Goal: Transaction & Acquisition: Purchase product/service

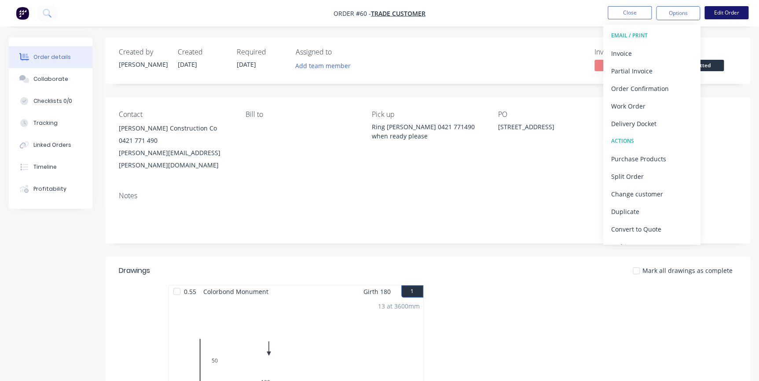
click at [736, 11] on button "Edit Order" at bounding box center [726, 12] width 44 height 13
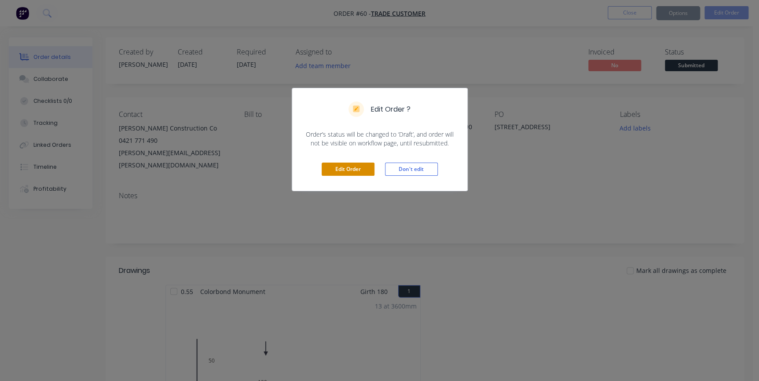
click at [343, 166] on button "Edit Order" at bounding box center [348, 169] width 53 height 13
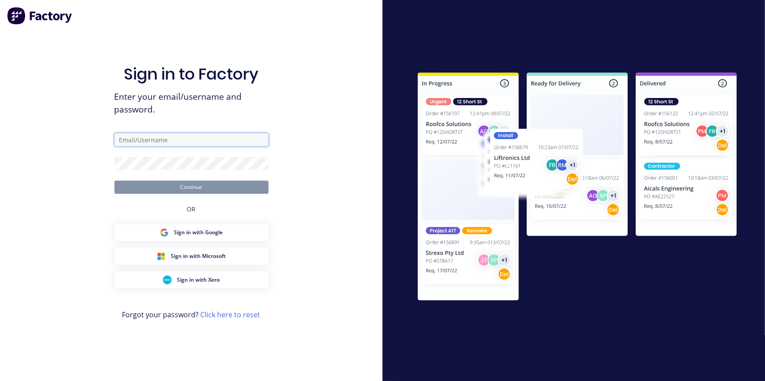
click at [151, 139] on input "text" at bounding box center [191, 139] width 154 height 13
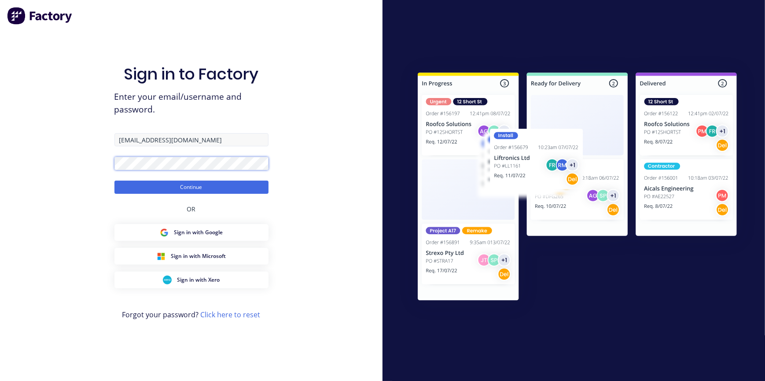
click at [114, 181] on button "Continue" at bounding box center [191, 187] width 154 height 13
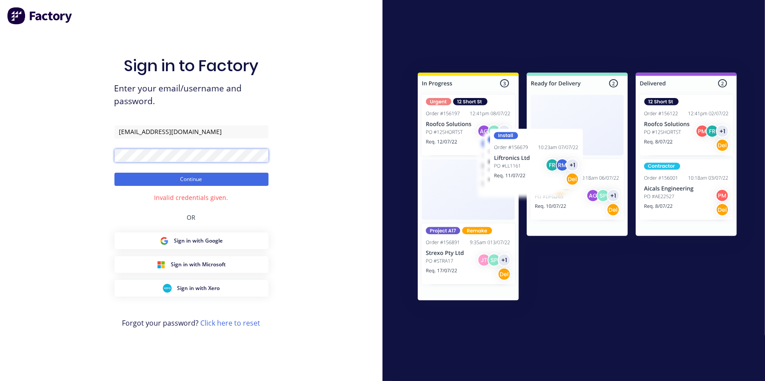
click at [114, 173] on button "Continue" at bounding box center [191, 179] width 154 height 13
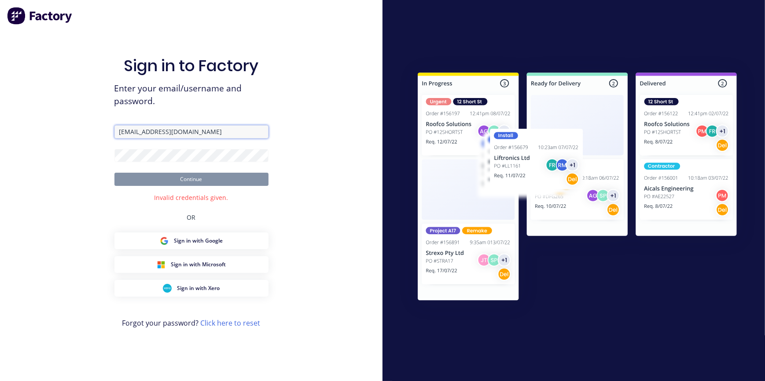
click at [188, 135] on input "[EMAIL_ADDRESS][DOMAIN_NAME]" at bounding box center [191, 131] width 154 height 13
type input "a"
type input "[EMAIL_ADDRESS][DOMAIN_NAME]"
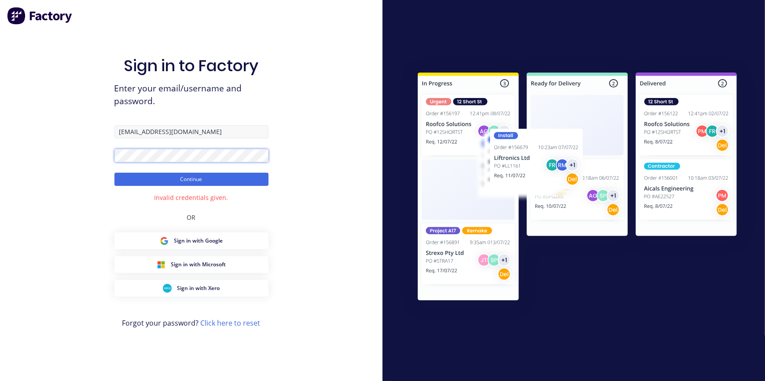
click at [114, 173] on button "Continue" at bounding box center [191, 179] width 154 height 13
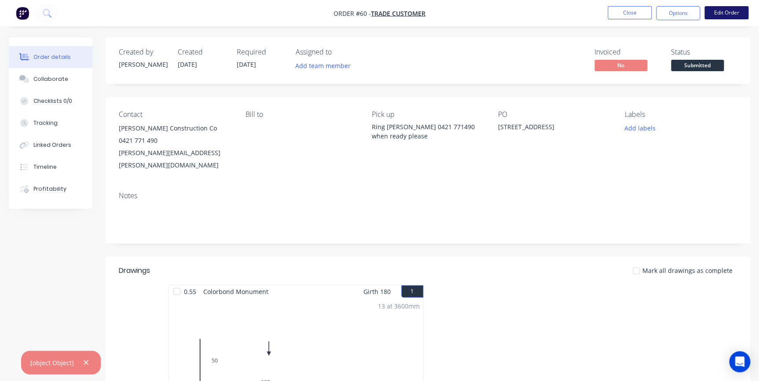
click at [721, 18] on button "Edit Order" at bounding box center [726, 12] width 44 height 13
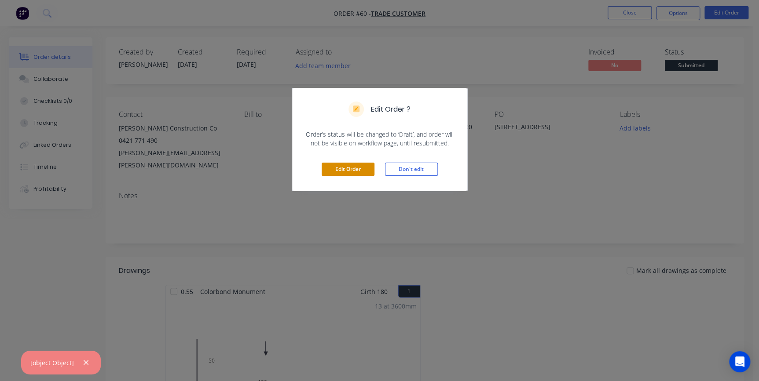
click at [357, 168] on button "Edit Order" at bounding box center [348, 169] width 53 height 13
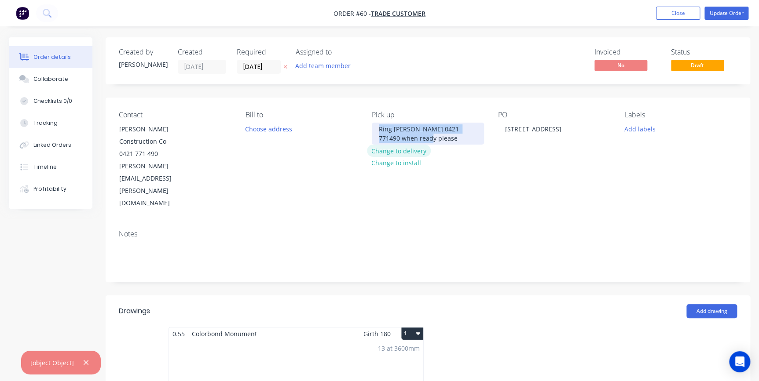
drag, startPoint x: 380, startPoint y: 128, endPoint x: 421, endPoint y: 150, distance: 45.9
click at [421, 150] on div "Pick up Ring [PERSON_NAME] 0421 771490 when ready please Change to delivery Cha…" at bounding box center [428, 160] width 112 height 99
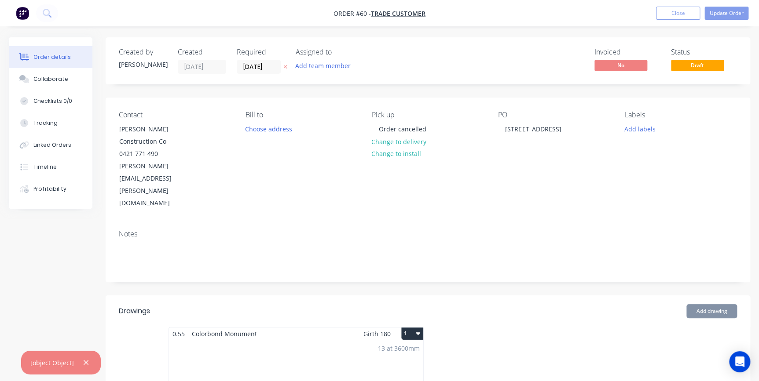
click at [411, 328] on button "1" at bounding box center [412, 334] width 22 height 12
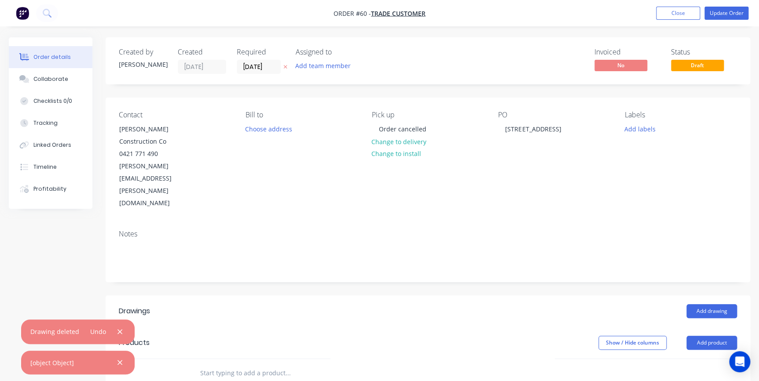
click at [524, 304] on div "Add drawing" at bounding box center [493, 311] width 487 height 14
click at [121, 328] on icon "button" at bounding box center [120, 332] width 6 height 8
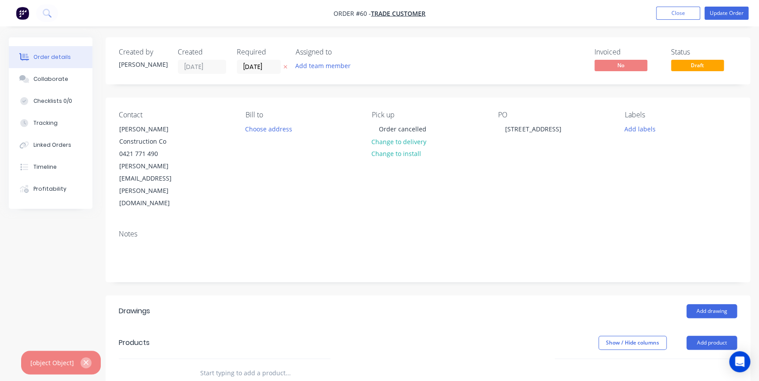
click at [83, 362] on icon "button" at bounding box center [86, 363] width 6 height 8
click at [709, 336] on button "Add product" at bounding box center [711, 343] width 51 height 14
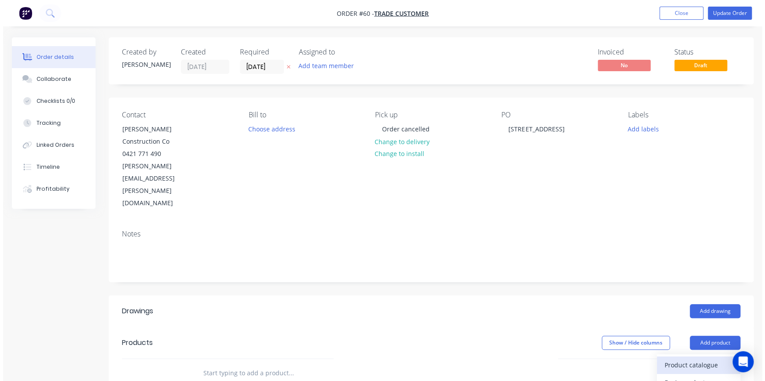
scroll to position [80, 0]
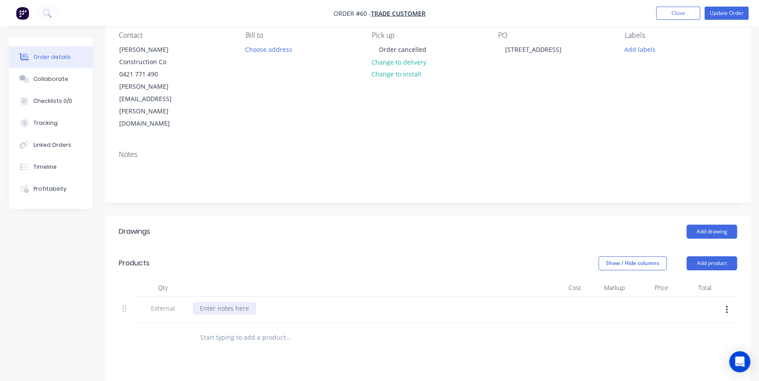
click at [226, 302] on div at bounding box center [224, 308] width 63 height 13
click at [723, 15] on button "Update Order" at bounding box center [726, 13] width 44 height 13
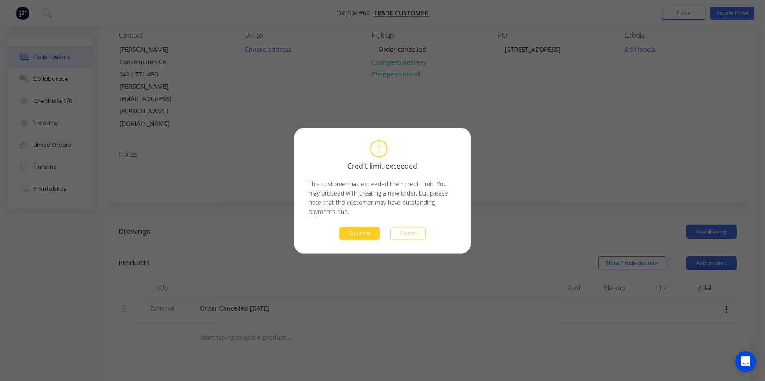
click at [359, 231] on button "Continue" at bounding box center [359, 233] width 40 height 13
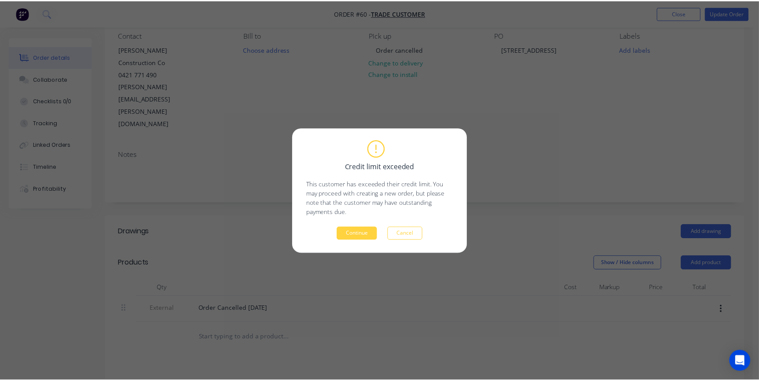
scroll to position [0, 0]
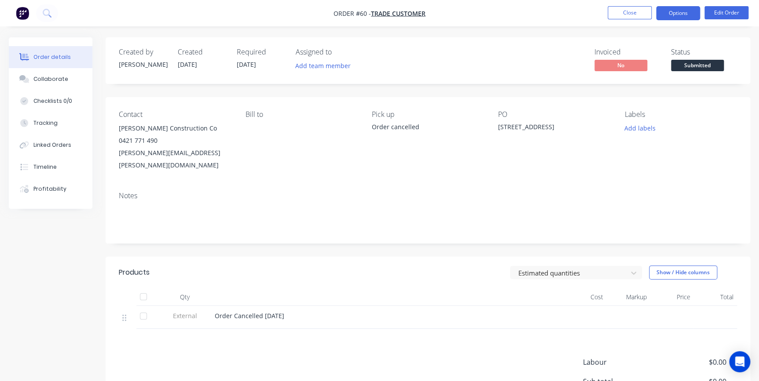
click at [682, 12] on button "Options" at bounding box center [678, 13] width 44 height 14
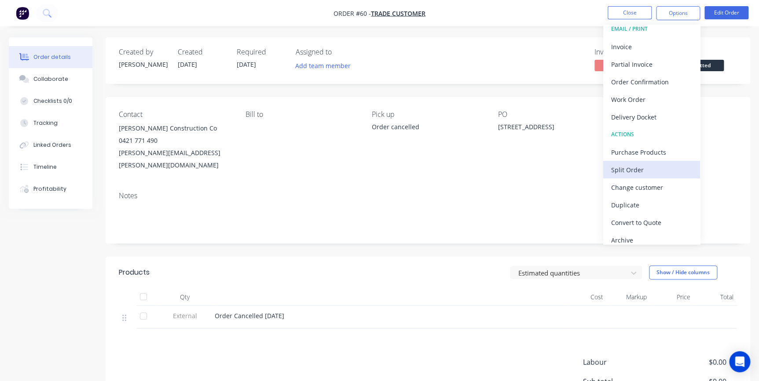
scroll to position [13, 0]
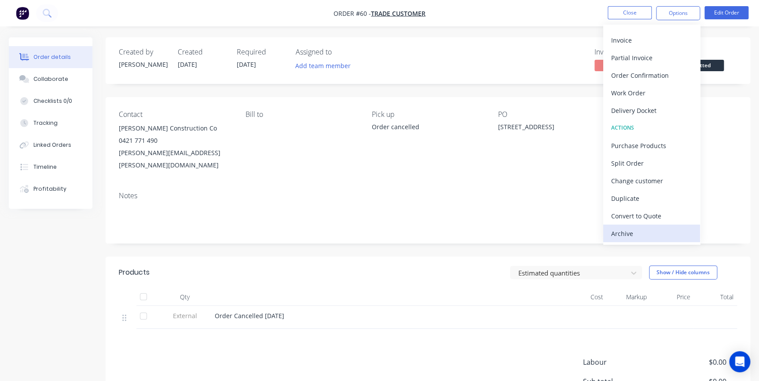
click at [621, 230] on div "Archive" at bounding box center [651, 233] width 81 height 13
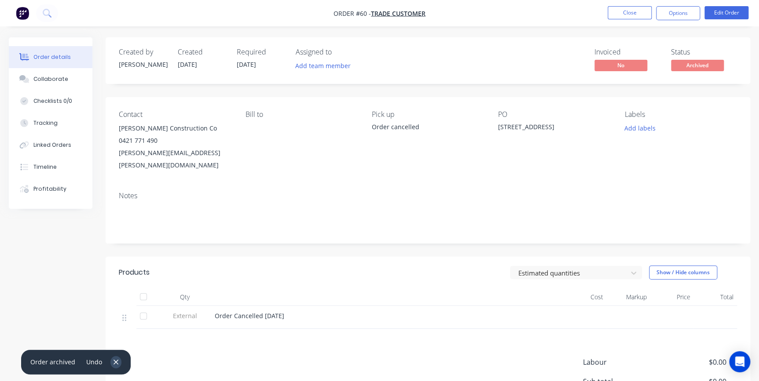
click at [117, 360] on button "button" at bounding box center [115, 362] width 11 height 12
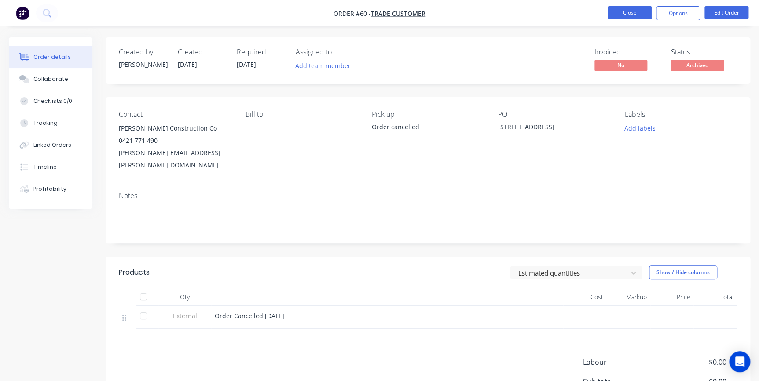
click at [632, 8] on button "Close" at bounding box center [630, 12] width 44 height 13
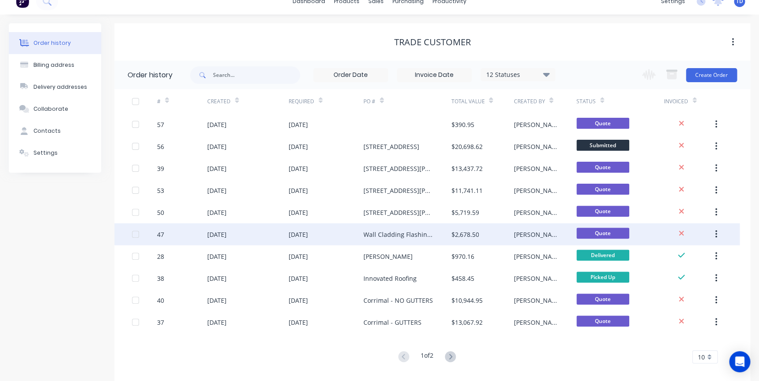
scroll to position [22, 0]
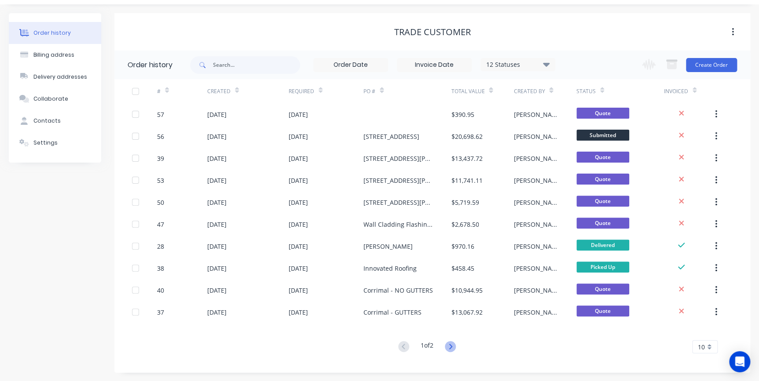
click at [450, 347] on icon at bounding box center [450, 346] width 11 height 11
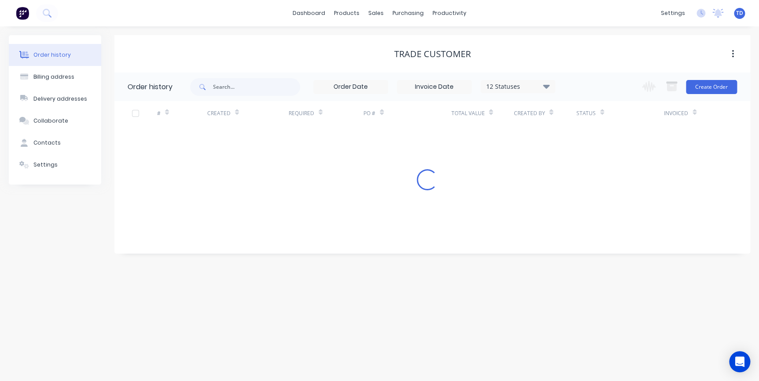
scroll to position [0, 0]
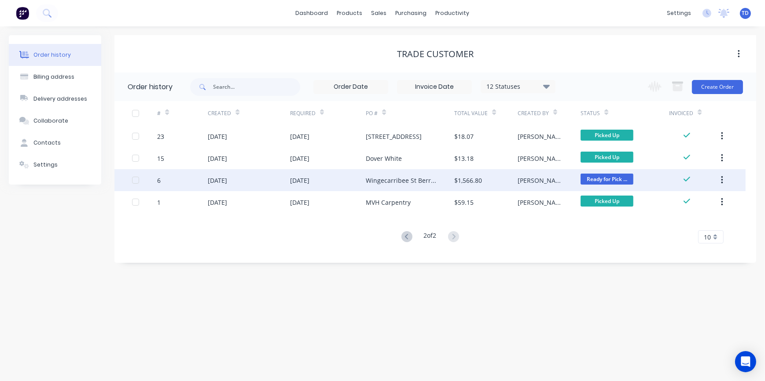
click at [507, 180] on div "$1,566.80" at bounding box center [485, 180] width 63 height 22
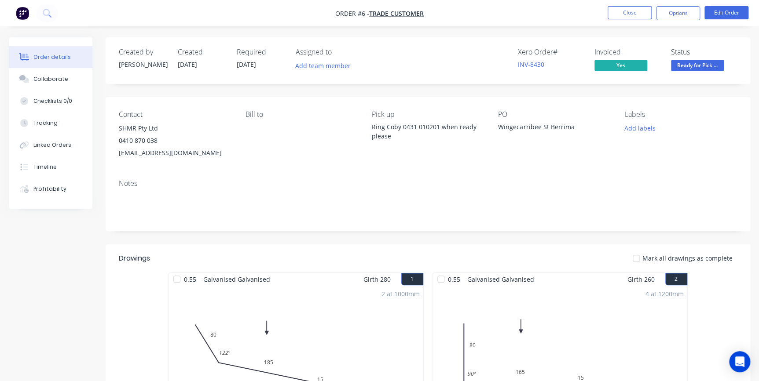
click at [708, 62] on span "Ready for Pick ..." at bounding box center [697, 65] width 53 height 11
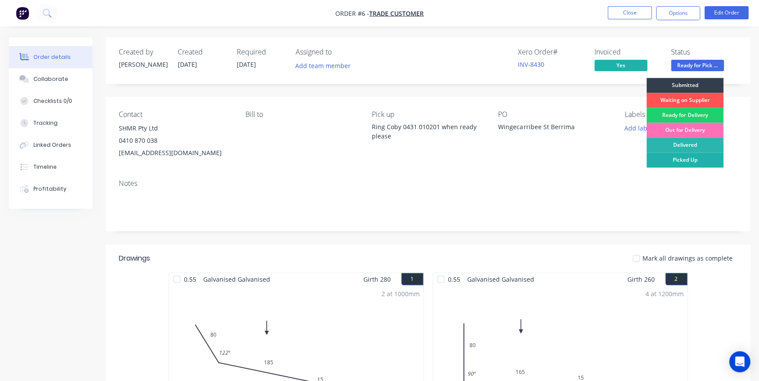
click at [679, 156] on div "Picked Up" at bounding box center [684, 160] width 77 height 15
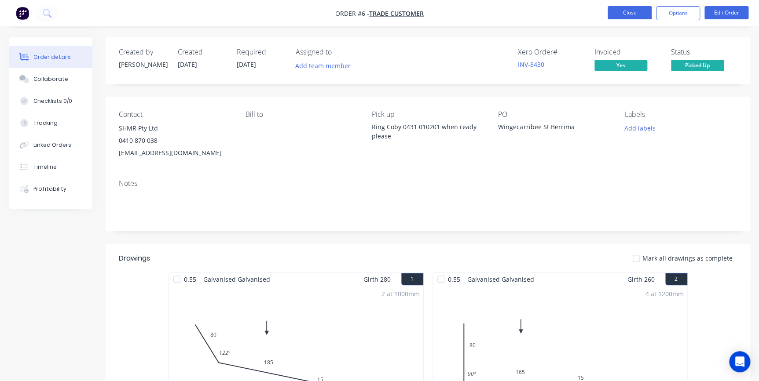
click at [624, 17] on button "Close" at bounding box center [630, 12] width 44 height 13
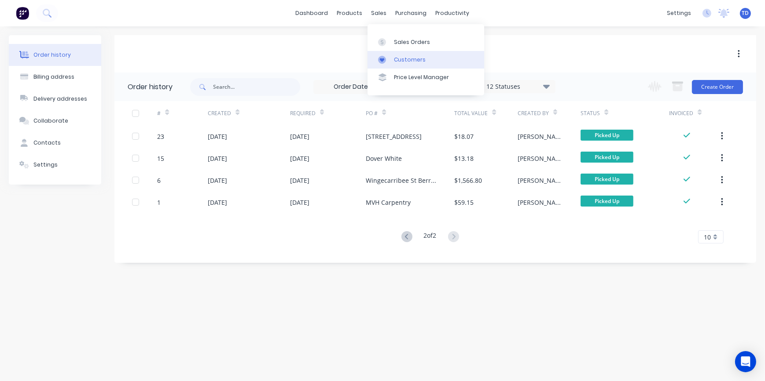
click at [403, 61] on div "Customers" at bounding box center [410, 60] width 32 height 8
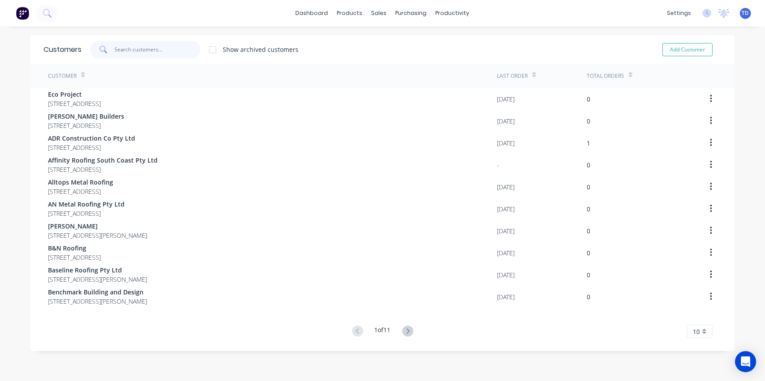
click at [159, 50] on input "text" at bounding box center [158, 50] width 86 height 18
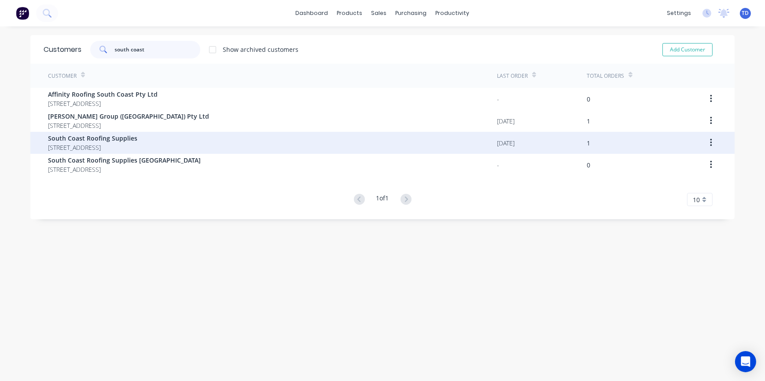
type input "south coast"
click at [96, 141] on span "South Coast Roofing Supplies" at bounding box center [92, 138] width 89 height 9
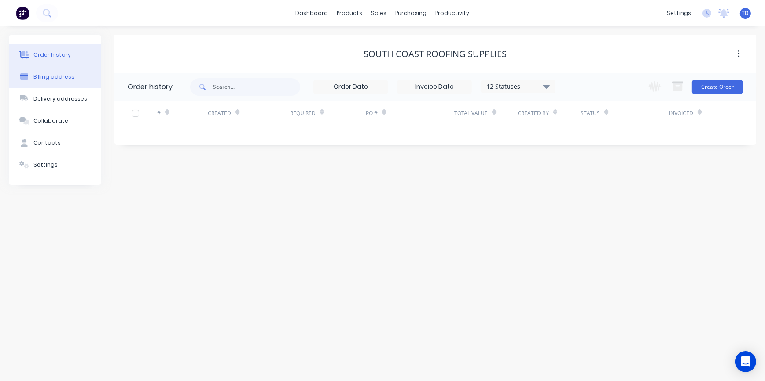
click at [64, 81] on button "Billing address" at bounding box center [55, 77] width 92 height 22
select select "AU"
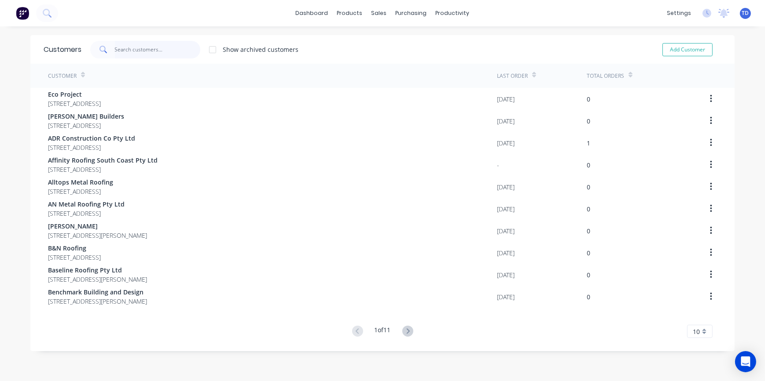
click at [143, 52] on input "text" at bounding box center [158, 50] width 86 height 18
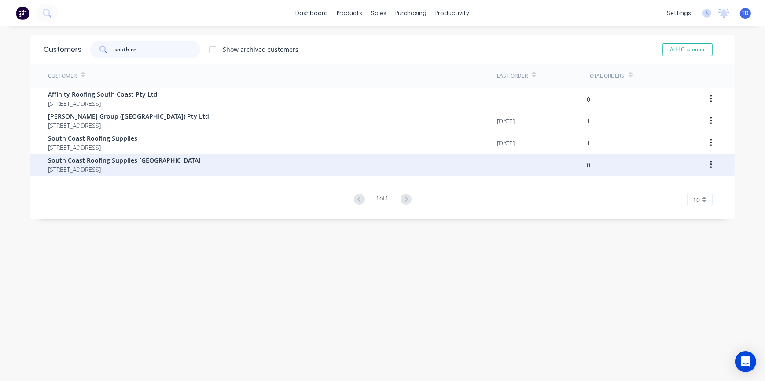
type input "south co"
click at [145, 165] on span "[STREET_ADDRESS]" at bounding box center [124, 169] width 153 height 9
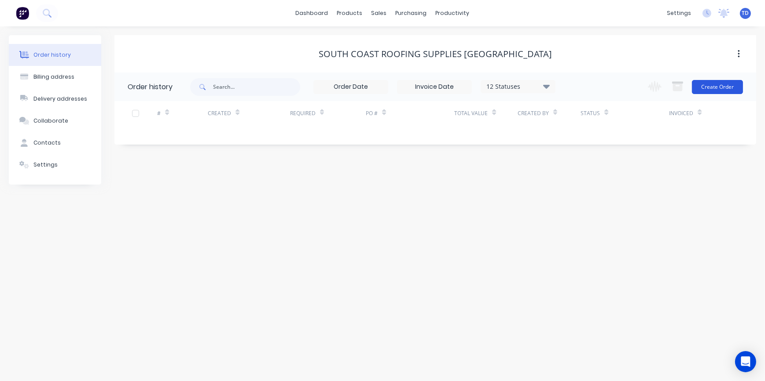
click at [710, 87] on button "Create Order" at bounding box center [717, 87] width 51 height 14
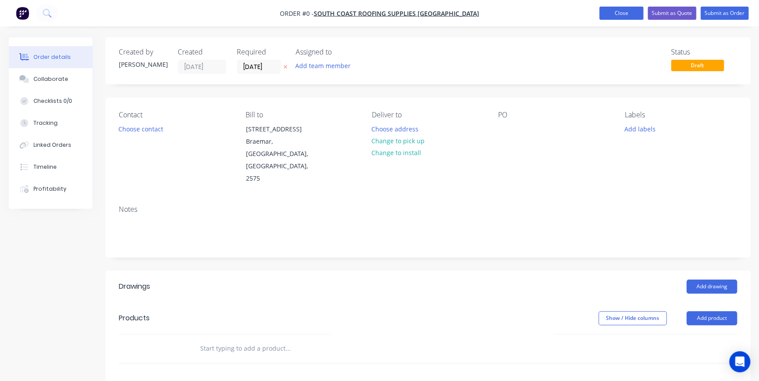
click at [605, 15] on button "Close" at bounding box center [621, 13] width 44 height 13
click at [616, 15] on button "Close" at bounding box center [621, 13] width 44 height 13
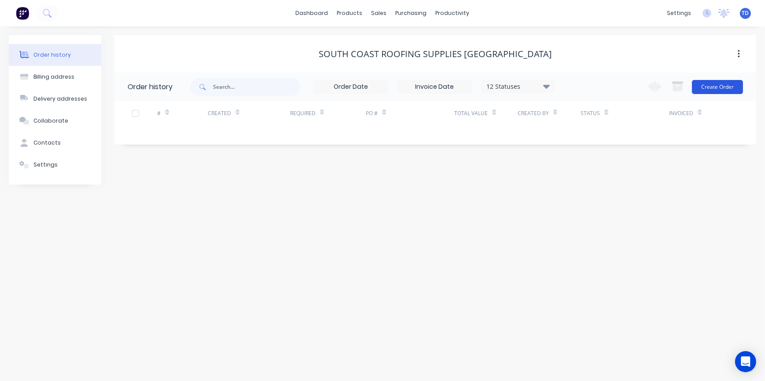
click at [729, 88] on button "Create Order" at bounding box center [717, 87] width 51 height 14
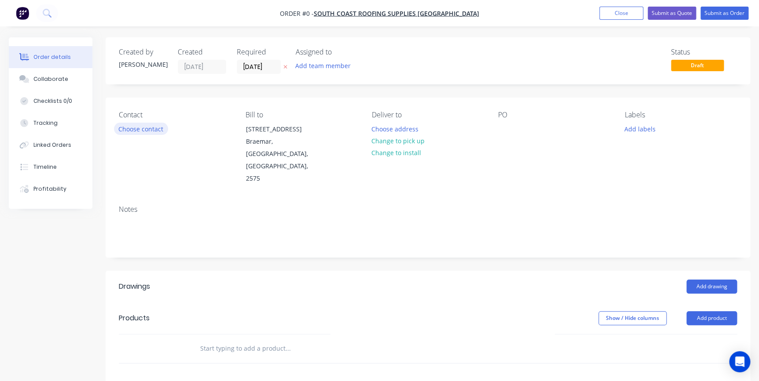
click at [138, 128] on button "Choose contact" at bounding box center [141, 129] width 54 height 12
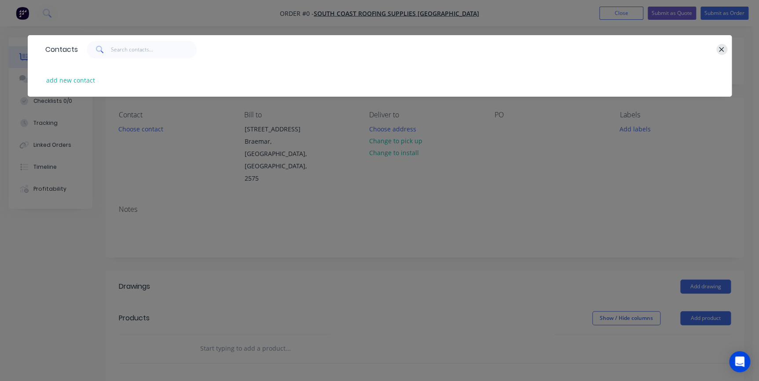
click at [719, 50] on icon "button" at bounding box center [721, 50] width 6 height 8
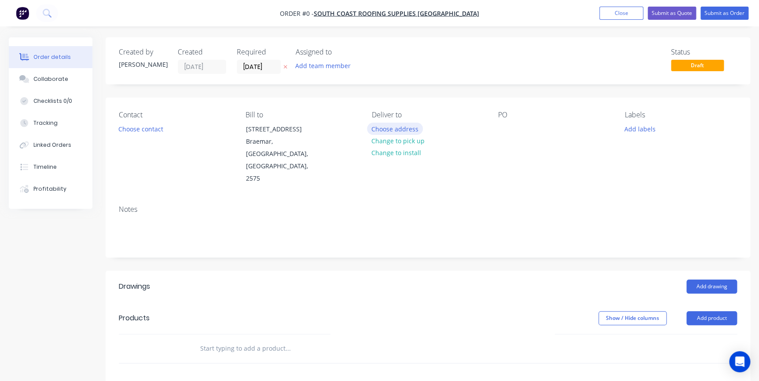
click at [397, 128] on button "Choose address" at bounding box center [395, 129] width 56 height 12
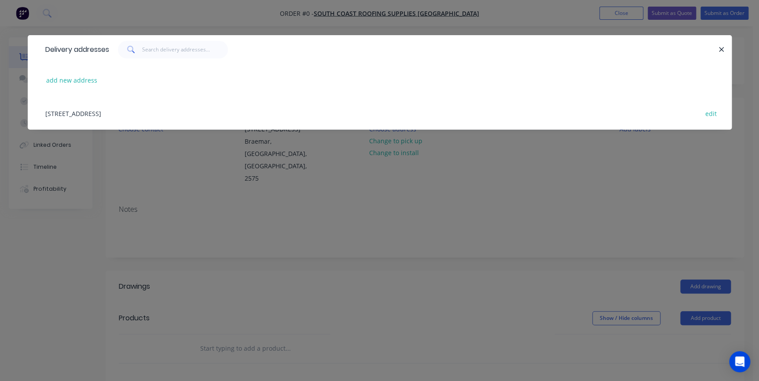
click at [145, 109] on div "[STREET_ADDRESS] edit" at bounding box center [379, 113] width 677 height 33
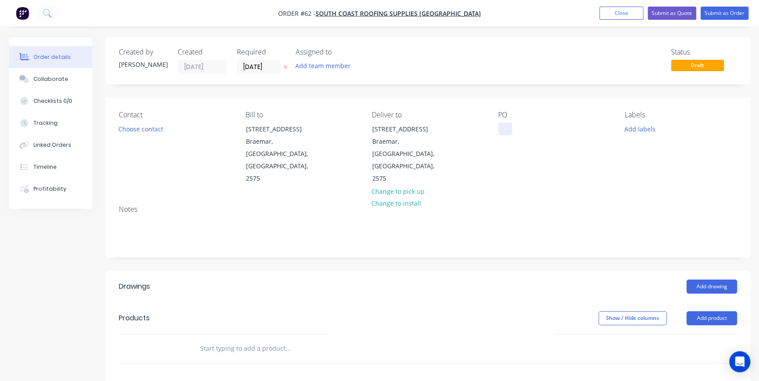
click at [509, 125] on div at bounding box center [505, 129] width 14 height 13
click at [530, 131] on div "0.55 GAl Flat Sheet" at bounding box center [532, 129] width 69 height 13
click at [625, 9] on button "Close" at bounding box center [621, 13] width 44 height 13
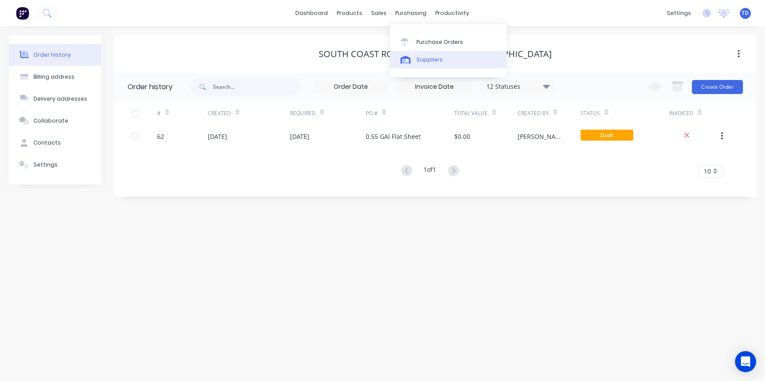
click at [422, 57] on div "Suppliers" at bounding box center [429, 60] width 26 height 8
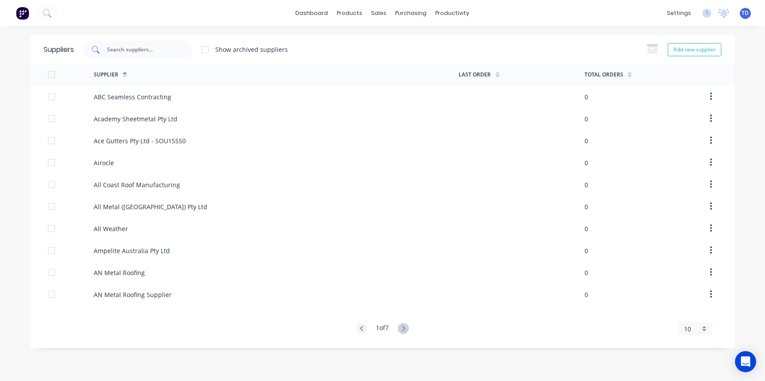
click at [163, 45] on input "text" at bounding box center [142, 49] width 73 height 9
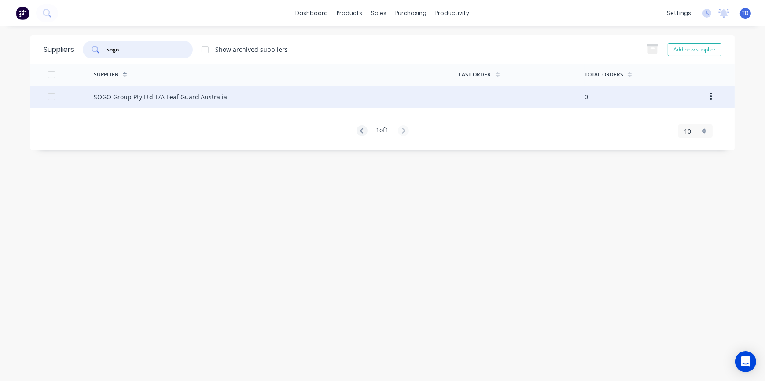
type input "sogo"
click at [249, 94] on div "SOGO Group Pty Ltd T/A Leaf Guard Australia" at bounding box center [276, 97] width 365 height 22
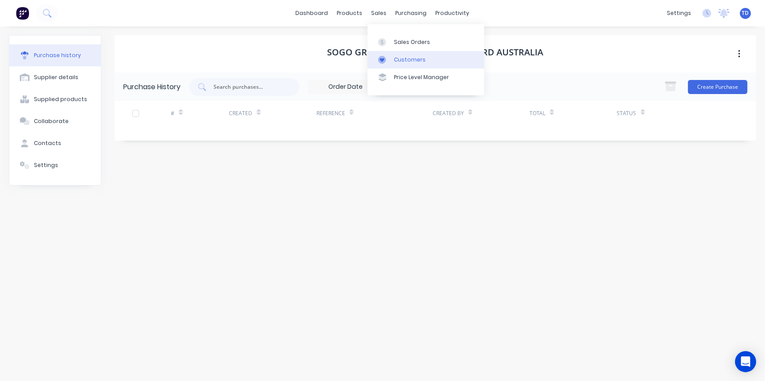
click at [391, 64] on link "Customers" at bounding box center [425, 60] width 117 height 18
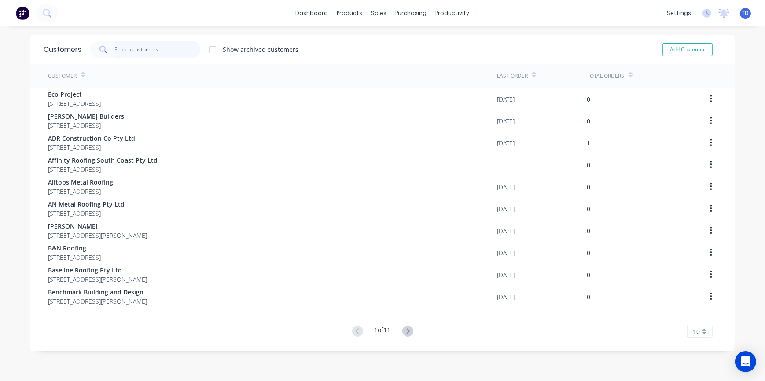
click at [176, 49] on input "text" at bounding box center [158, 50] width 86 height 18
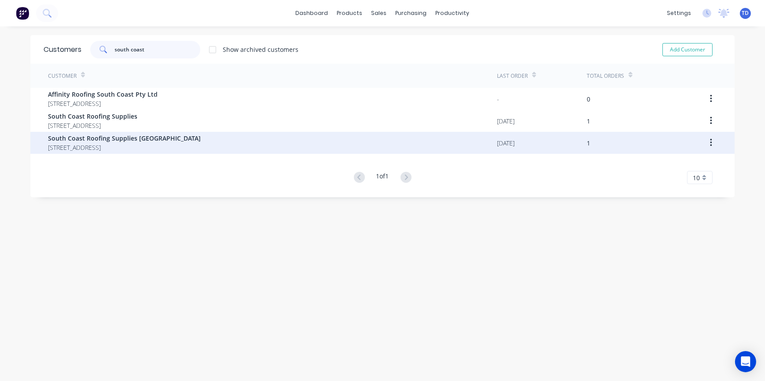
type input "south coast"
click at [184, 142] on span "South Coast Roofing Supplies [GEOGRAPHIC_DATA]" at bounding box center [124, 138] width 153 height 9
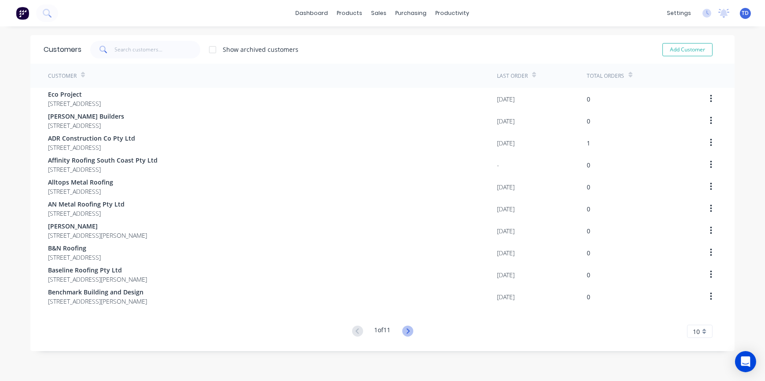
click at [404, 330] on icon at bounding box center [407, 331] width 11 height 11
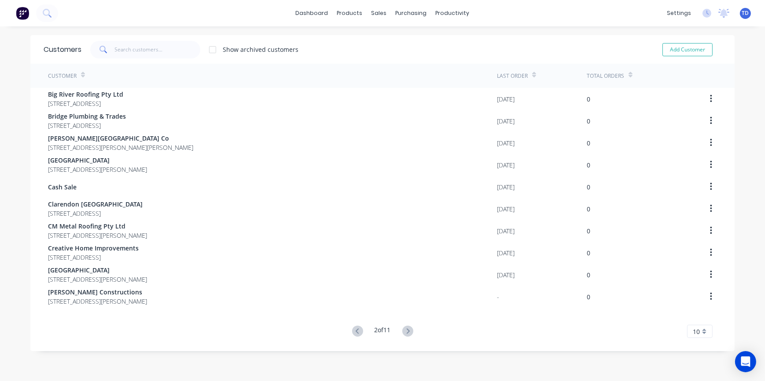
click at [404, 330] on icon at bounding box center [407, 331] width 11 height 11
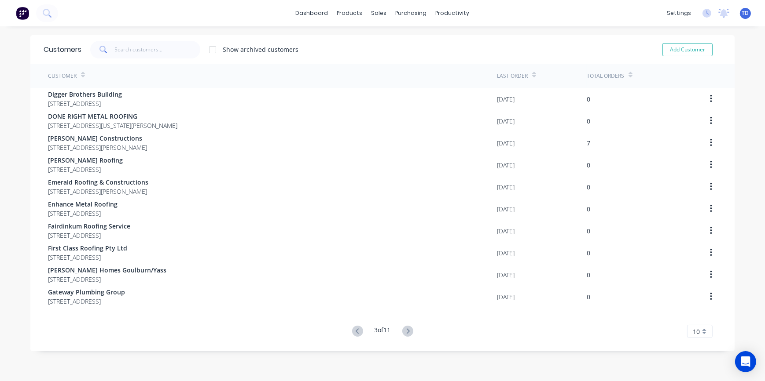
click at [404, 330] on icon at bounding box center [407, 331] width 11 height 11
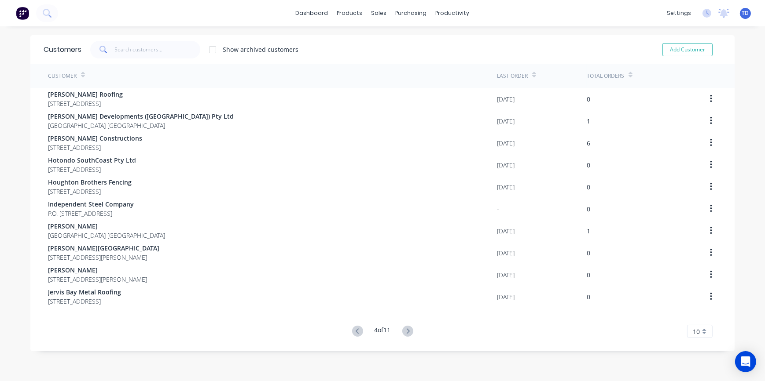
click at [404, 330] on icon at bounding box center [407, 331] width 11 height 11
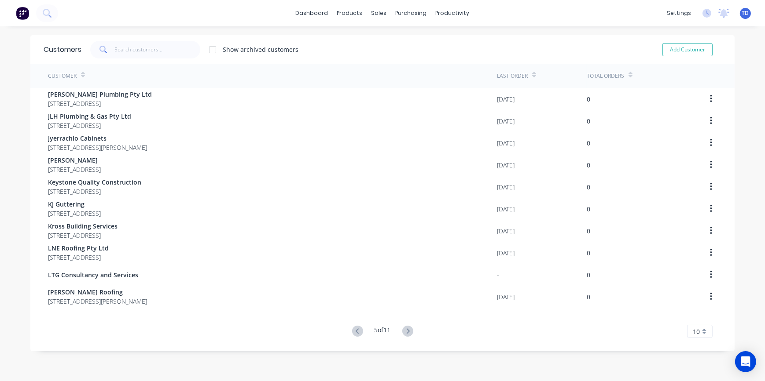
click at [404, 330] on icon at bounding box center [407, 331] width 11 height 11
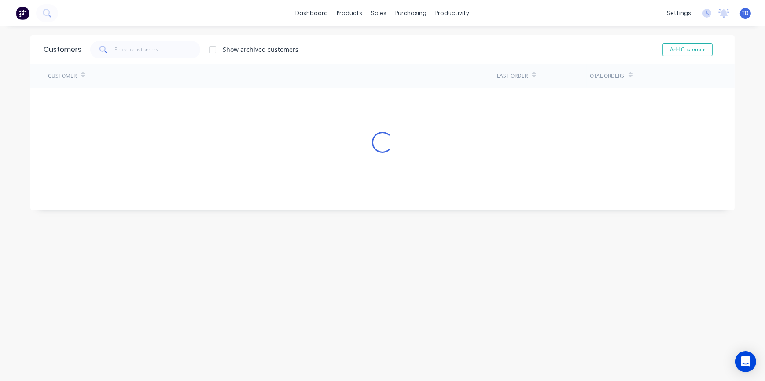
click at [404, 330] on div "Customers Show archived customers Add Customer Customer Last Order Total Orders…" at bounding box center [382, 212] width 704 height 355
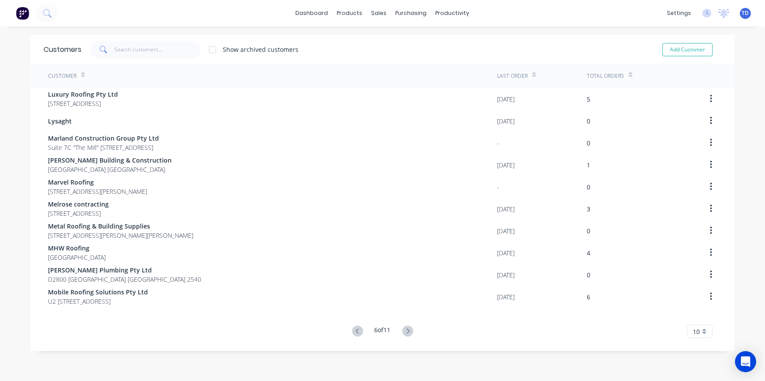
click at [404, 330] on icon at bounding box center [407, 331] width 11 height 11
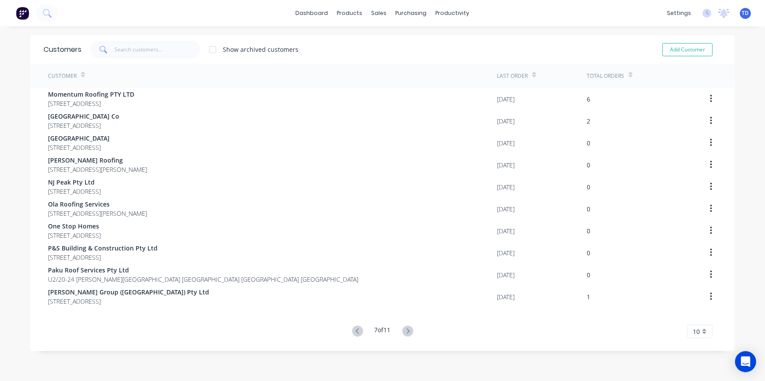
click at [404, 330] on icon at bounding box center [407, 331] width 11 height 11
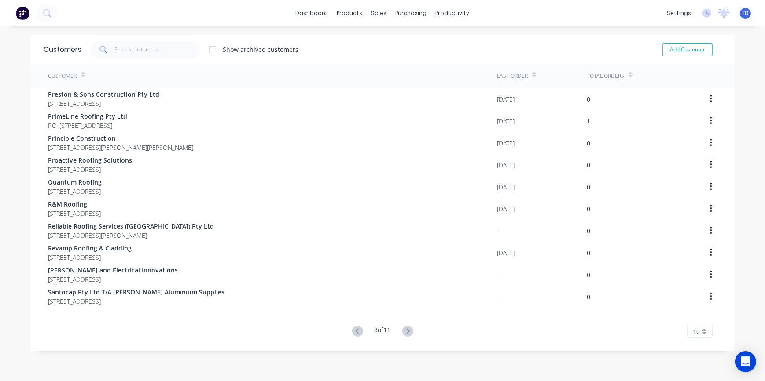
click at [404, 330] on icon at bounding box center [407, 331] width 11 height 11
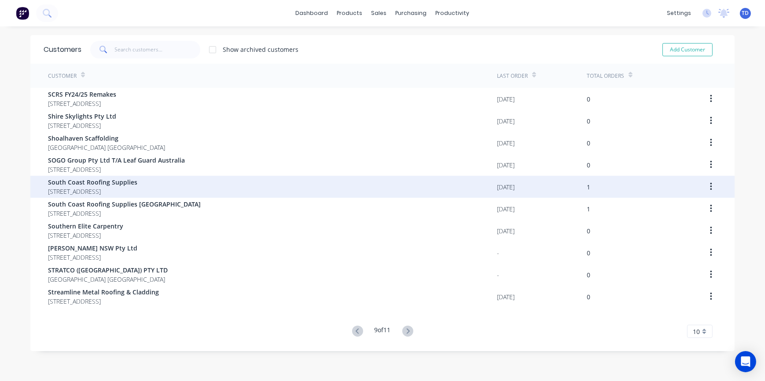
click at [137, 187] on span "[STREET_ADDRESS]" at bounding box center [92, 191] width 89 height 9
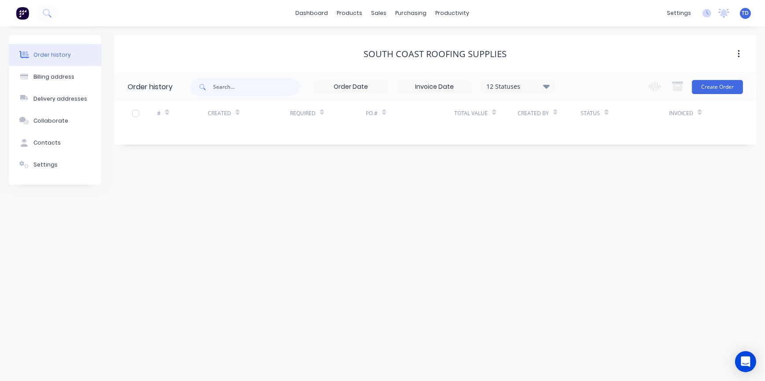
click at [54, 58] on div "Order history" at bounding box center [51, 55] width 37 height 8
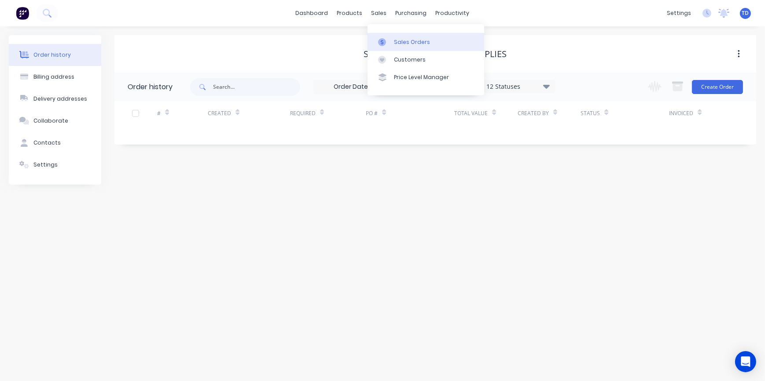
click at [400, 46] on div "Sales Orders" at bounding box center [412, 42] width 36 height 8
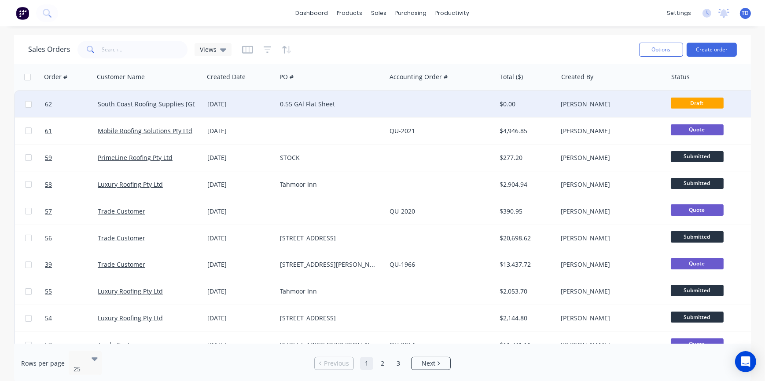
click at [373, 101] on div "0.55 GAl Flat Sheet" at bounding box center [329, 104] width 98 height 9
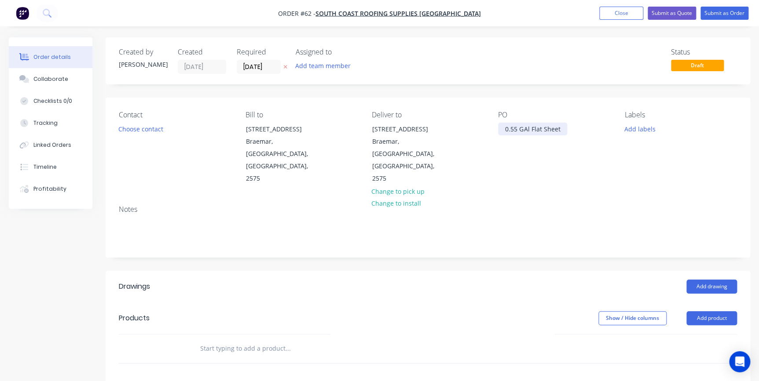
click at [527, 130] on div "0.55 GAl Flat Sheet" at bounding box center [532, 129] width 69 height 13
click at [719, 271] on header "Drawings Add drawing" at bounding box center [428, 287] width 645 height 32
click at [718, 280] on button "Add drawing" at bounding box center [711, 287] width 51 height 14
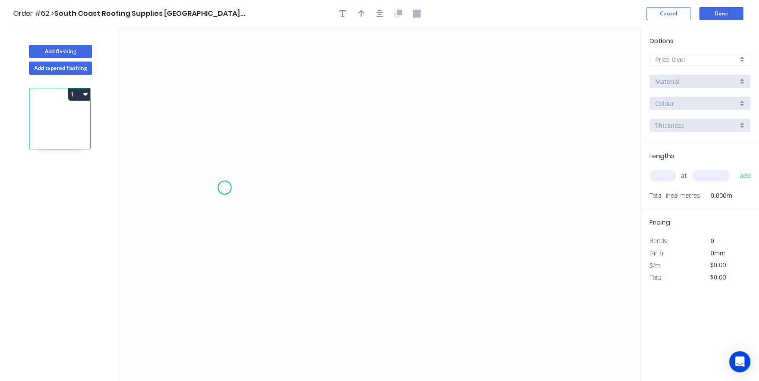
click at [224, 188] on icon "0" at bounding box center [379, 204] width 521 height 354
click at [471, 189] on icon "0" at bounding box center [379, 204] width 521 height 354
click at [347, 194] on tspan "?" at bounding box center [347, 197] width 4 height 15
click at [666, 62] on input "text" at bounding box center [696, 59] width 82 height 9
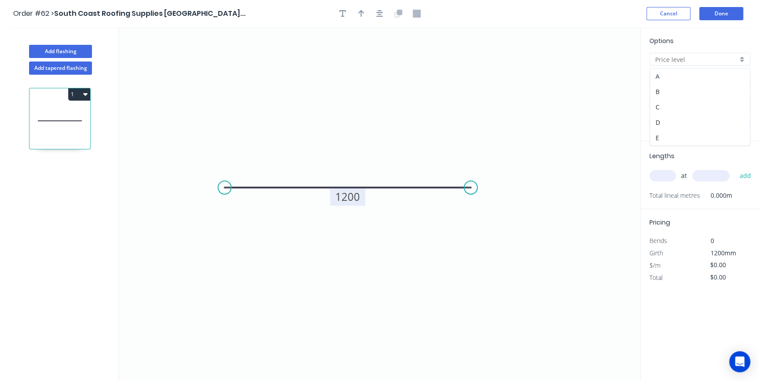
click at [666, 74] on div "A" at bounding box center [700, 76] width 100 height 15
type input "A"
type input "$27.78"
click at [674, 87] on div "Colorbond" at bounding box center [699, 81] width 101 height 13
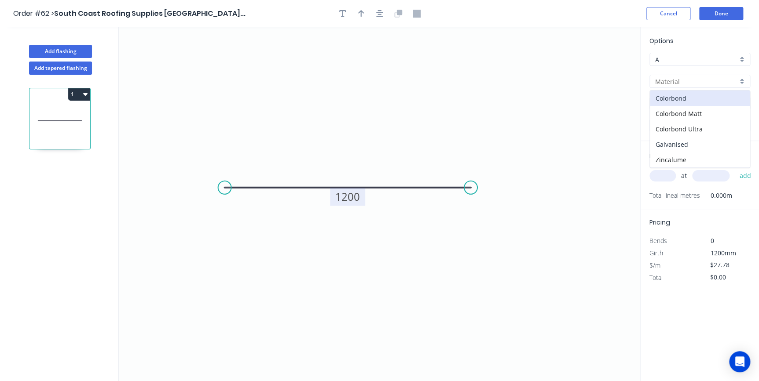
click at [680, 141] on div "Galvanised" at bounding box center [700, 144] width 100 height 15
type input "Galvanised"
type input "$38.11"
click at [668, 175] on input "text" at bounding box center [662, 175] width 26 height 11
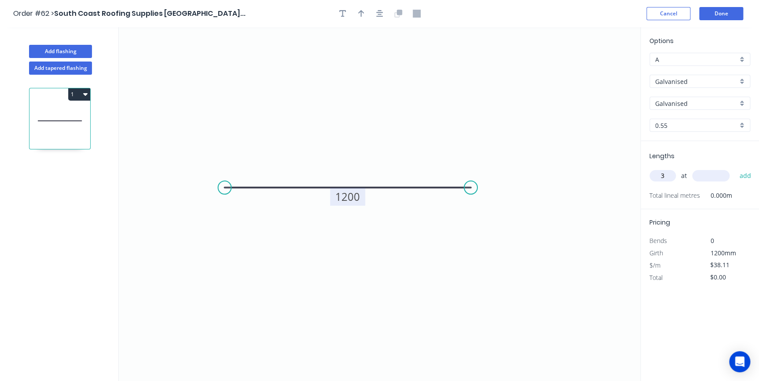
type input "3"
type input "8000"
click at [735, 168] on button "add" at bounding box center [745, 175] width 21 height 15
type input "$914.64"
click at [724, 13] on button "Done" at bounding box center [721, 13] width 44 height 13
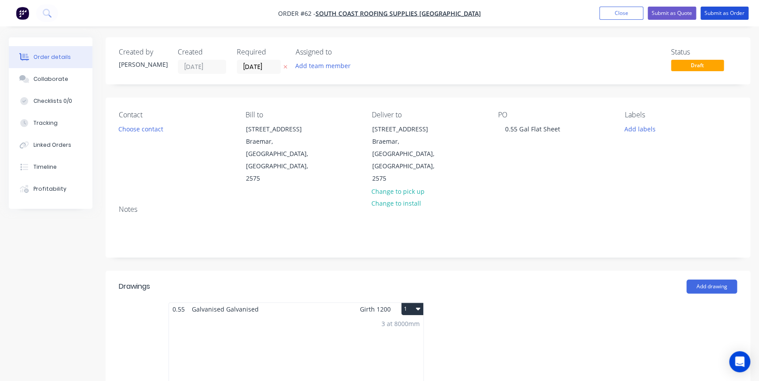
click at [724, 13] on button "Submit as Order" at bounding box center [724, 13] width 48 height 13
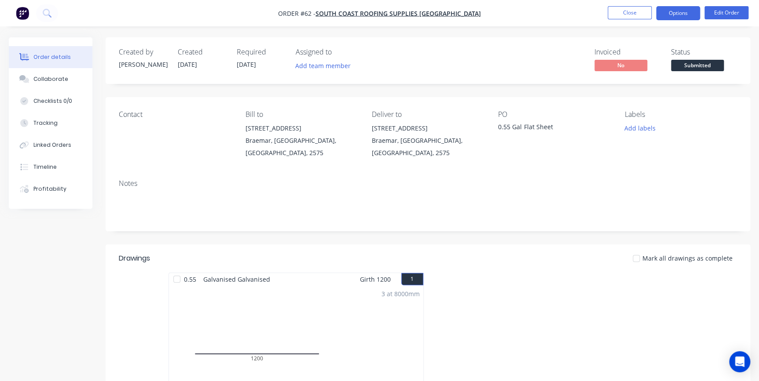
click at [685, 15] on button "Options" at bounding box center [678, 13] width 44 height 14
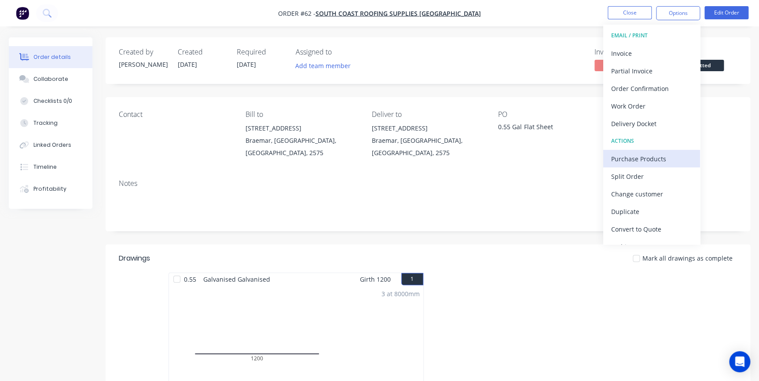
click at [648, 152] on button "Purchase Products" at bounding box center [651, 159] width 97 height 18
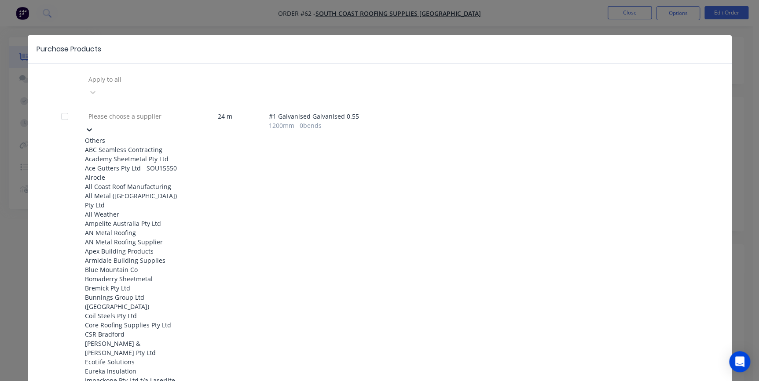
click at [154, 111] on div at bounding box center [151, 116] width 127 height 11
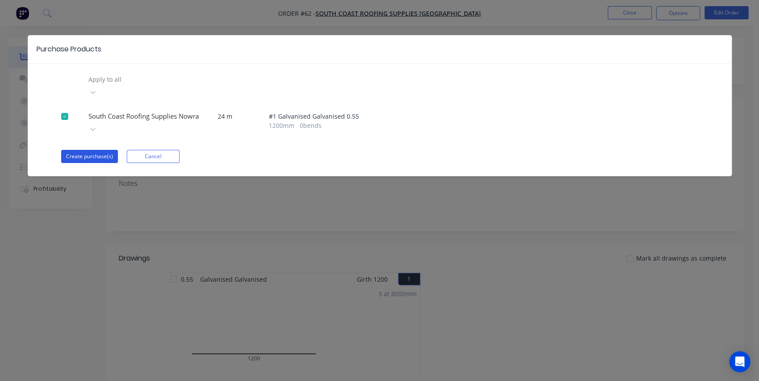
click at [96, 150] on button "Create purchase(s)" at bounding box center [89, 156] width 57 height 13
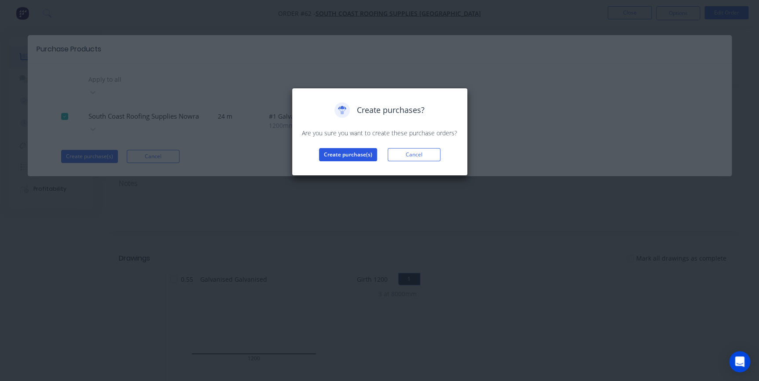
click at [347, 157] on button "Create purchase(s)" at bounding box center [348, 154] width 58 height 13
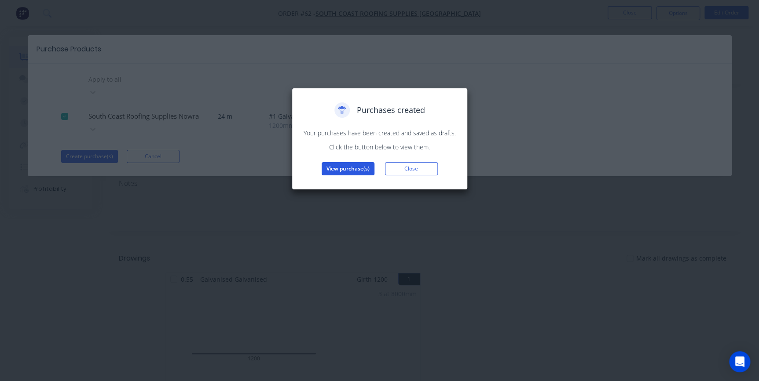
click at [346, 172] on button "View purchase(s)" at bounding box center [348, 168] width 53 height 13
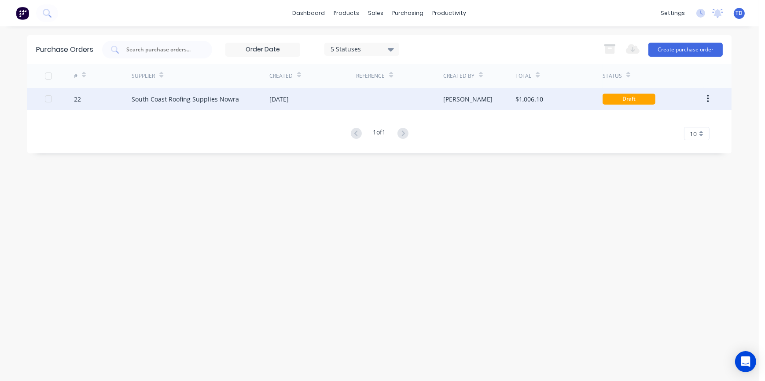
click at [384, 106] on div at bounding box center [399, 99] width 87 height 22
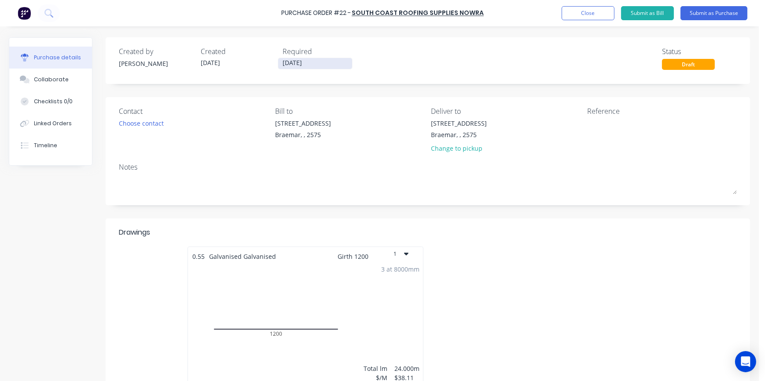
click at [322, 66] on input "[DATE]" at bounding box center [315, 63] width 74 height 11
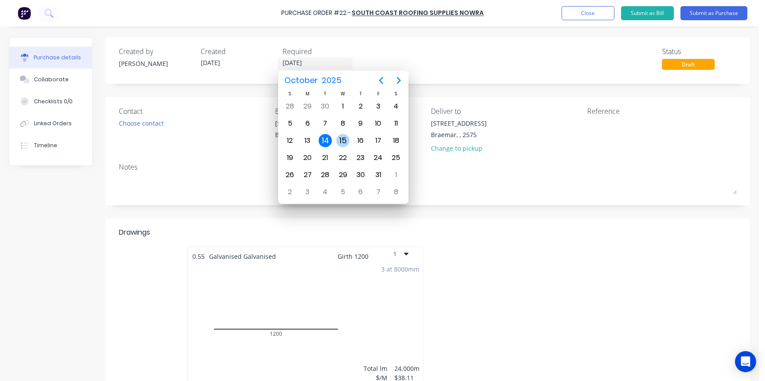
click at [339, 140] on div "15" at bounding box center [342, 140] width 13 height 13
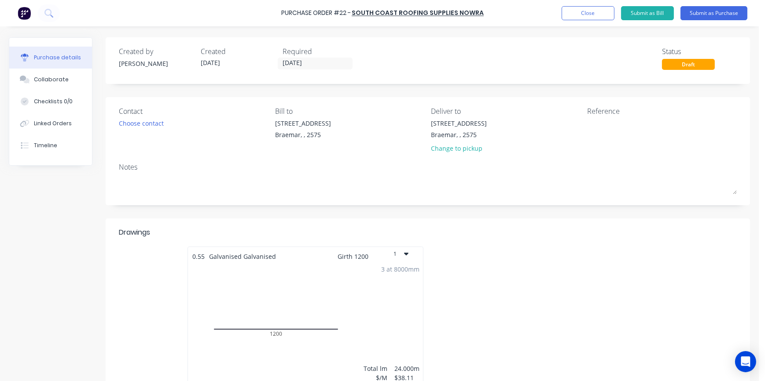
click at [154, 128] on div "Contact Choose contact" at bounding box center [194, 131] width 150 height 51
click at [154, 126] on div "Choose contact" at bounding box center [141, 123] width 45 height 9
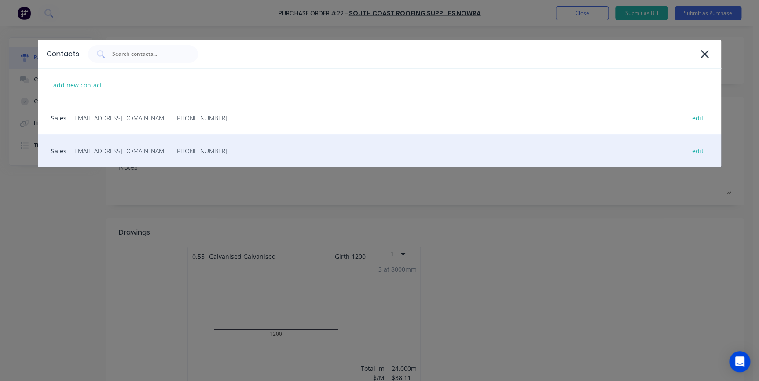
click at [145, 153] on span "- [EMAIL_ADDRESS][DOMAIN_NAME] - [PHONE_NUMBER]" at bounding box center [148, 150] width 158 height 9
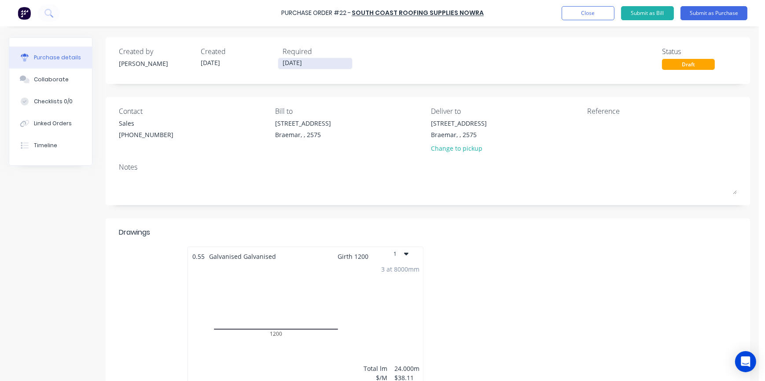
click at [324, 63] on input "[DATE]" at bounding box center [315, 63] width 74 height 11
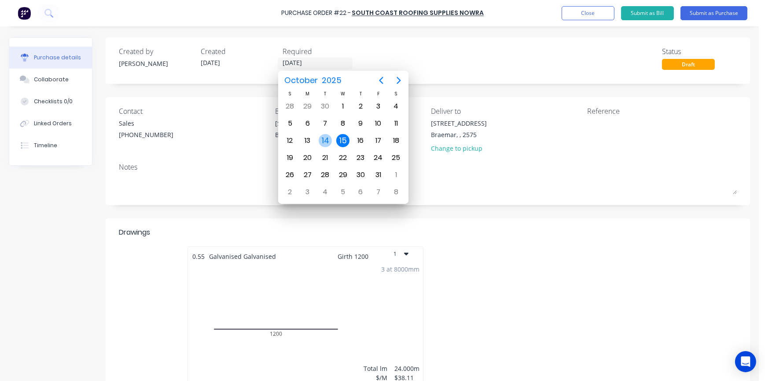
click at [330, 135] on div "14" at bounding box center [325, 140] width 18 height 17
type input "[DATE]"
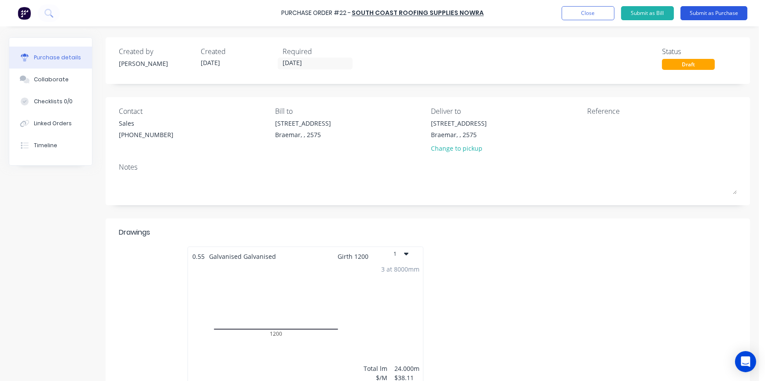
click at [709, 15] on button "Submit as Purchase" at bounding box center [713, 13] width 67 height 14
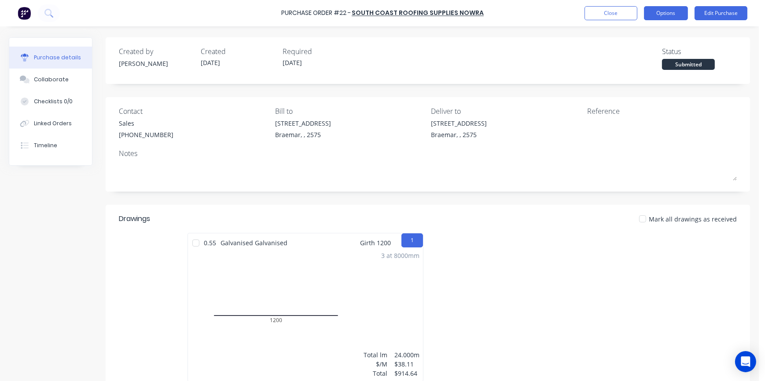
click at [680, 11] on button "Options" at bounding box center [666, 13] width 44 height 14
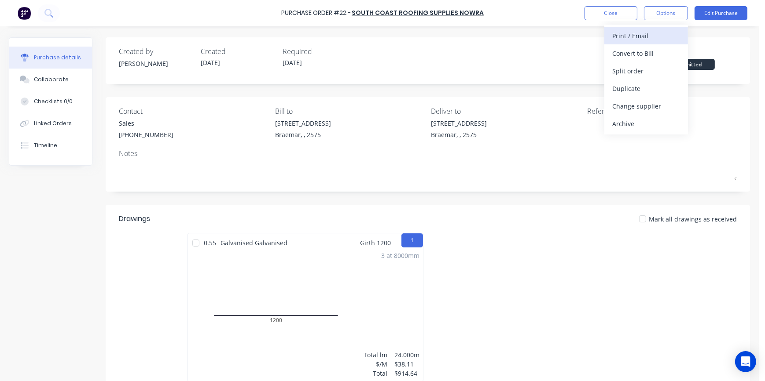
click at [637, 37] on div "Print / Email" at bounding box center [646, 35] width 68 height 13
click at [630, 53] on div "With pricing" at bounding box center [646, 53] width 68 height 13
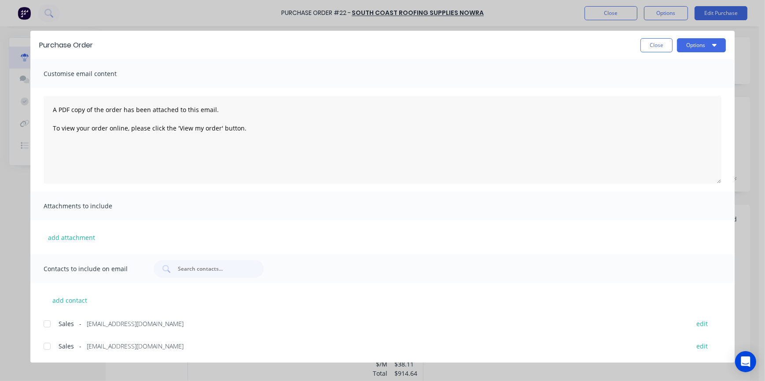
click at [47, 324] on div at bounding box center [47, 324] width 18 height 18
click at [688, 45] on button "Options" at bounding box center [701, 45] width 49 height 14
click at [675, 103] on div "Email" at bounding box center [684, 102] width 68 height 13
click at [690, 45] on button "Options" at bounding box center [701, 45] width 49 height 14
click at [678, 81] on div "Print" at bounding box center [684, 85] width 68 height 13
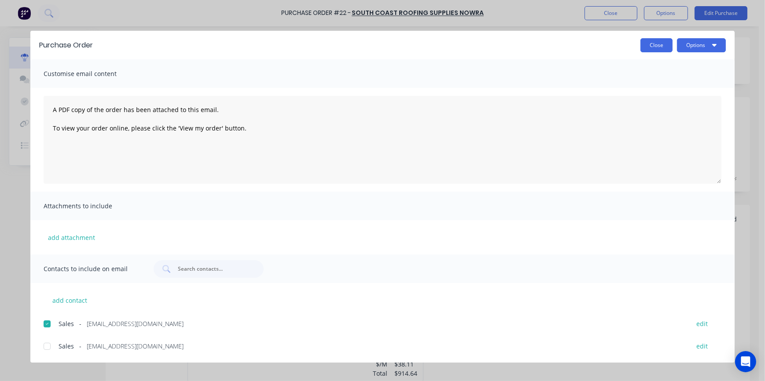
click at [653, 48] on button "Close" at bounding box center [656, 45] width 32 height 14
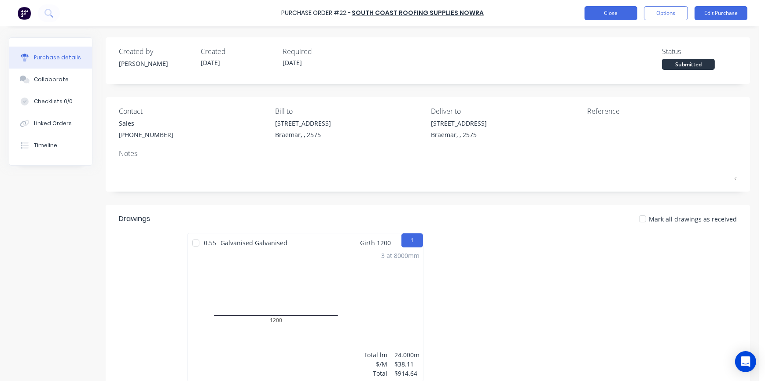
click at [600, 14] on button "Close" at bounding box center [610, 13] width 53 height 14
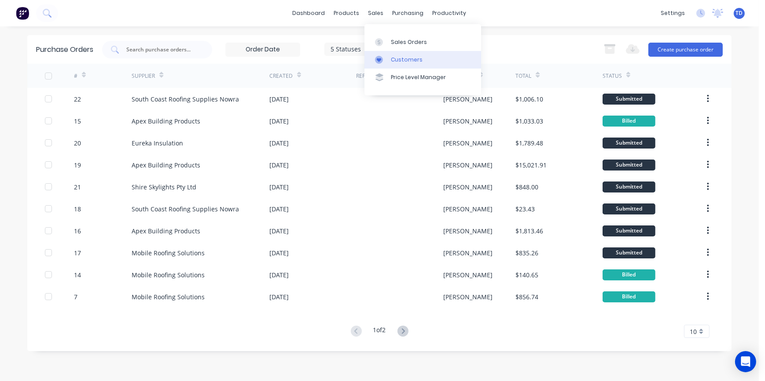
click at [393, 58] on div "Customers" at bounding box center [407, 60] width 32 height 8
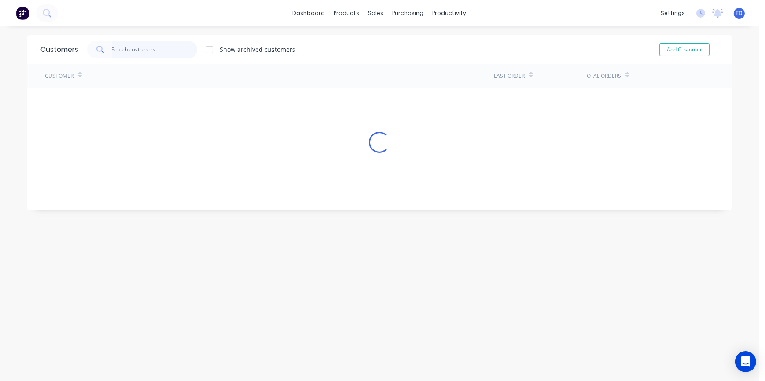
click at [172, 47] on input "text" at bounding box center [155, 50] width 86 height 18
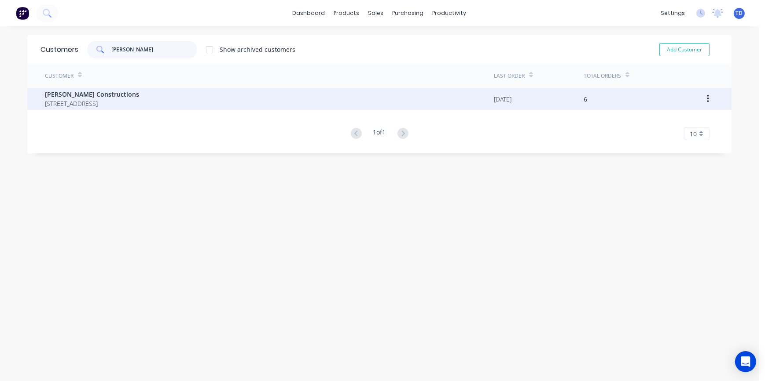
type input "[PERSON_NAME]"
click at [138, 106] on span "[STREET_ADDRESS]" at bounding box center [92, 103] width 94 height 9
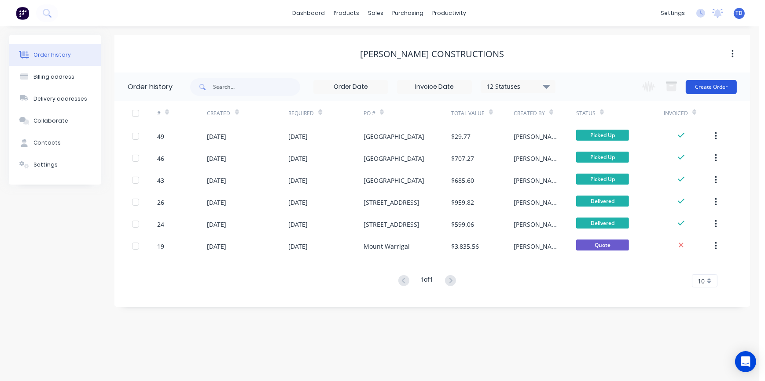
click at [712, 91] on button "Create Order" at bounding box center [710, 87] width 51 height 14
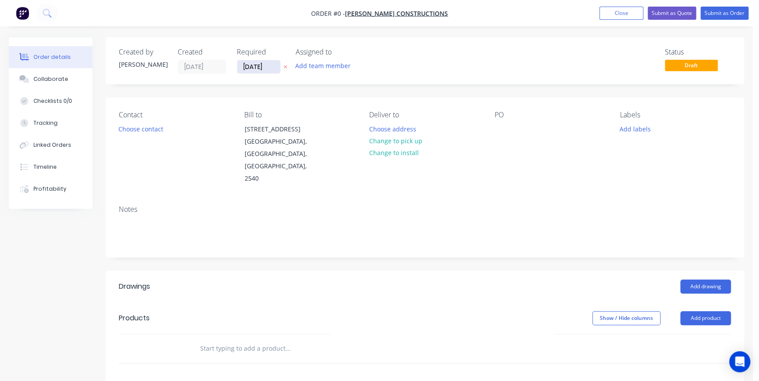
click at [271, 70] on input "[DATE]" at bounding box center [258, 66] width 43 height 13
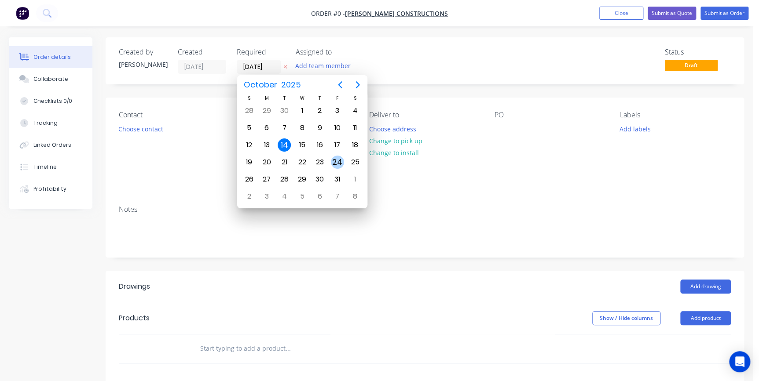
click at [336, 164] on div "24" at bounding box center [337, 162] width 13 height 13
type input "[DATE]"
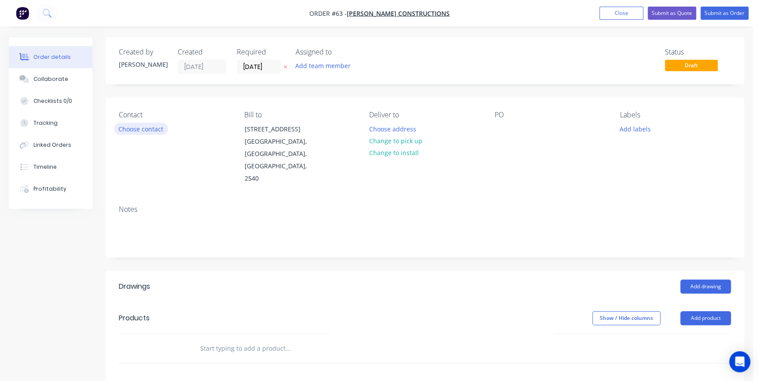
click at [151, 128] on button "Choose contact" at bounding box center [141, 129] width 54 height 12
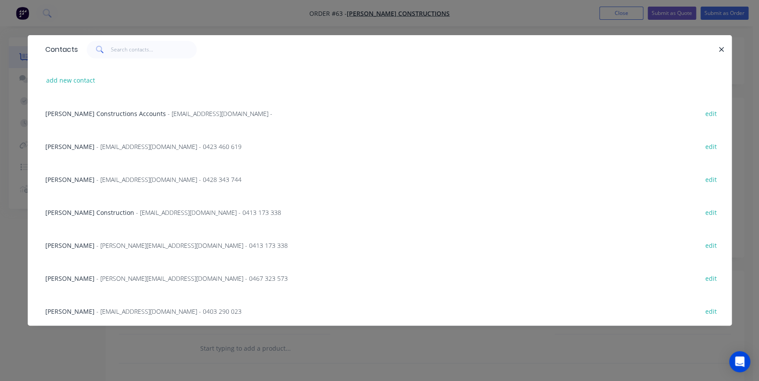
drag, startPoint x: 160, startPoint y: 242, endPoint x: 208, endPoint y: 238, distance: 48.6
click at [161, 242] on span "- [PERSON_NAME][EMAIL_ADDRESS][DOMAIN_NAME] - 0413 173 338" at bounding box center [191, 246] width 191 height 8
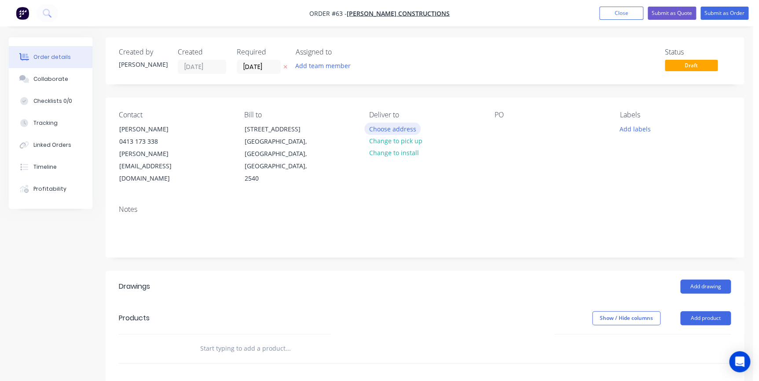
click at [391, 132] on button "Choose address" at bounding box center [392, 129] width 56 height 12
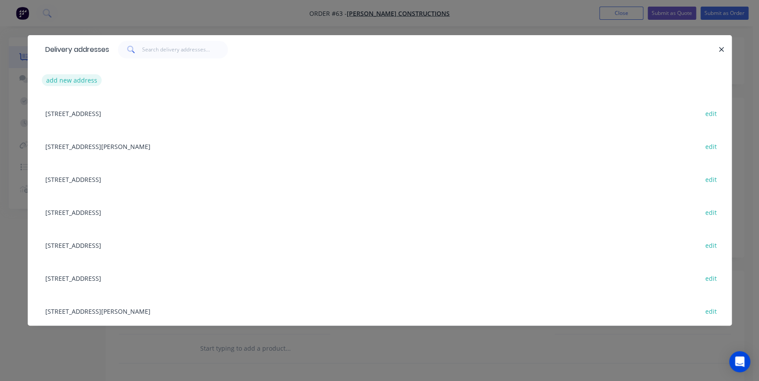
click at [86, 77] on button "add new address" at bounding box center [72, 80] width 60 height 12
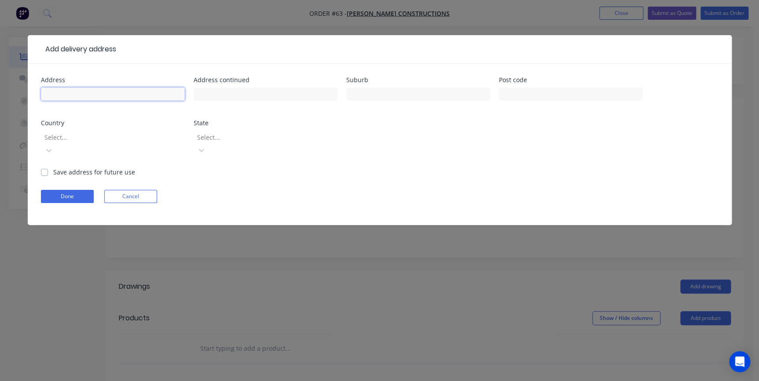
click at [107, 93] on input "text" at bounding box center [113, 94] width 144 height 13
type input "[STREET_ADDRESS]"
type input "Burradoo"
type input "2576"
click at [99, 135] on div at bounding box center [107, 137] width 127 height 11
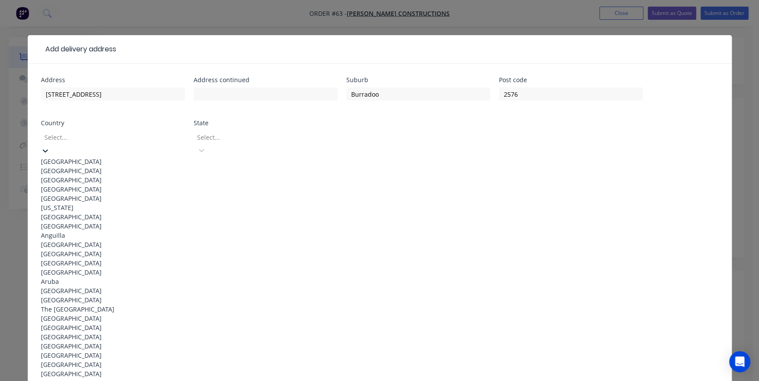
click at [84, 161] on div "[GEOGRAPHIC_DATA]" at bounding box center [113, 161] width 144 height 9
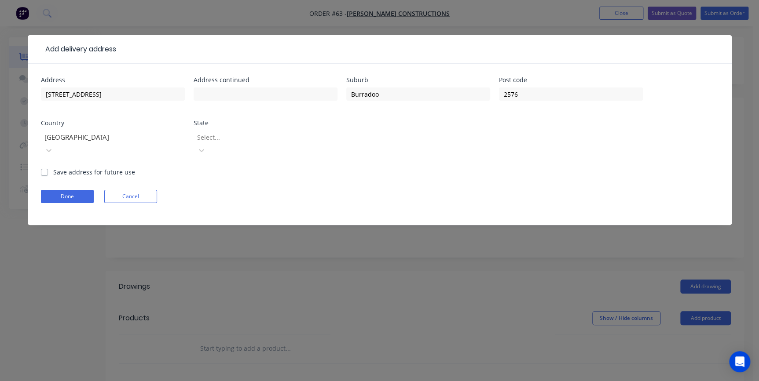
click at [277, 139] on div at bounding box center [259, 137] width 127 height 11
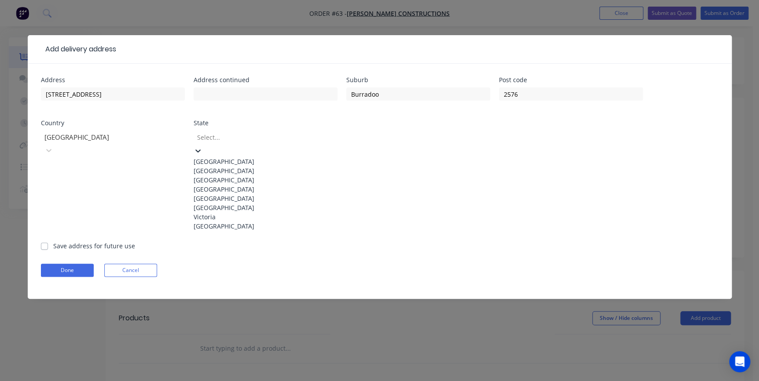
click at [239, 172] on div "[GEOGRAPHIC_DATA]" at bounding box center [266, 170] width 144 height 9
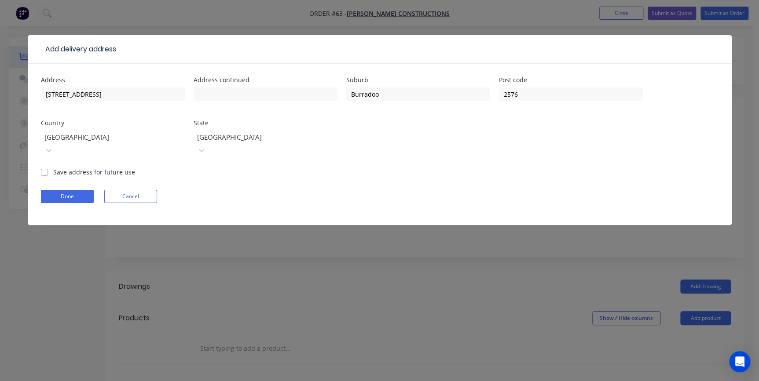
click at [53, 168] on label "Save address for future use" at bounding box center [94, 172] width 82 height 9
click at [44, 168] on input "Save address for future use" at bounding box center [44, 172] width 7 height 8
checkbox input "true"
click at [47, 190] on button "Done" at bounding box center [67, 196] width 53 height 13
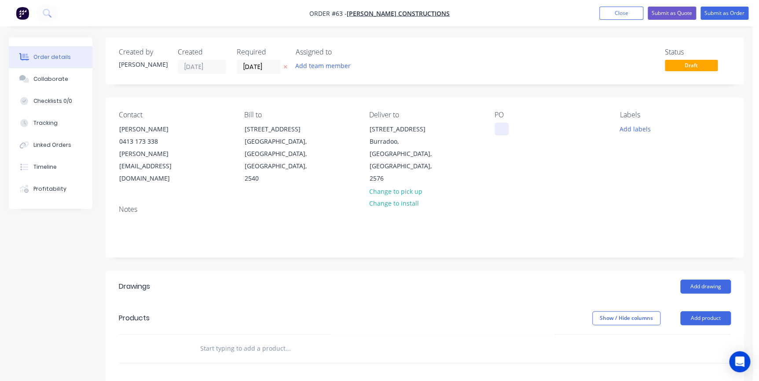
click at [499, 129] on div at bounding box center [501, 129] width 14 height 13
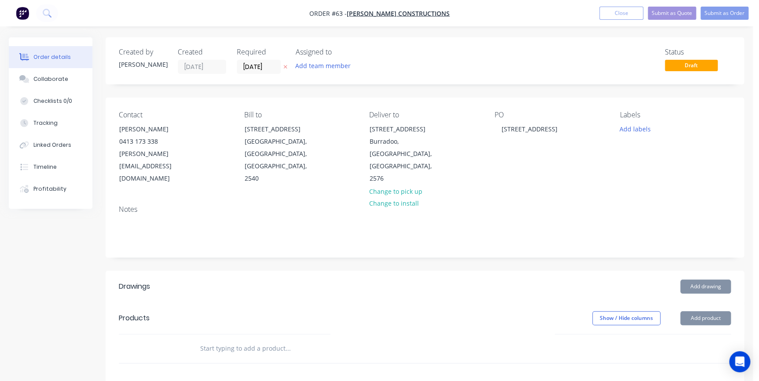
click at [248, 340] on input "text" at bounding box center [288, 349] width 176 height 18
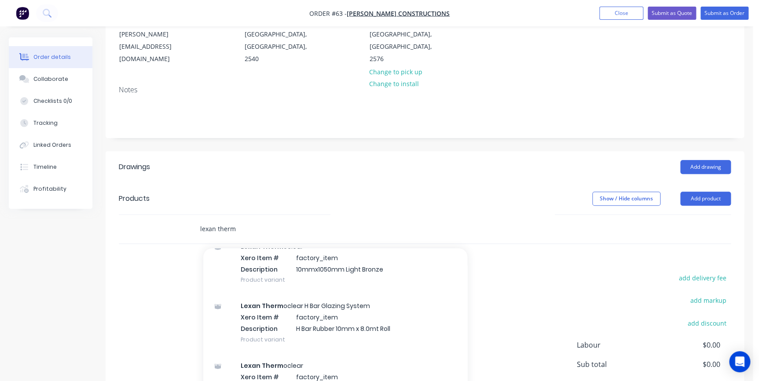
scroll to position [880, 0]
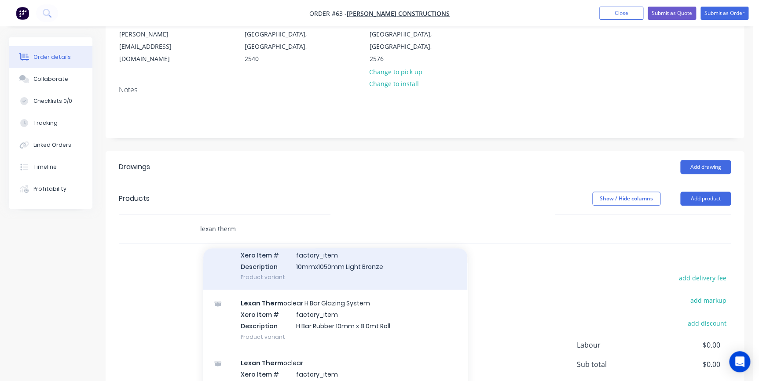
type input "lexan therm"
click at [313, 254] on div "Lexan Therm oclear Xero Item # factory_item Description 10mmx1050mm Light Bronz…" at bounding box center [335, 260] width 264 height 59
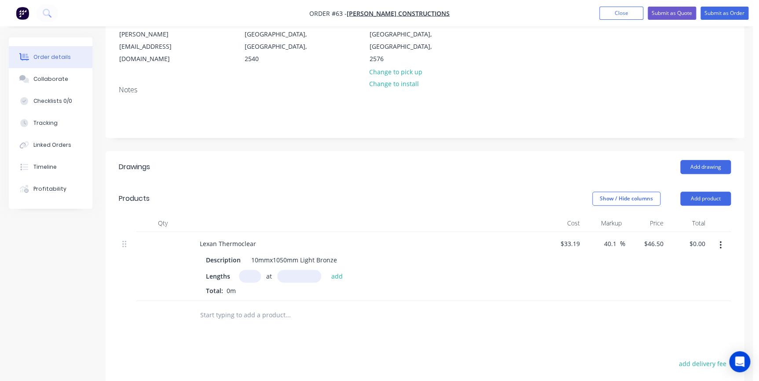
click at [256, 270] on input "text" at bounding box center [250, 276] width 22 height 13
type input "6"
type input "5000"
click at [326, 270] on button "add" at bounding box center [336, 276] width 21 height 12
type input "$1,395.00"
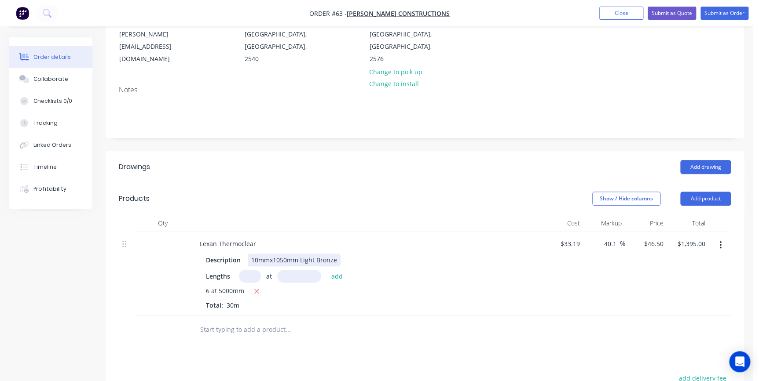
click at [338, 254] on div "10mmx1050mm Light Bronze" at bounding box center [294, 260] width 93 height 13
click at [339, 345] on div "Drawings Add drawing Products Show / Hide columns Add product Qty Cost Markup P…" at bounding box center [425, 353] width 638 height 404
click at [249, 321] on input "text" at bounding box center [288, 330] width 176 height 18
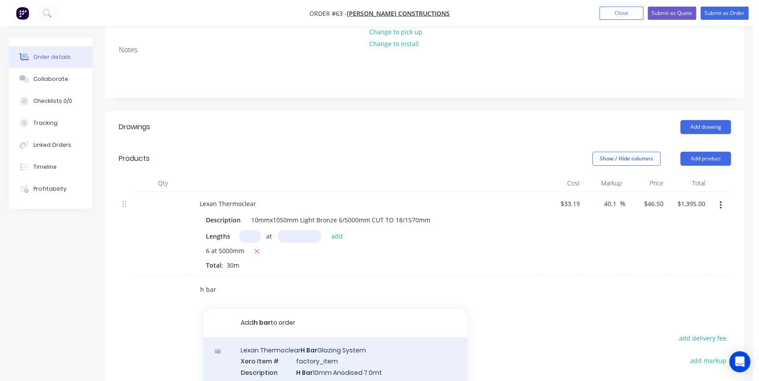
type input "h bar"
click at [335, 348] on div "Lexan Thermoclear H Bar Glazing System Xero Item # factory_item Description H B…" at bounding box center [335, 366] width 264 height 59
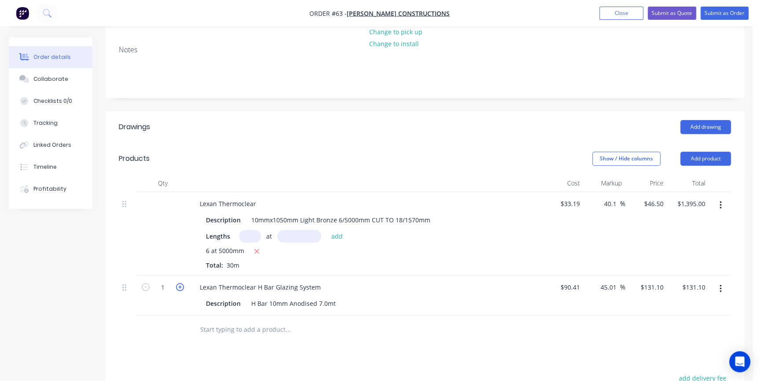
click at [183, 283] on icon "button" at bounding box center [180, 287] width 8 height 8
type input "2"
type input "$262.20"
click at [183, 283] on icon "button" at bounding box center [180, 287] width 8 height 8
type input "3"
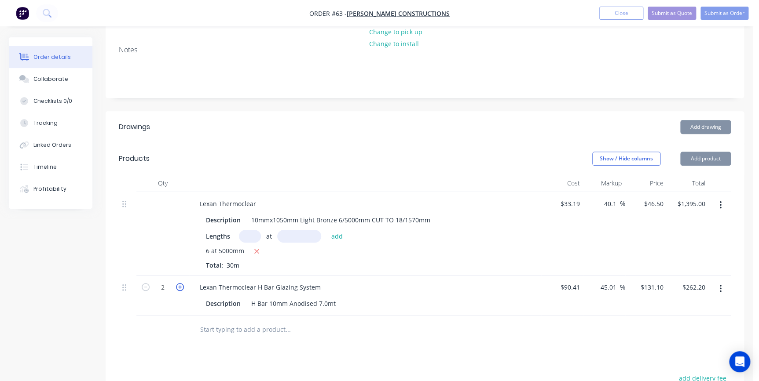
type input "$393.30"
click at [183, 283] on icon "button" at bounding box center [180, 287] width 8 height 8
type input "4"
type input "$524.40"
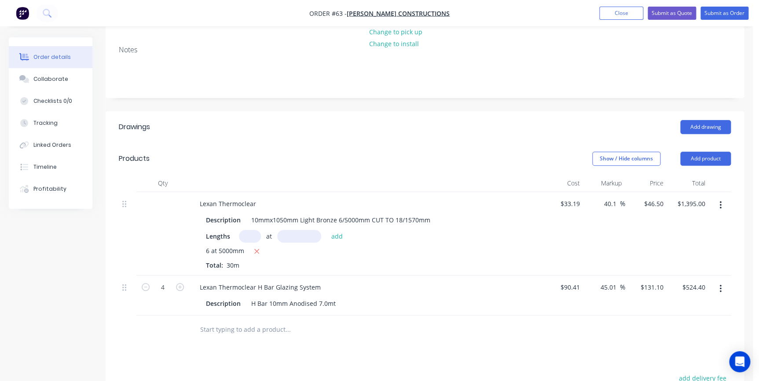
click at [221, 322] on input "text" at bounding box center [288, 330] width 176 height 18
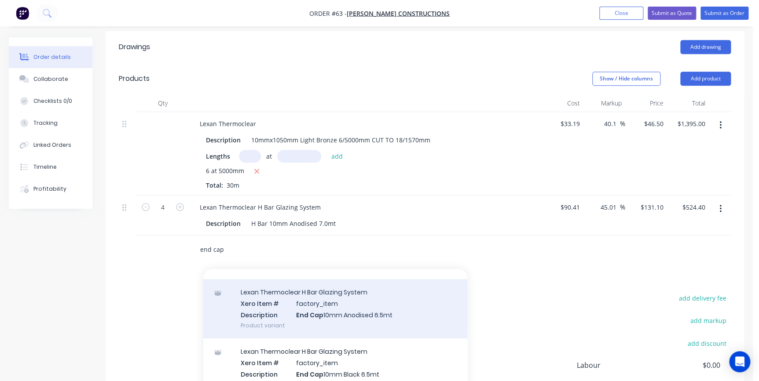
type input "end cap"
click at [285, 294] on div "Lexan Thermoclear H Bar Glazing System Xero Item # factory_item Description End…" at bounding box center [335, 308] width 264 height 59
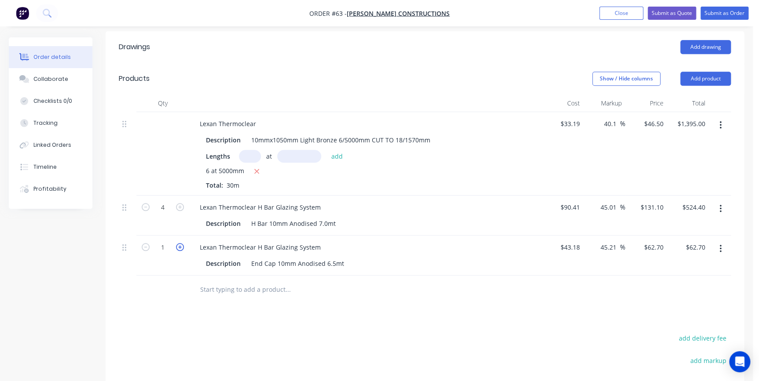
click at [180, 243] on icon "button" at bounding box center [180, 247] width 8 height 8
type input "2"
type input "$125.40"
click at [180, 243] on icon "button" at bounding box center [180, 247] width 8 height 8
type input "3"
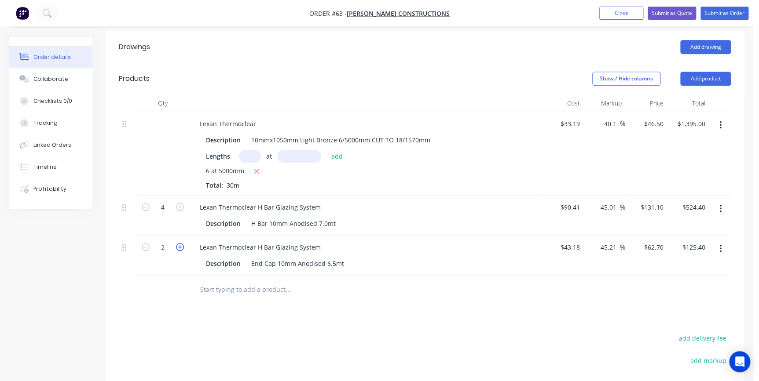
type input "$188.10"
click at [180, 243] on icon "button" at bounding box center [180, 247] width 8 height 8
type input "4"
type input "$250.80"
click at [180, 243] on icon "button" at bounding box center [180, 247] width 8 height 8
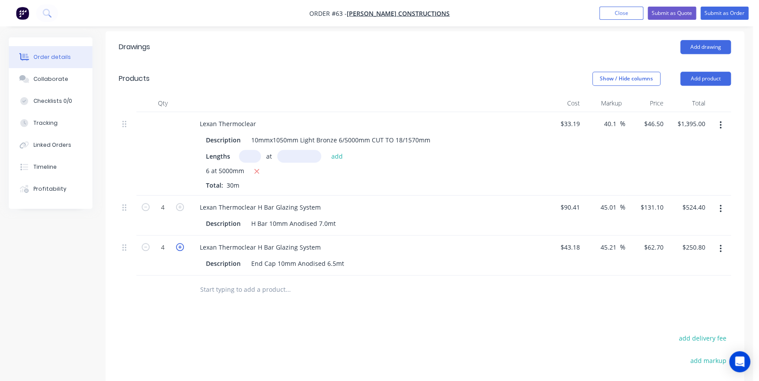
type input "5"
type input "$313.50"
click at [180, 243] on icon "button" at bounding box center [180, 247] width 8 height 8
type input "6"
type input "$376.20"
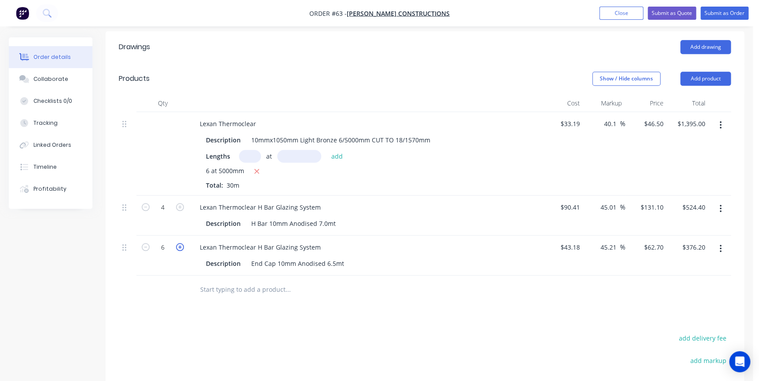
click at [180, 243] on icon "button" at bounding box center [180, 247] width 8 height 8
type input "7"
type input "$438.90"
click at [179, 243] on icon "button" at bounding box center [180, 247] width 8 height 8
type input "8"
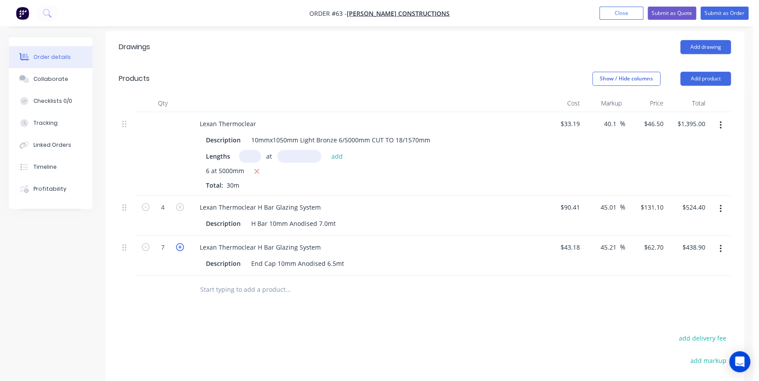
type input "$501.60"
click at [191, 281] on div at bounding box center [347, 290] width 317 height 29
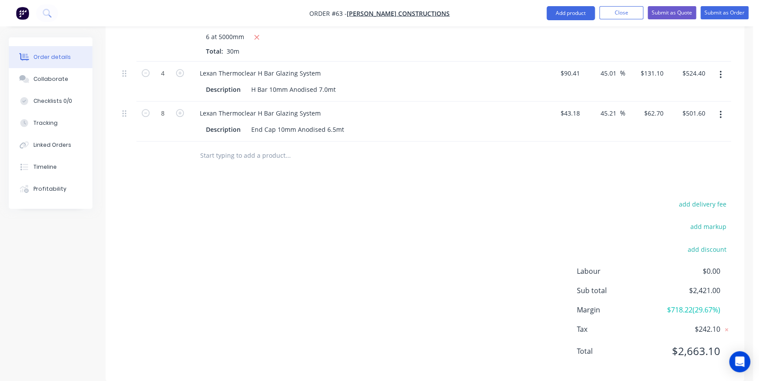
click at [234, 147] on input "text" at bounding box center [288, 156] width 176 height 18
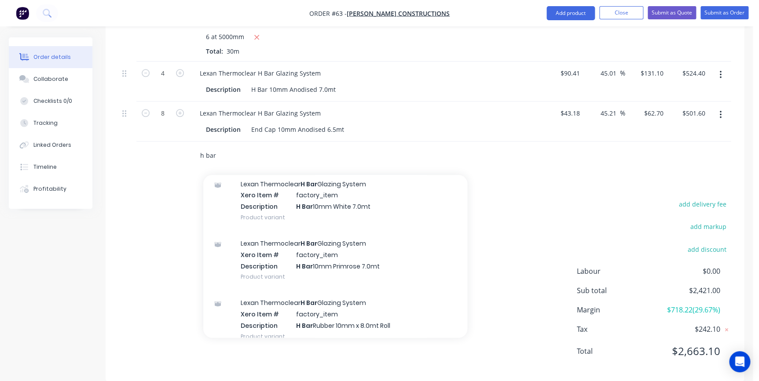
scroll to position [400, 0]
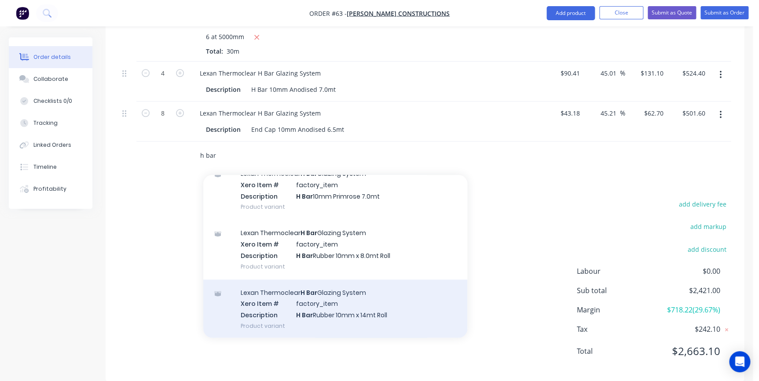
type input "h bar"
click at [345, 297] on div "Lexan Thermoclear H Bar Glazing System Xero Item # factory_item Description H B…" at bounding box center [335, 309] width 264 height 59
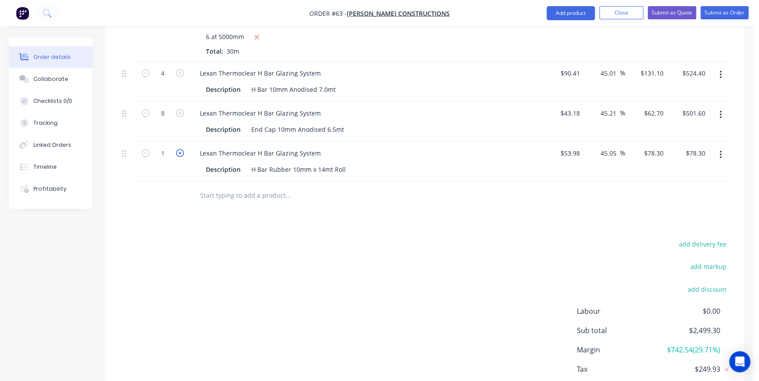
click at [179, 149] on icon "button" at bounding box center [180, 153] width 8 height 8
type input "2"
type input "$156.60"
click at [179, 149] on icon "button" at bounding box center [180, 153] width 8 height 8
type input "3"
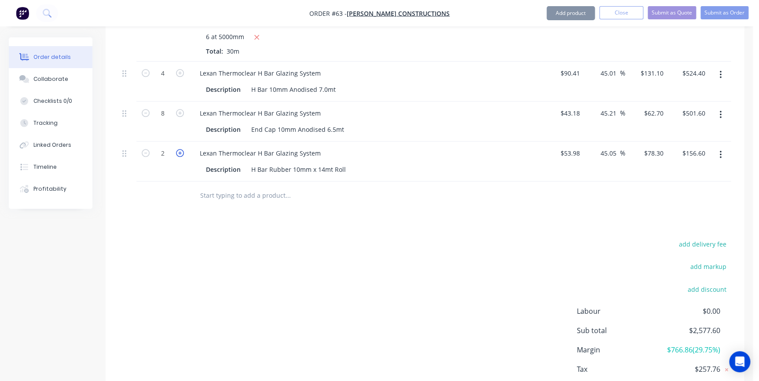
type input "$234.90"
click at [215, 189] on input "text" at bounding box center [288, 196] width 176 height 18
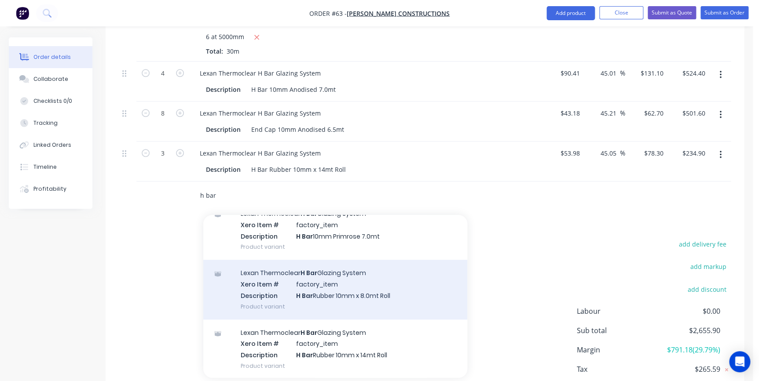
type input "h bar"
click at [321, 269] on div "Lexan Thermoclear H Bar Glazing System Xero Item # factory_item Description H B…" at bounding box center [335, 289] width 264 height 59
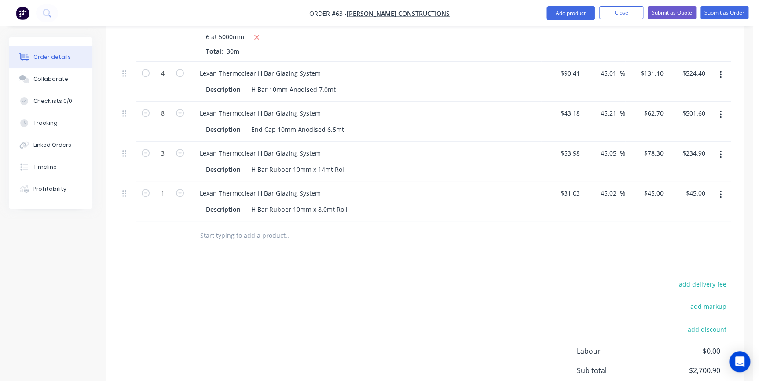
click at [251, 228] on input "text" at bounding box center [288, 236] width 176 height 18
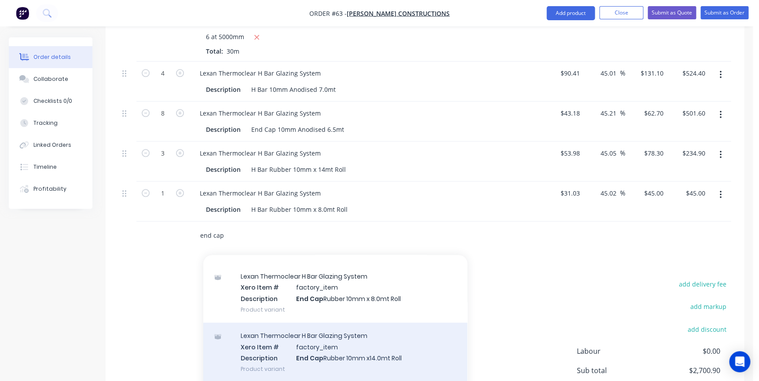
type input "end cap"
click at [346, 338] on div "Lexan Thermoclear H Bar Glazing System Xero Item # factory_item Description End…" at bounding box center [335, 352] width 264 height 59
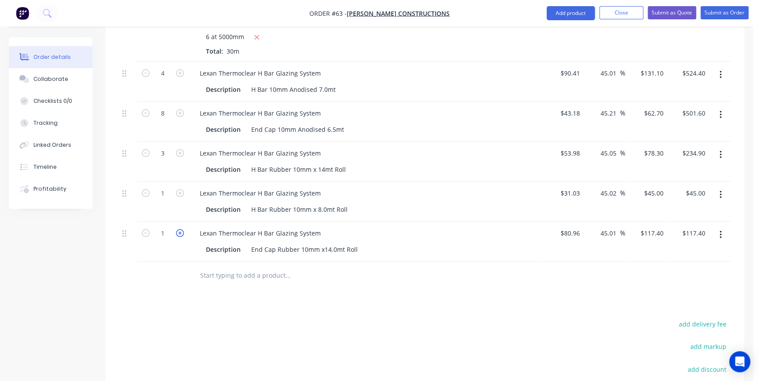
click at [179, 229] on icon "button" at bounding box center [180, 233] width 8 height 8
type input "2"
type input "$234.80"
click at [180, 229] on icon "button" at bounding box center [180, 233] width 8 height 8
type input "3"
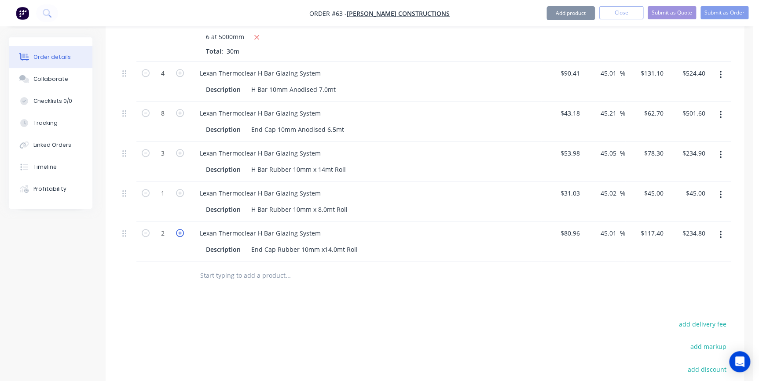
type input "$352.20"
click at [220, 267] on input "text" at bounding box center [288, 276] width 176 height 18
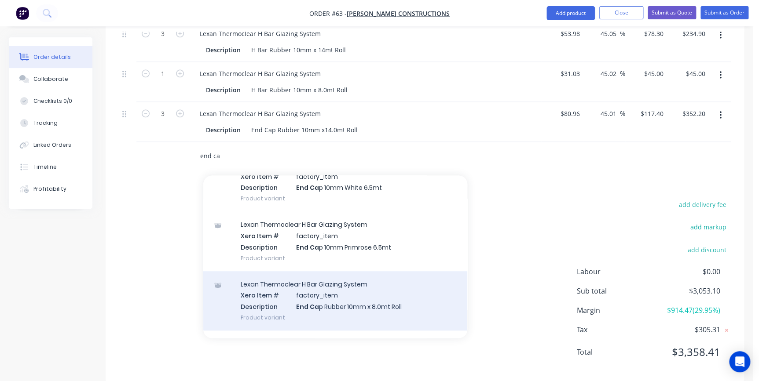
scroll to position [360, 0]
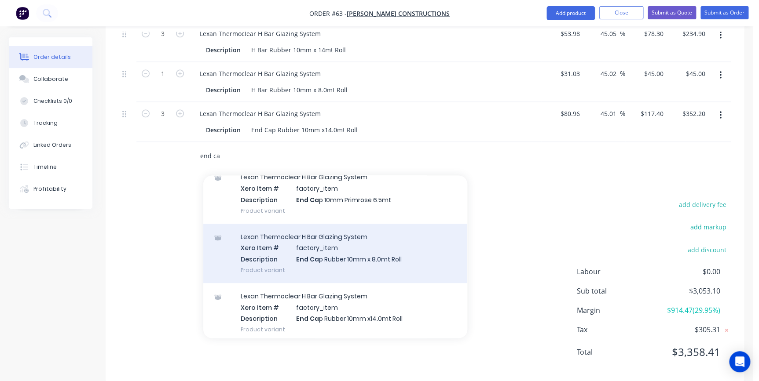
type input "end ca"
click at [317, 238] on div "Lexan Thermoclear H Bar Glazing System Xero Item # factory_item Description End…" at bounding box center [335, 253] width 264 height 59
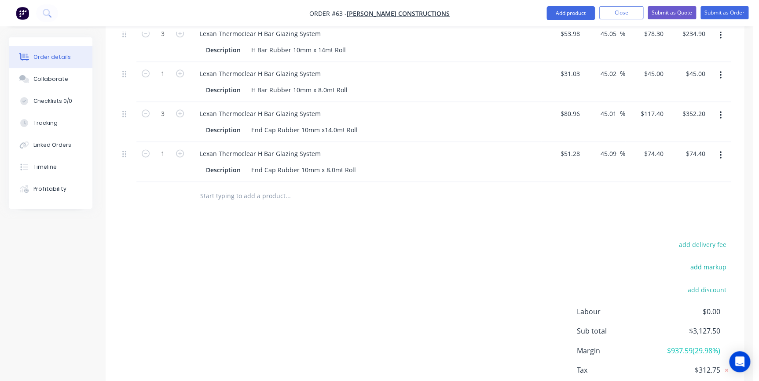
click at [242, 187] on input "text" at bounding box center [288, 196] width 176 height 18
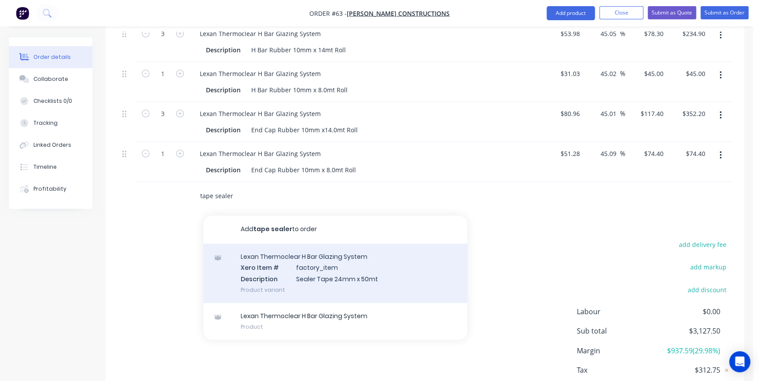
type input "tape sealer"
click at [282, 267] on div "Lexan Thermoclear H Bar Glazing System Xero Item # factory_item Description Sea…" at bounding box center [335, 273] width 264 height 59
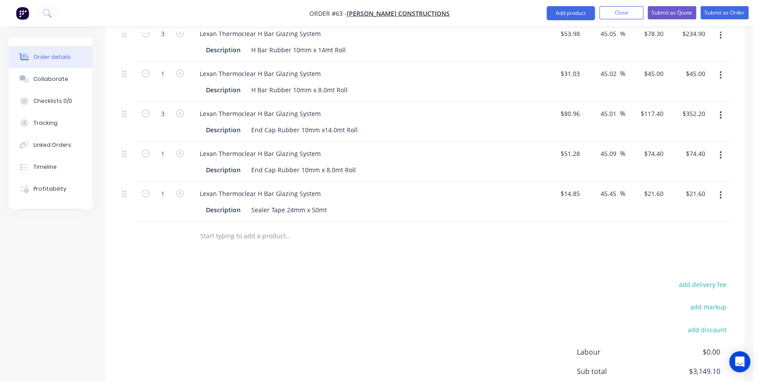
click at [242, 227] on input "text" at bounding box center [288, 236] width 176 height 18
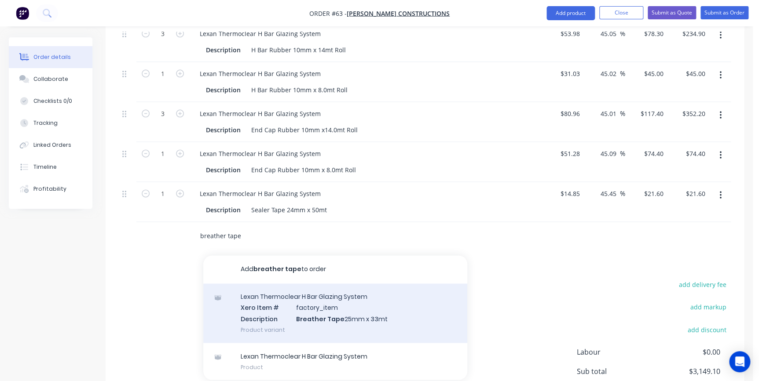
type input "breather tape"
click at [312, 301] on div "Lexan Thermoclear H Bar Glazing System Xero Item # factory_item Description Bre…" at bounding box center [335, 313] width 264 height 59
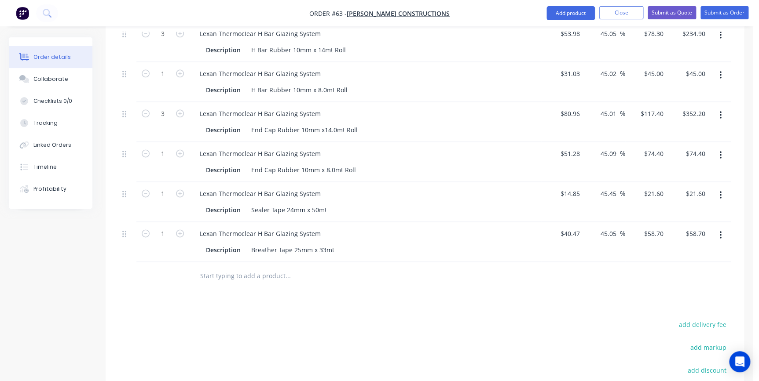
click at [261, 267] on input "text" at bounding box center [288, 276] width 176 height 18
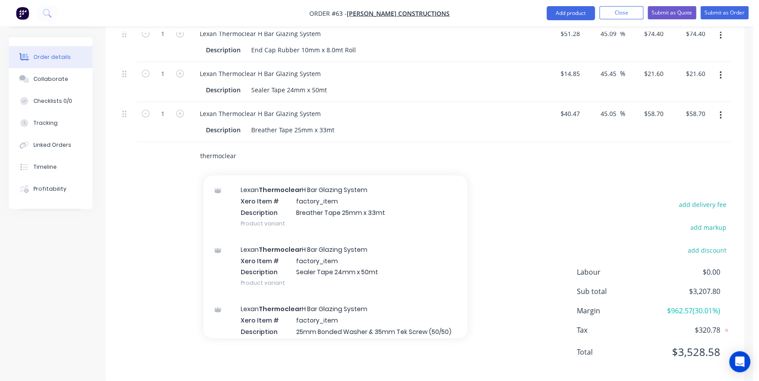
scroll to position [1560, 0]
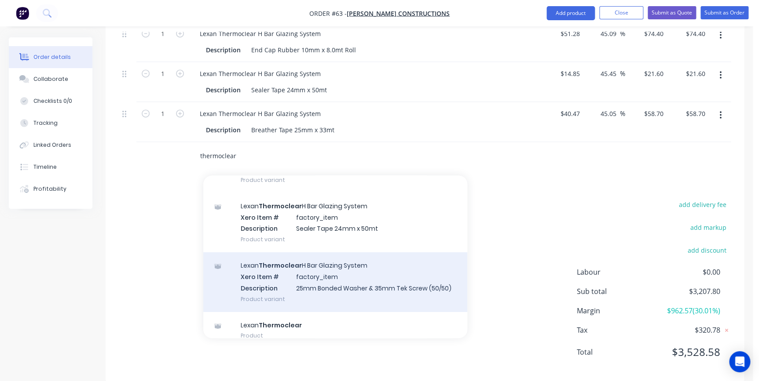
type input "thermoclear"
click at [325, 265] on div "Lexan Thermoclear H Bar Glazing System Xero Item # factory_item Description 25m…" at bounding box center [335, 281] width 264 height 59
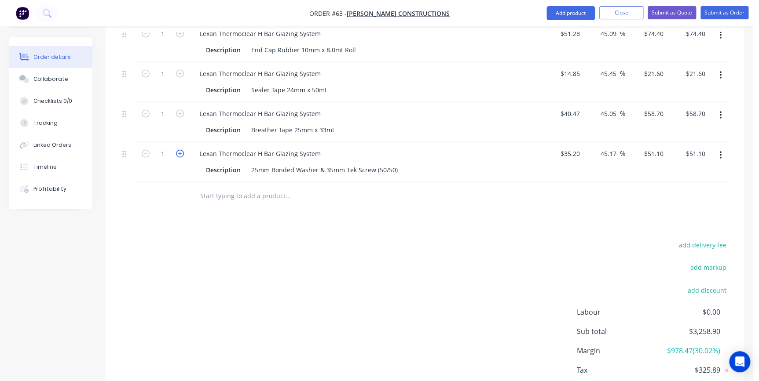
click at [177, 150] on icon "button" at bounding box center [180, 154] width 8 height 8
type input "2"
type input "$102.20"
click at [177, 150] on icon "button" at bounding box center [180, 154] width 8 height 8
type input "3"
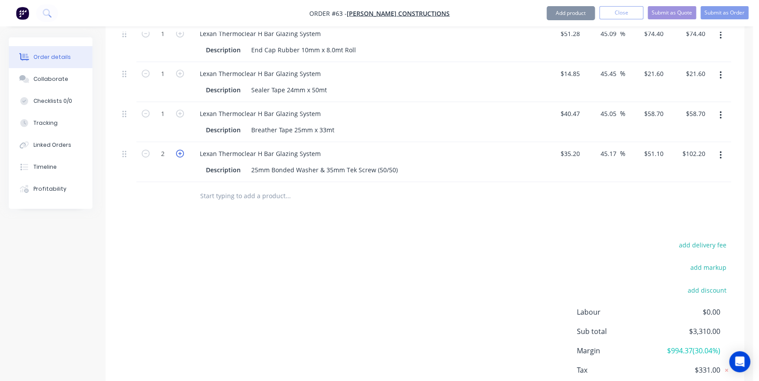
type input "$153.30"
click at [177, 150] on icon "button" at bounding box center [180, 154] width 8 height 8
type input "4"
type input "$204.40"
click at [237, 187] on input "text" at bounding box center [288, 196] width 176 height 18
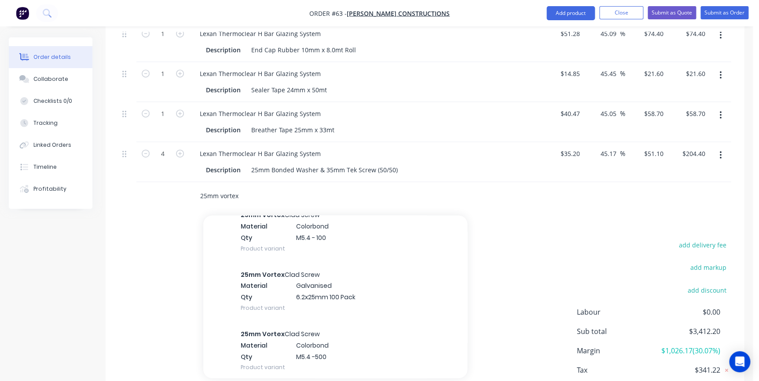
scroll to position [320, 0]
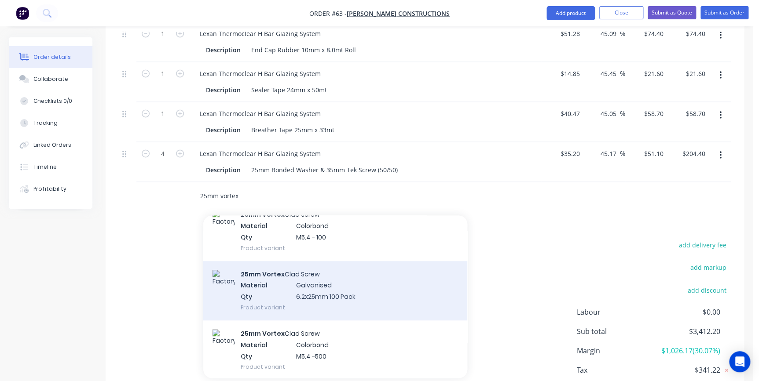
type input "25mm vortex"
click at [297, 271] on div "25mm Vortex Clad Screw Material Galvanised Qty 6.2x25mm 100 Pack Product variant" at bounding box center [335, 290] width 264 height 59
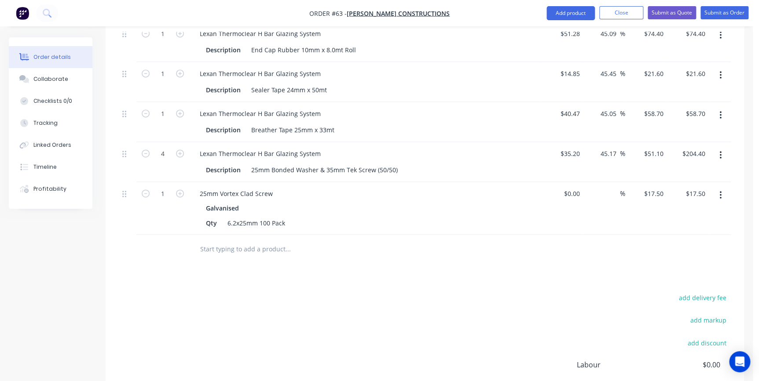
click at [263, 242] on input "text" at bounding box center [288, 249] width 176 height 18
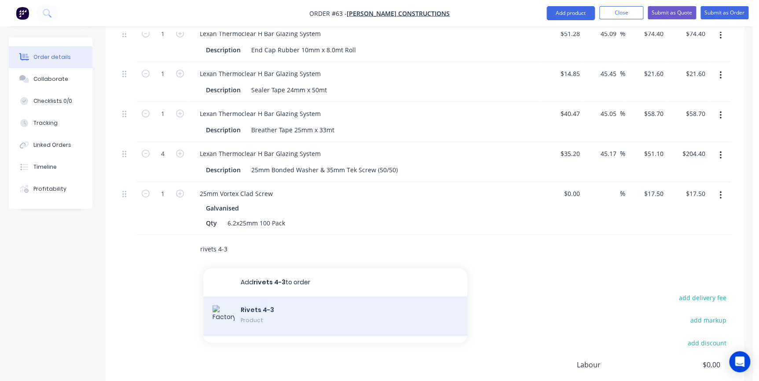
type input "rivets 4-3"
click at [257, 297] on div "Rivets 4-3 Product" at bounding box center [335, 317] width 264 height 40
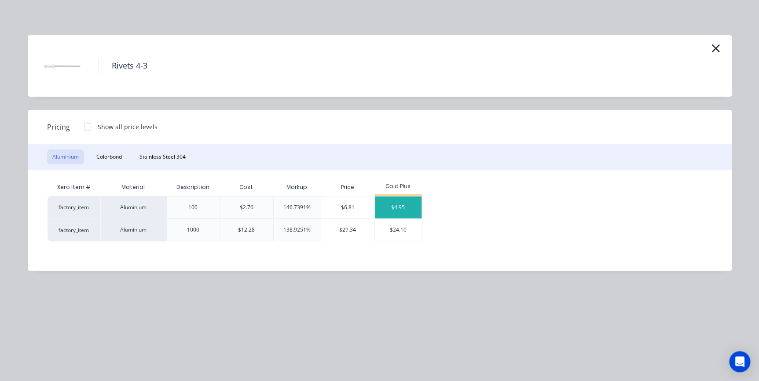
click at [400, 207] on div "$4.95" at bounding box center [398, 208] width 47 height 22
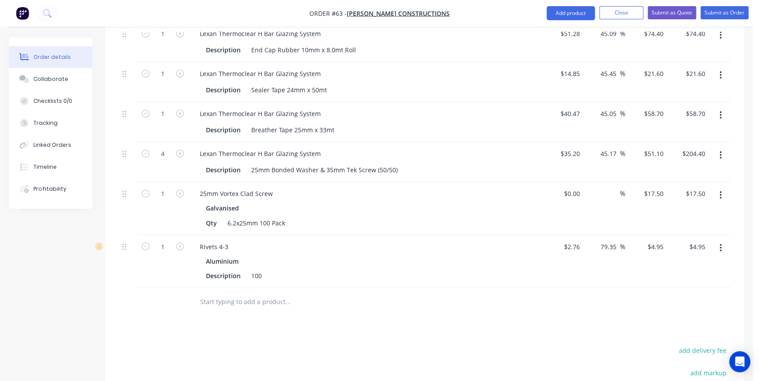
click at [247, 293] on input "text" at bounding box center [288, 302] width 176 height 18
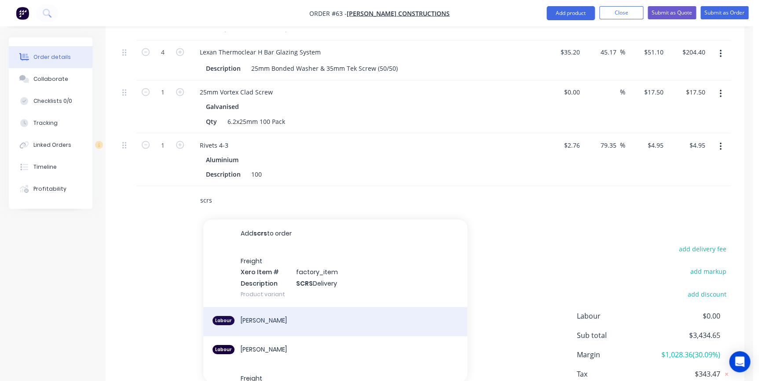
scroll to position [734, 0]
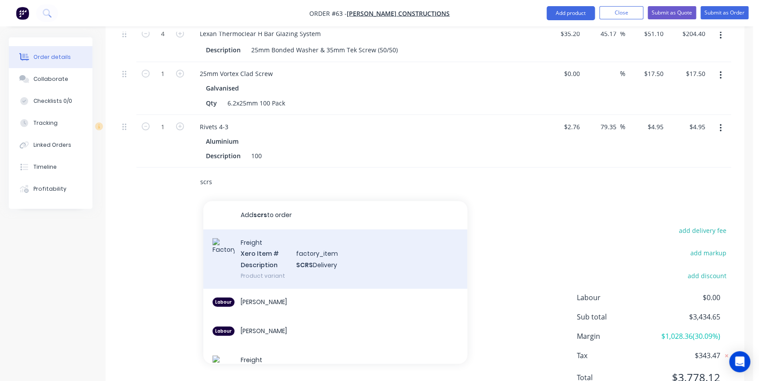
type input "scrs"
click at [277, 252] on div "Freight Xero Item # factory_item Description SCRS Delivery Product variant" at bounding box center [335, 258] width 264 height 59
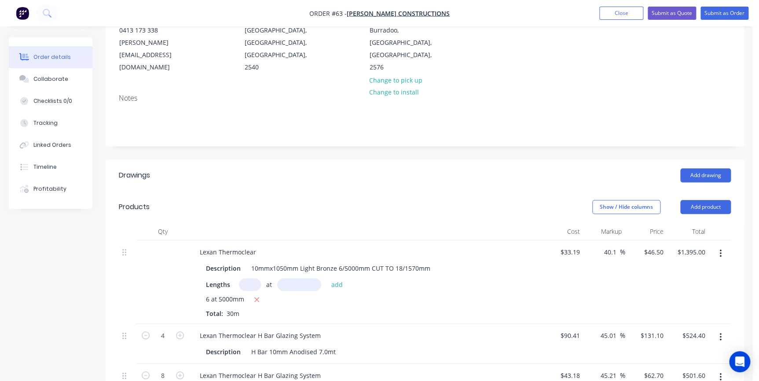
scroll to position [94, 0]
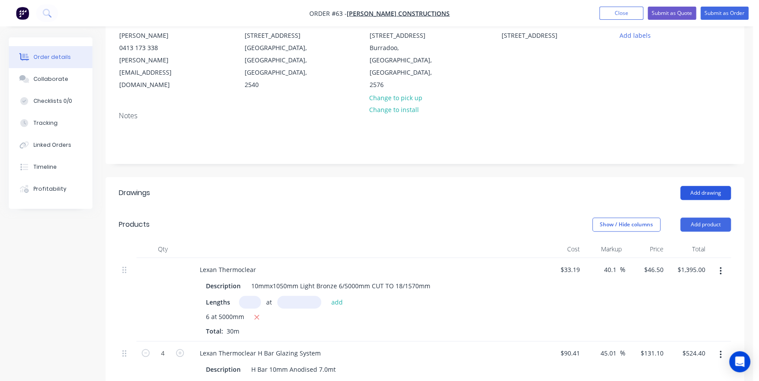
click at [703, 186] on button "Add drawing" at bounding box center [705, 193] width 51 height 14
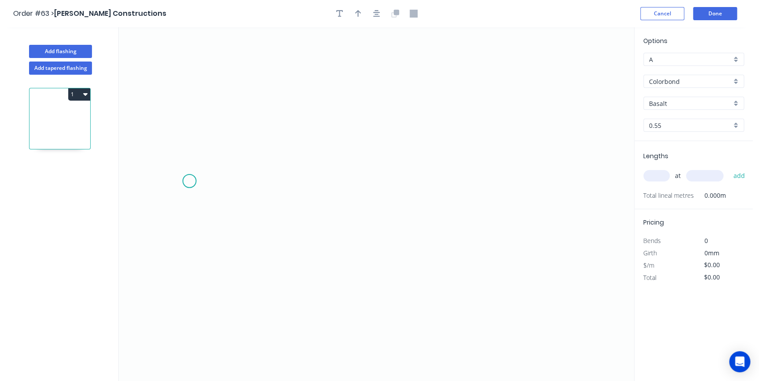
click at [189, 181] on icon "0" at bounding box center [376, 204] width 515 height 354
click at [354, 143] on icon "0" at bounding box center [376, 204] width 515 height 354
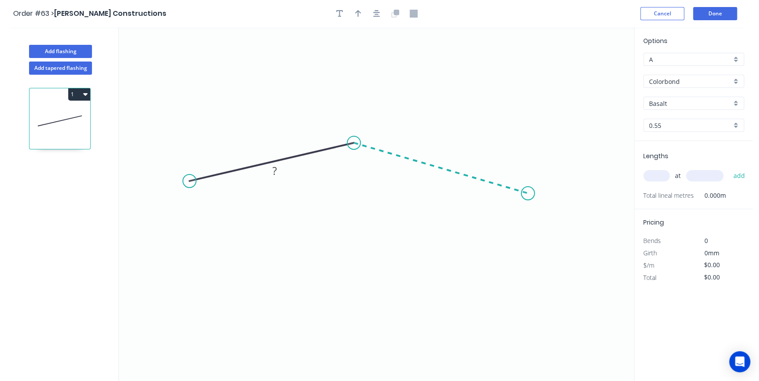
click at [528, 194] on icon "0 ?" at bounding box center [376, 204] width 515 height 354
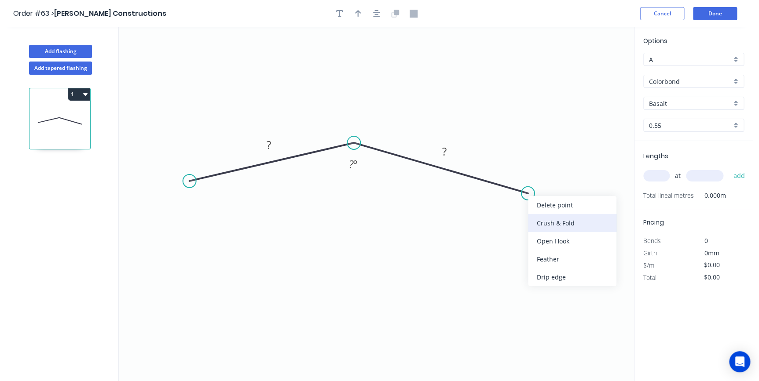
click at [536, 222] on div "Crush & Fold" at bounding box center [572, 223] width 88 height 18
click at [518, 249] on icon "0 ? CF 10 ? ? º" at bounding box center [376, 204] width 515 height 354
click at [545, 223] on div "Flip bend" at bounding box center [571, 225] width 88 height 18
drag, startPoint x: 536, startPoint y: 161, endPoint x: 510, endPoint y: 232, distance: 75.7
click at [510, 232] on rect at bounding box center [496, 240] width 35 height 18
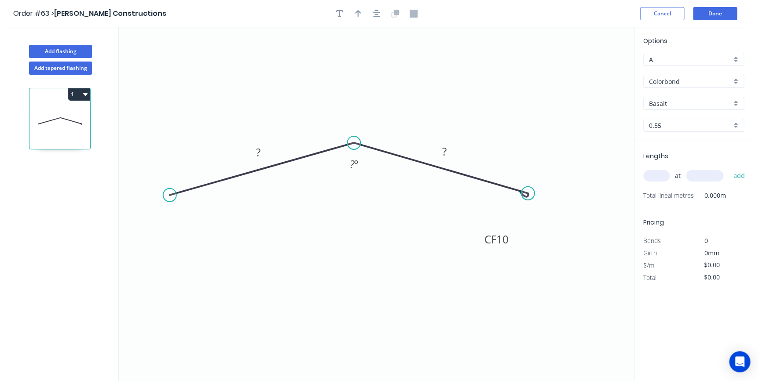
drag, startPoint x: 185, startPoint y: 180, endPoint x: 169, endPoint y: 195, distance: 21.8
click at [169, 195] on circle at bounding box center [169, 195] width 13 height 13
click at [189, 220] on div "Crush & Fold" at bounding box center [213, 225] width 88 height 18
drag, startPoint x: 191, startPoint y: 163, endPoint x: 190, endPoint y: 227, distance: 63.4
click at [190, 227] on rect at bounding box center [174, 233] width 35 height 18
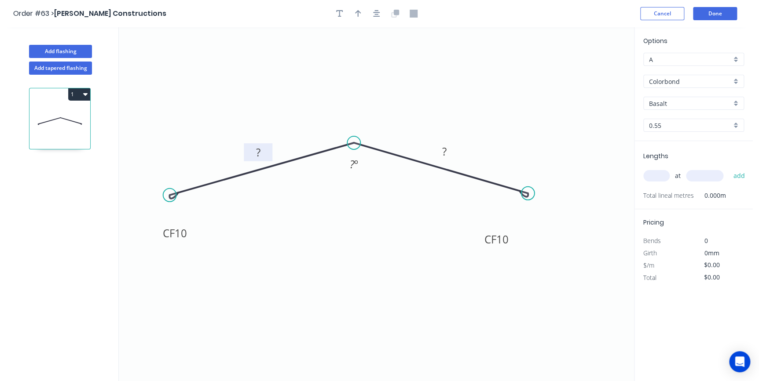
click at [263, 149] on rect at bounding box center [258, 153] width 18 height 12
type input "$10.93"
click at [620, 89] on icon "0 CF 10 110 CF 10 110 158 º" at bounding box center [376, 204] width 515 height 354
click at [732, 80] on div "Colorbond" at bounding box center [693, 81] width 101 height 13
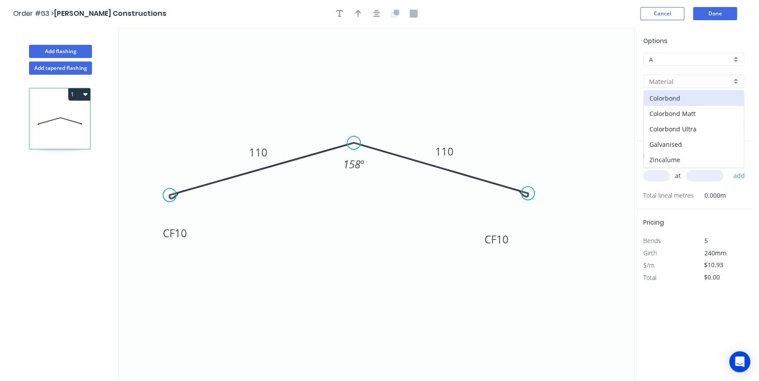
click at [666, 154] on div "Zincalume" at bounding box center [694, 159] width 100 height 15
type input "Zincalume"
type input "Unpainted"
type input "$11.50"
click at [667, 172] on input "text" at bounding box center [656, 175] width 26 height 11
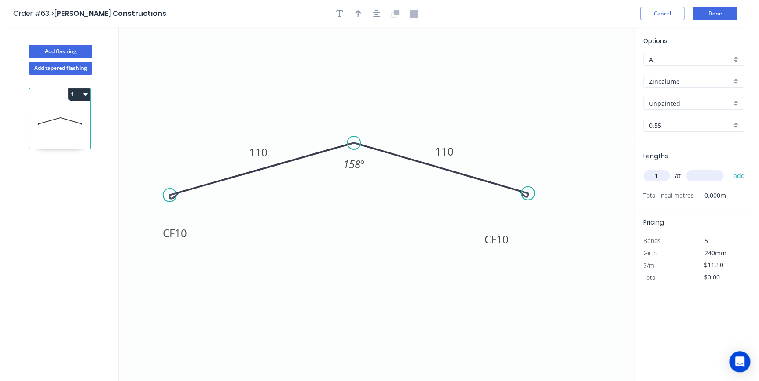
type input "1"
type input "4300"
click at [729, 168] on button "add" at bounding box center [739, 175] width 21 height 15
type input "$49.45"
type input "2"
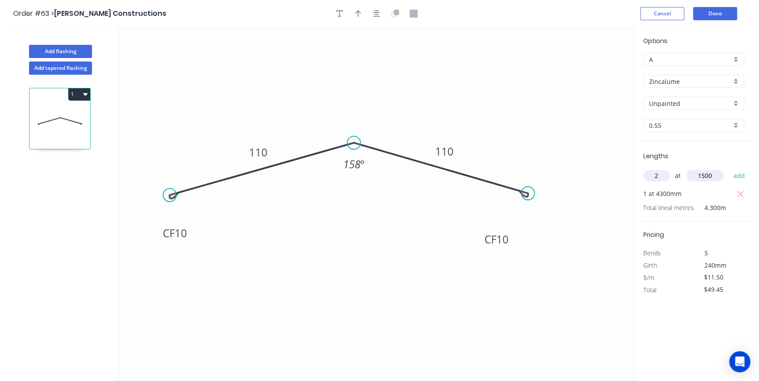
type input "1500"
click at [729, 168] on button "add" at bounding box center [739, 175] width 21 height 15
type input "$83.95"
type input "2"
type input "1900"
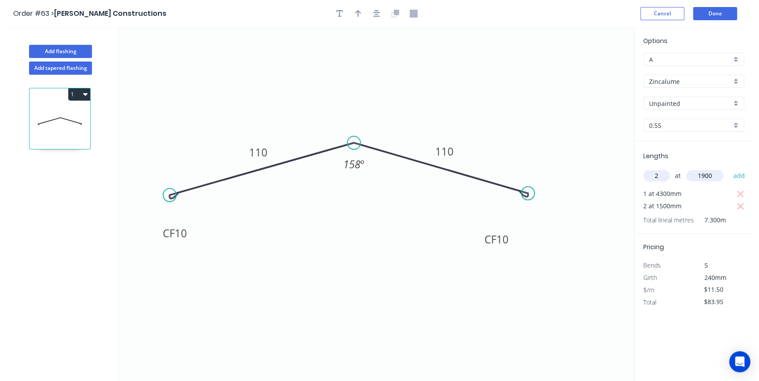
click at [729, 168] on button "add" at bounding box center [739, 175] width 21 height 15
type input "$127.65"
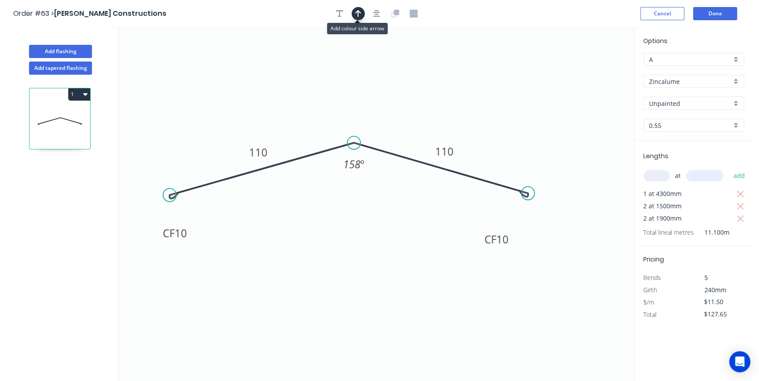
click at [360, 13] on icon "button" at bounding box center [358, 13] width 6 height 7
click at [591, 70] on icon at bounding box center [590, 61] width 8 height 28
drag, startPoint x: 591, startPoint y: 70, endPoint x: 521, endPoint y: 115, distance: 83.1
click at [521, 115] on icon at bounding box center [530, 108] width 26 height 26
click at [717, 15] on button "Done" at bounding box center [715, 13] width 44 height 13
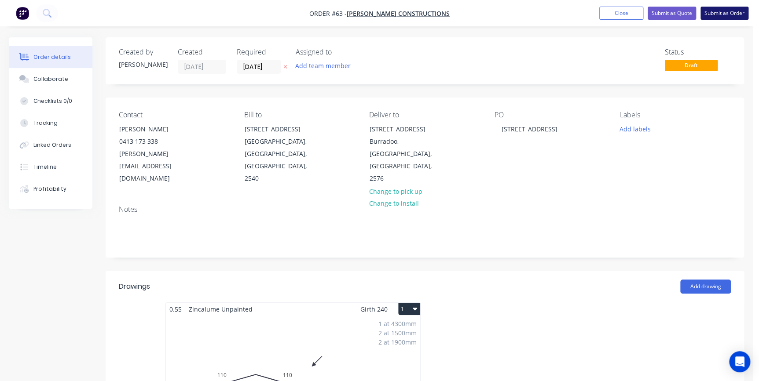
click at [720, 13] on button "Submit as Order" at bounding box center [724, 13] width 48 height 13
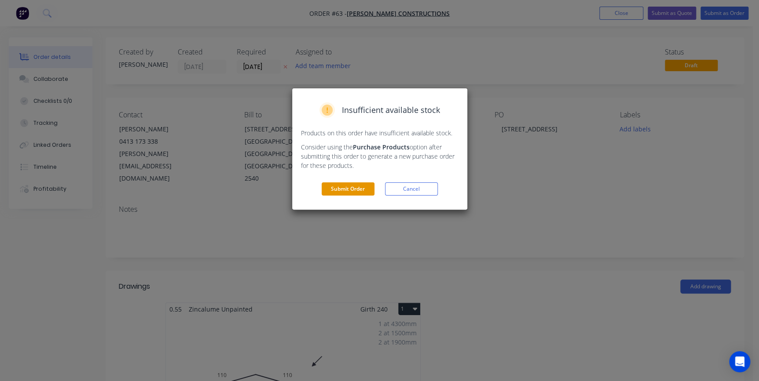
click at [350, 191] on button "Submit Order" at bounding box center [348, 189] width 53 height 13
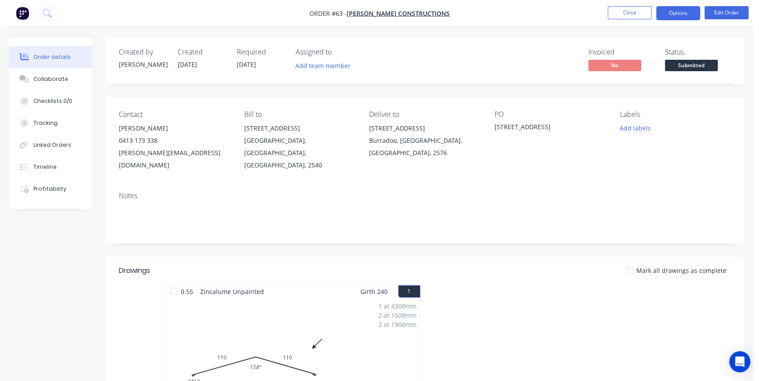
click at [681, 14] on button "Options" at bounding box center [678, 13] width 44 height 14
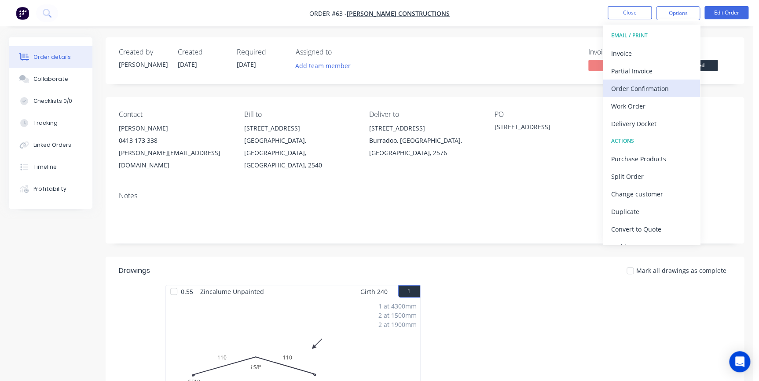
click at [634, 83] on div "Order Confirmation" at bounding box center [651, 88] width 81 height 13
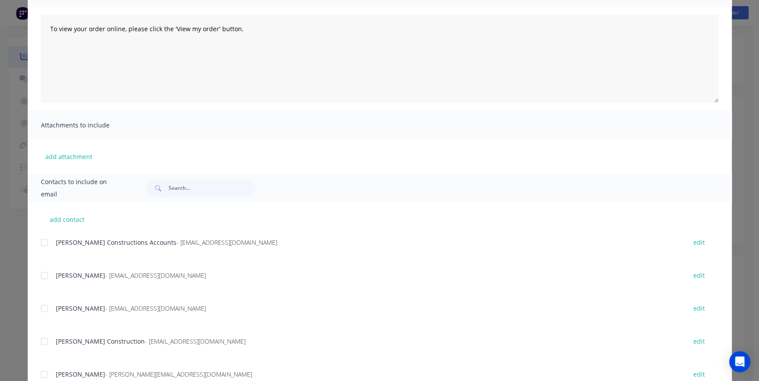
scroll to position [120, 0]
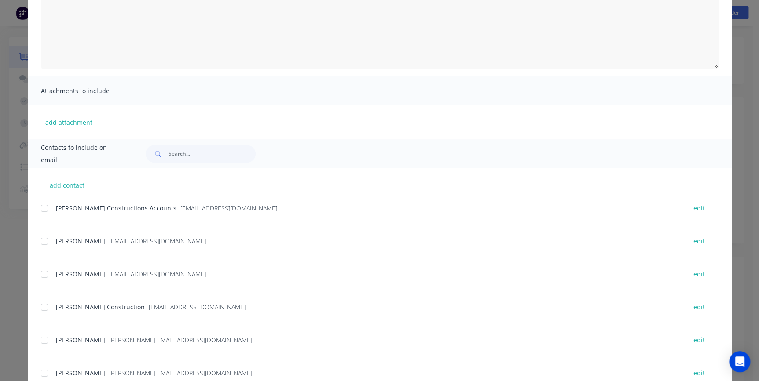
click at [44, 341] on div at bounding box center [45, 341] width 18 height 18
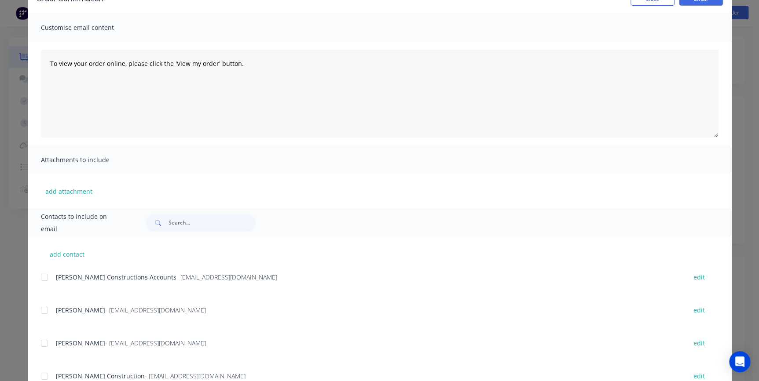
scroll to position [0, 0]
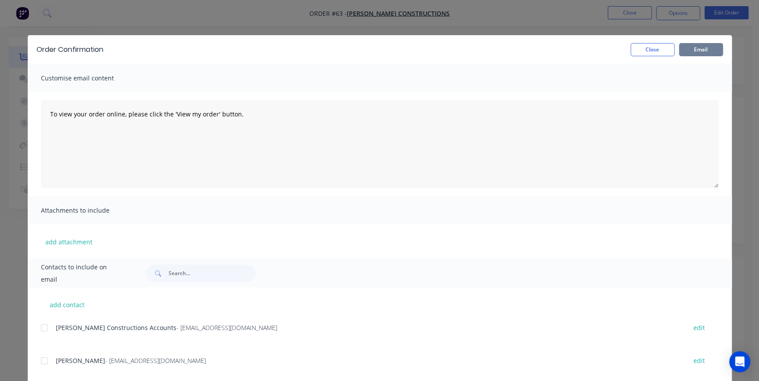
click at [707, 49] on button "Email" at bounding box center [701, 49] width 44 height 13
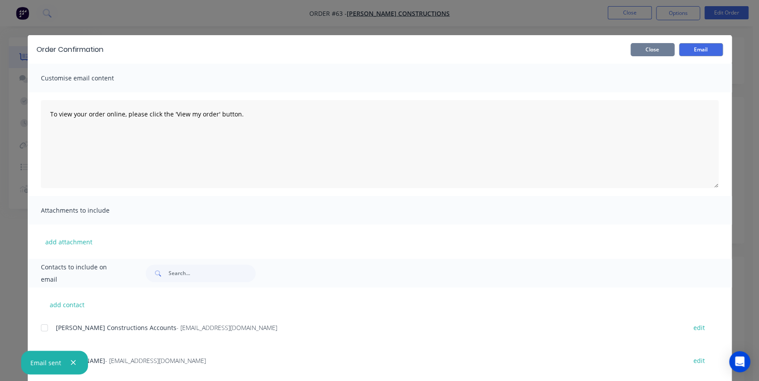
click at [651, 53] on button "Close" at bounding box center [652, 49] width 44 height 13
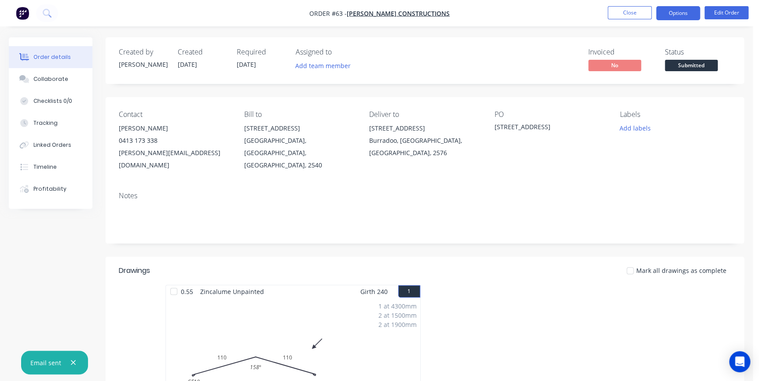
click at [676, 18] on button "Options" at bounding box center [678, 13] width 44 height 14
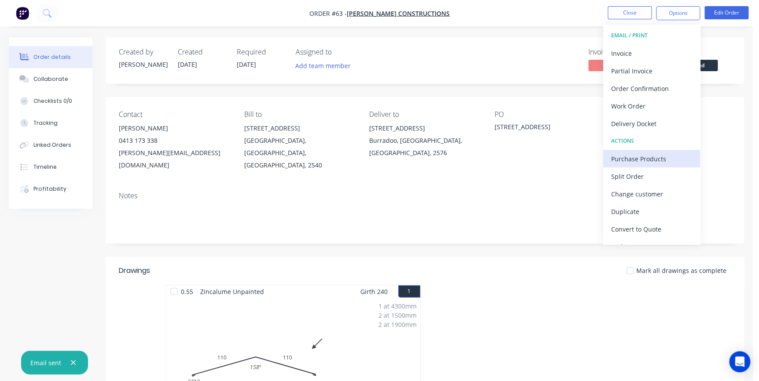
click at [637, 154] on div "Purchase Products" at bounding box center [651, 159] width 81 height 13
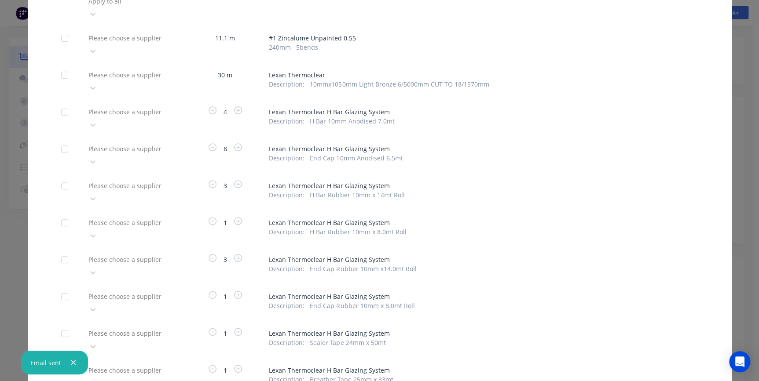
scroll to position [80, 0]
click at [141, 68] on div at bounding box center [151, 73] width 127 height 11
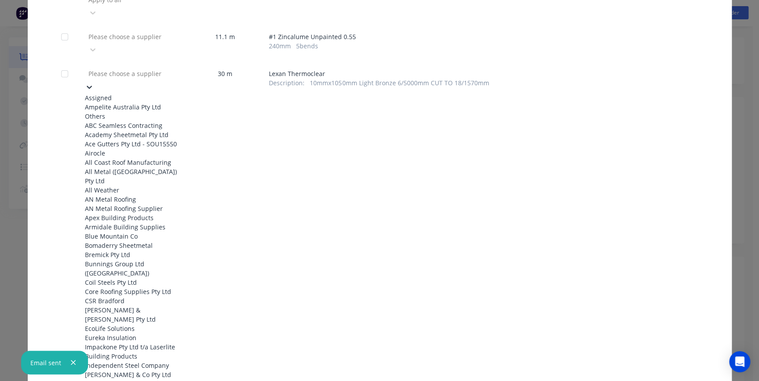
click at [119, 103] on div "Ampelite Australia Pty Ltd" at bounding box center [133, 107] width 97 height 9
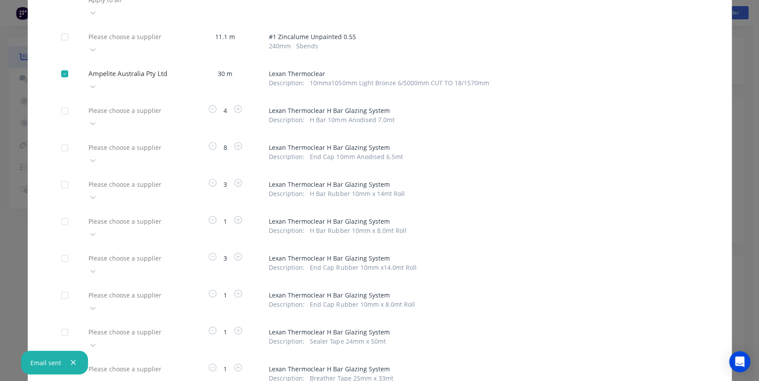
click at [119, 105] on div at bounding box center [151, 110] width 127 height 11
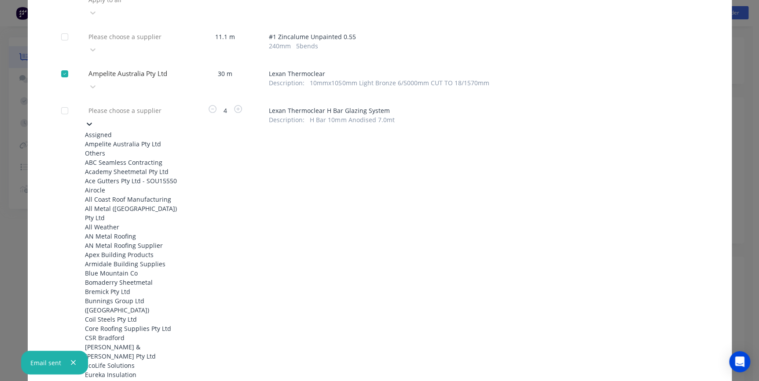
click at [113, 139] on div "Ampelite Australia Pty Ltd" at bounding box center [133, 143] width 97 height 9
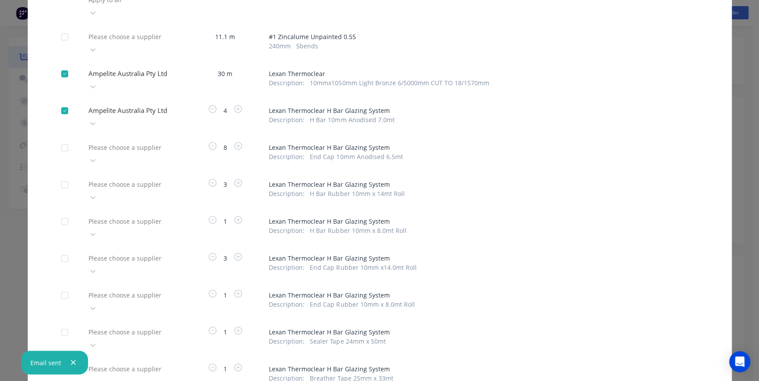
click at [113, 142] on div at bounding box center [151, 147] width 127 height 11
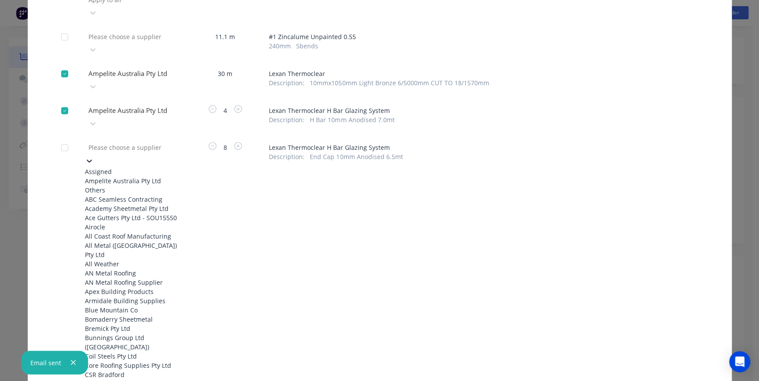
click at [117, 176] on div "Ampelite Australia Pty Ltd" at bounding box center [133, 180] width 97 height 9
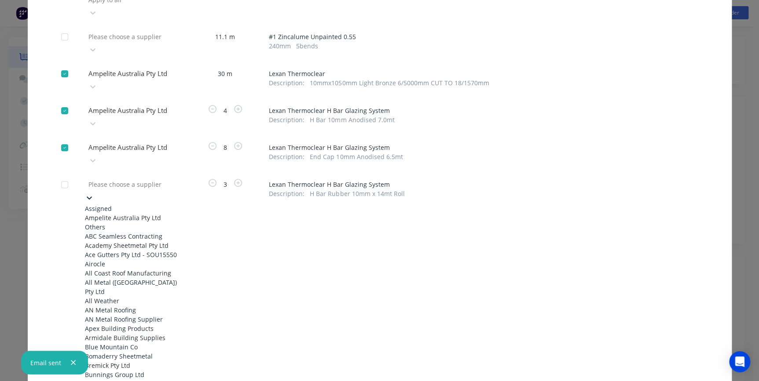
click at [117, 179] on div at bounding box center [151, 184] width 127 height 11
click at [117, 213] on div "Ampelite Australia Pty Ltd" at bounding box center [133, 217] width 97 height 9
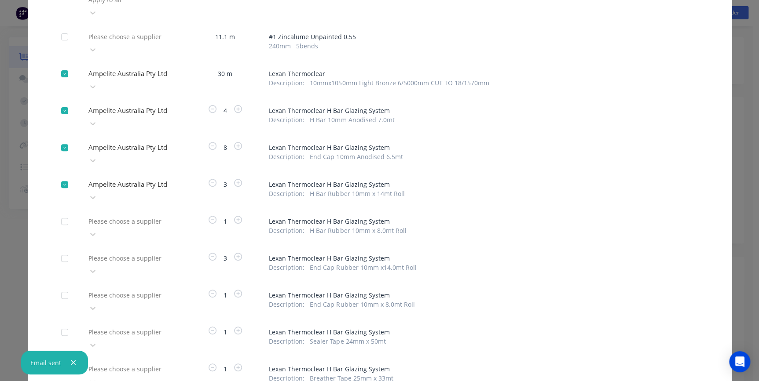
click at [117, 216] on div at bounding box center [151, 221] width 127 height 11
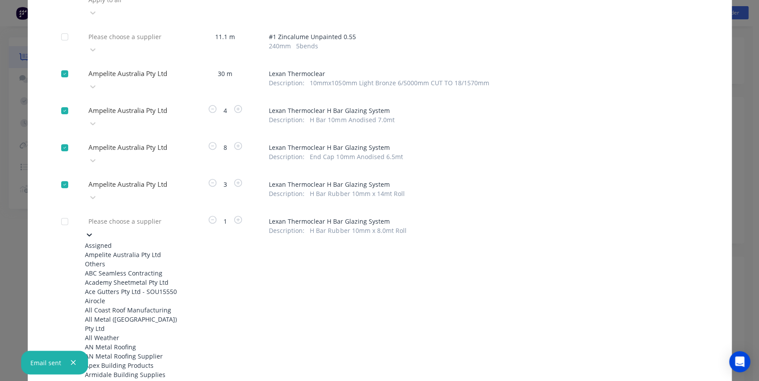
click at [113, 250] on div "Ampelite Australia Pty Ltd" at bounding box center [133, 254] width 97 height 9
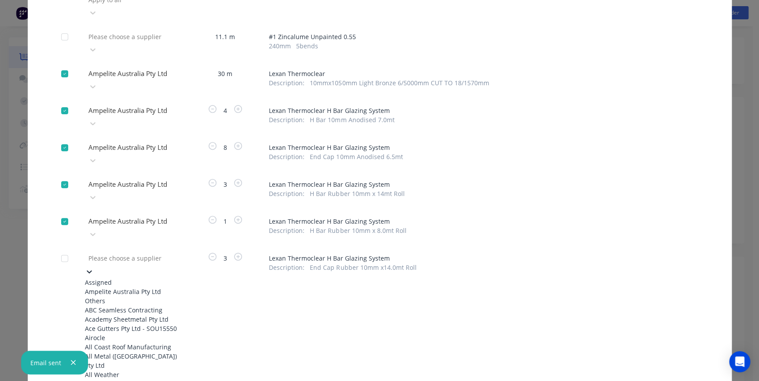
click at [113, 253] on div at bounding box center [151, 258] width 127 height 11
click at [113, 287] on div "Ampelite Australia Pty Ltd" at bounding box center [133, 291] width 97 height 9
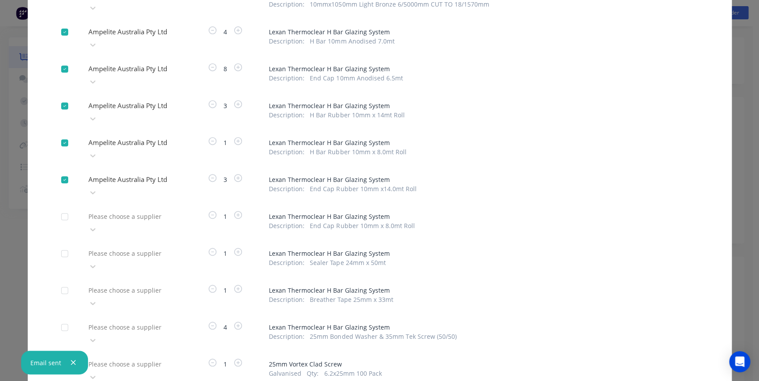
scroll to position [160, 0]
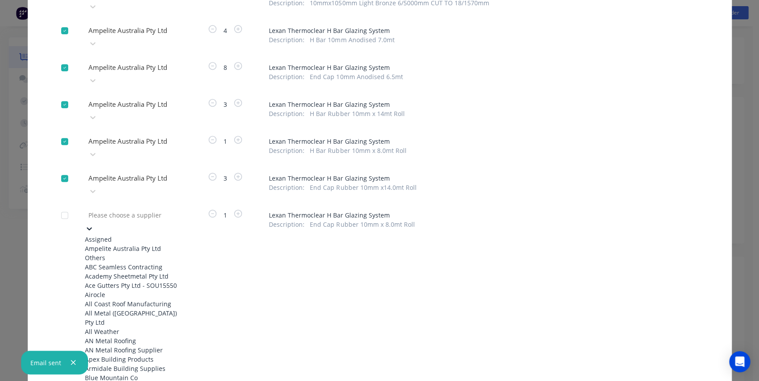
click at [146, 210] on div at bounding box center [151, 215] width 127 height 11
click at [140, 244] on div "Ampelite Australia Pty Ltd" at bounding box center [133, 248] width 97 height 9
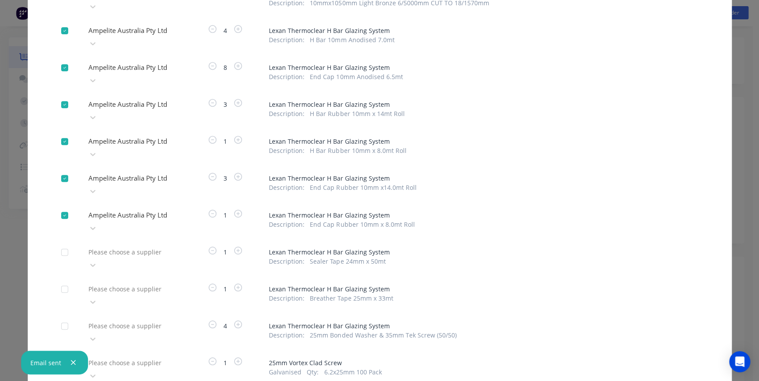
click at [151, 247] on div at bounding box center [151, 252] width 127 height 11
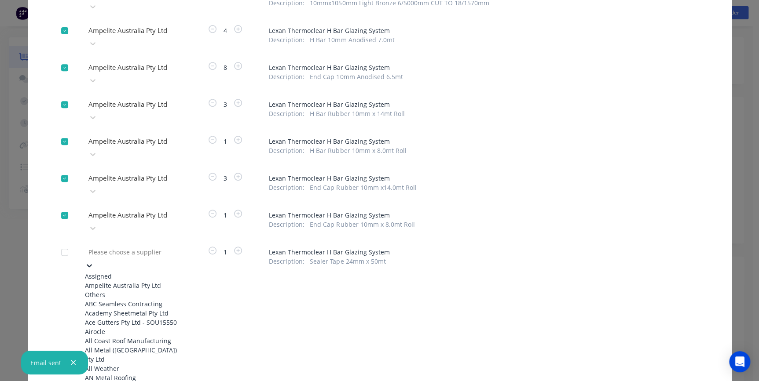
click at [140, 281] on div "Ampelite Australia Pty Ltd" at bounding box center [133, 285] width 97 height 9
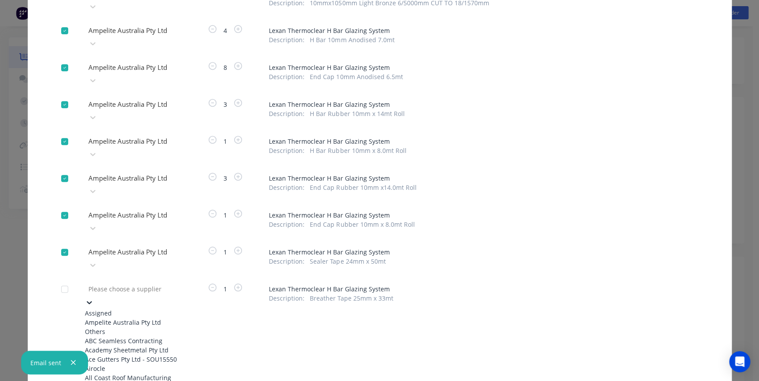
click at [141, 284] on div at bounding box center [151, 289] width 127 height 11
click at [132, 318] on div "Ampelite Australia Pty Ltd" at bounding box center [133, 322] width 97 height 9
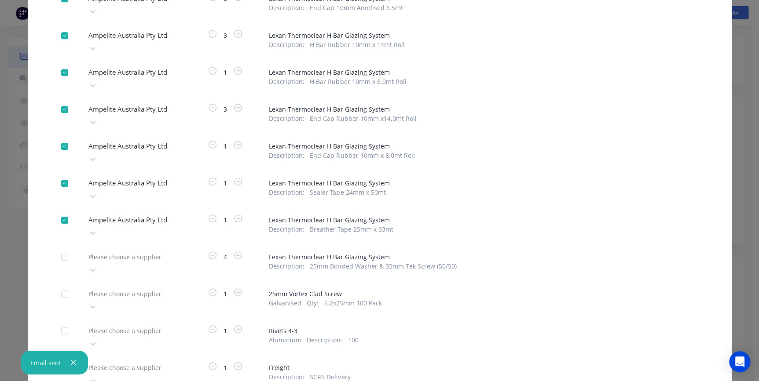
scroll to position [235, 0]
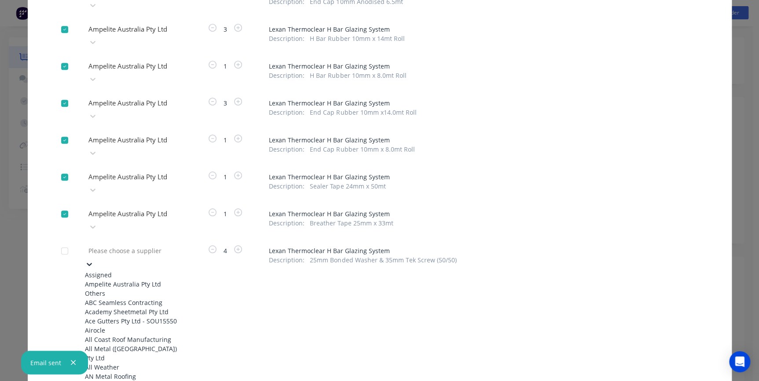
click at [125, 245] on div at bounding box center [151, 250] width 127 height 11
click at [133, 280] on div "Ampelite Australia Pty Ltd" at bounding box center [133, 284] width 97 height 9
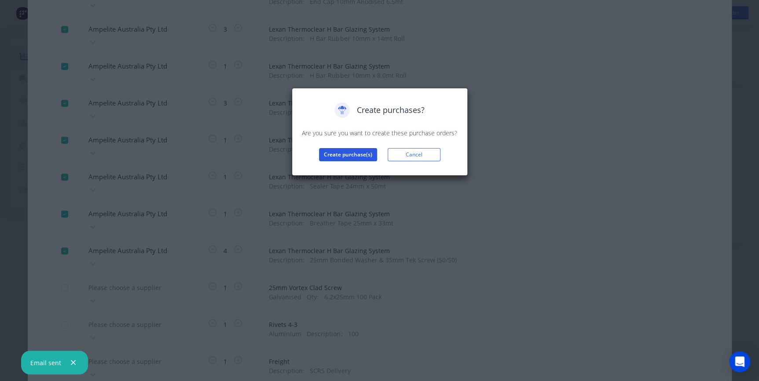
click at [337, 159] on button "Create purchase(s)" at bounding box center [348, 154] width 58 height 13
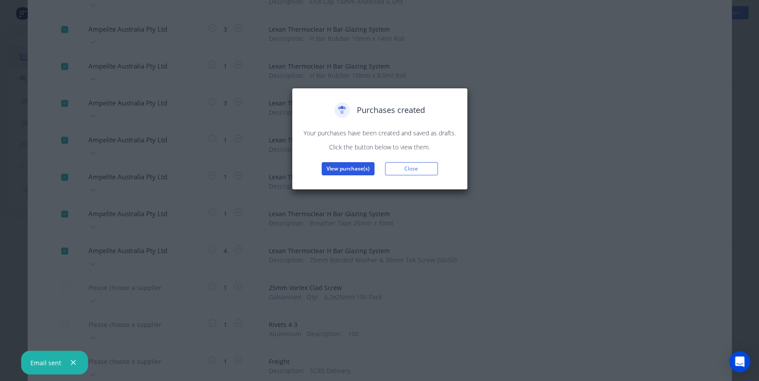
click at [334, 168] on button "View purchase(s)" at bounding box center [348, 168] width 53 height 13
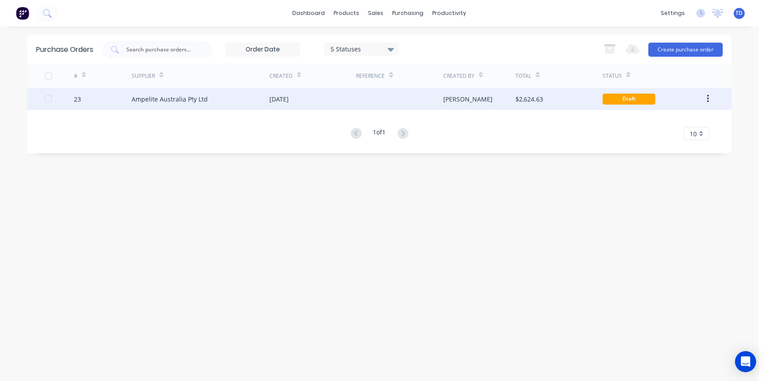
click at [334, 100] on div "[DATE]" at bounding box center [312, 99] width 87 height 22
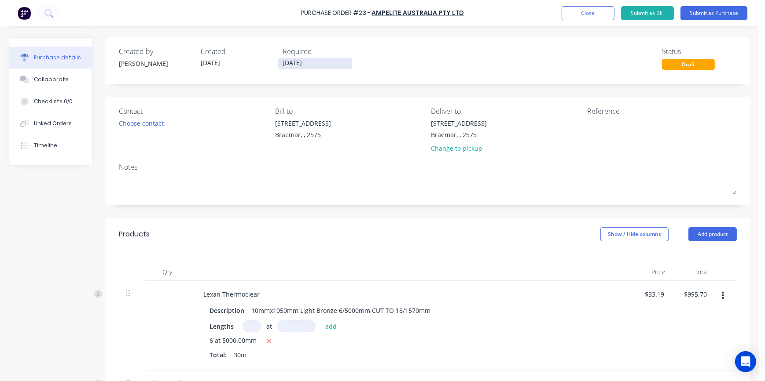
click at [320, 66] on input "[DATE]" at bounding box center [315, 63] width 74 height 11
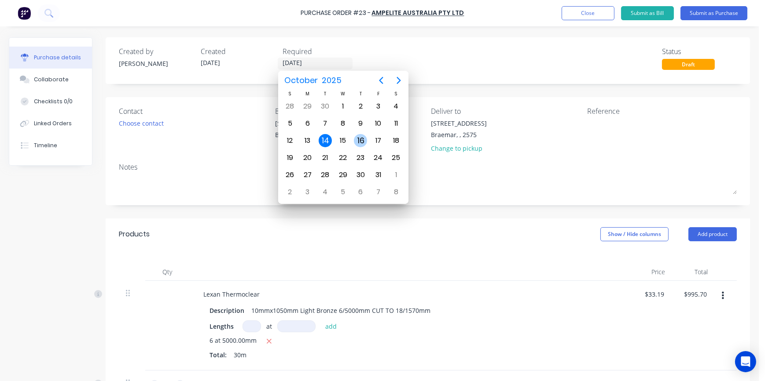
click at [360, 143] on div "16" at bounding box center [360, 140] width 13 height 13
type input "[DATE]"
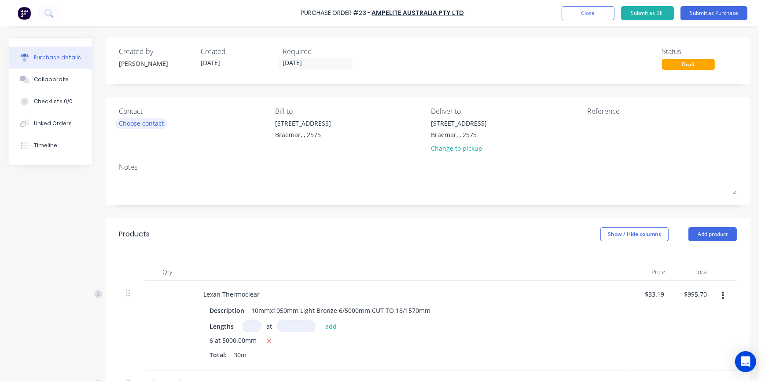
click at [133, 124] on div "Choose contact" at bounding box center [141, 123] width 45 height 9
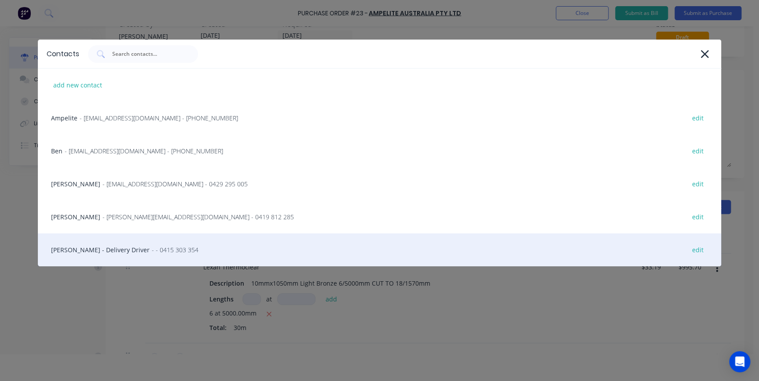
scroll to position [44, 0]
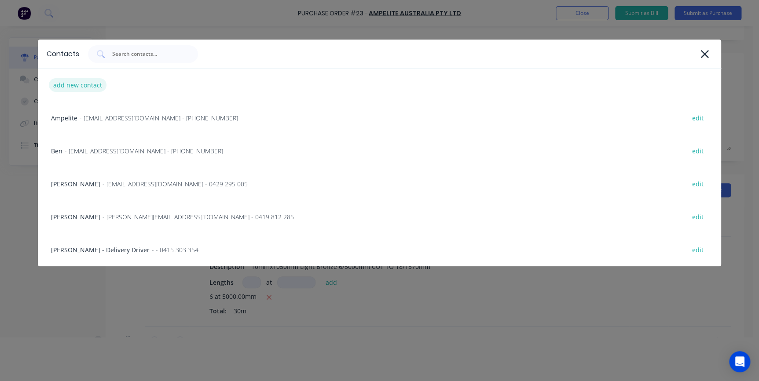
click at [73, 87] on div "add new contact" at bounding box center [78, 85] width 58 height 14
select select "AU"
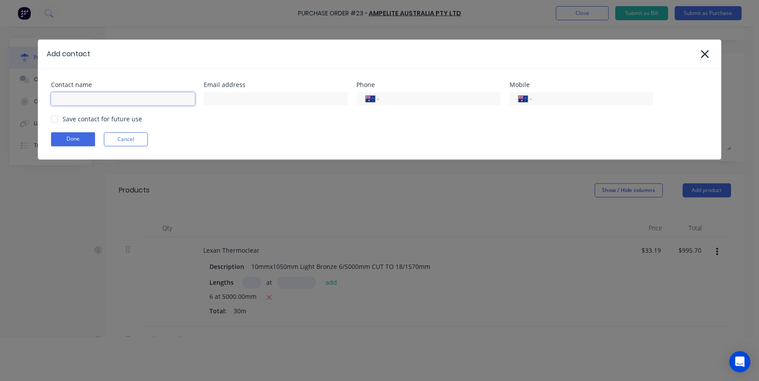
click at [73, 99] on input at bounding box center [123, 98] width 144 height 13
type input "Sales"
click at [239, 100] on input at bounding box center [276, 98] width 144 height 13
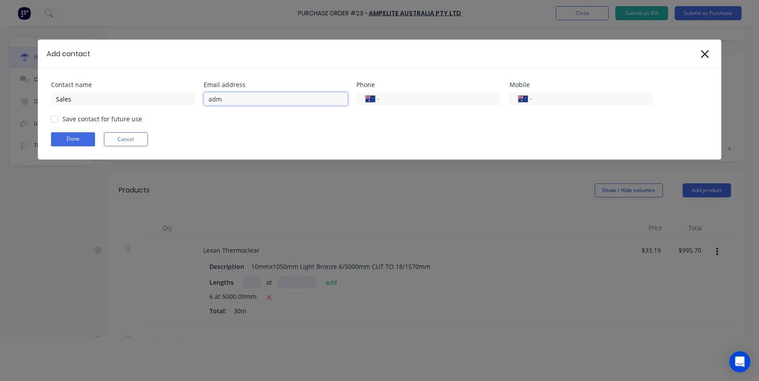
type input "[EMAIL_ADDRESS][DOMAIN_NAME]"
click at [407, 96] on input "tel" at bounding box center [438, 99] width 106 height 10
click at [55, 121] on div at bounding box center [55, 119] width 18 height 18
type input "[PHONE_NUMBER]"
click at [62, 137] on button "Done" at bounding box center [73, 139] width 44 height 14
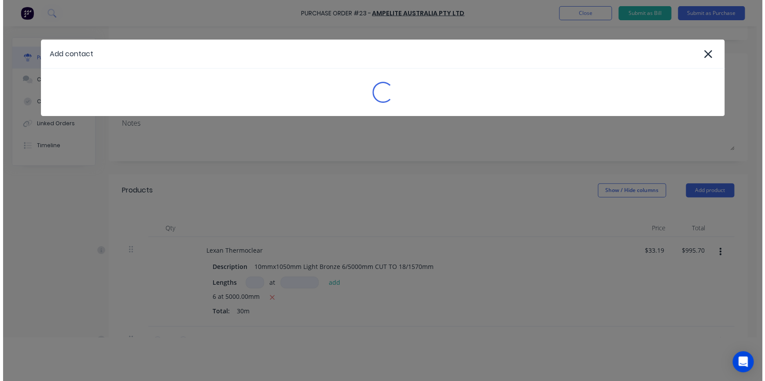
scroll to position [0, 0]
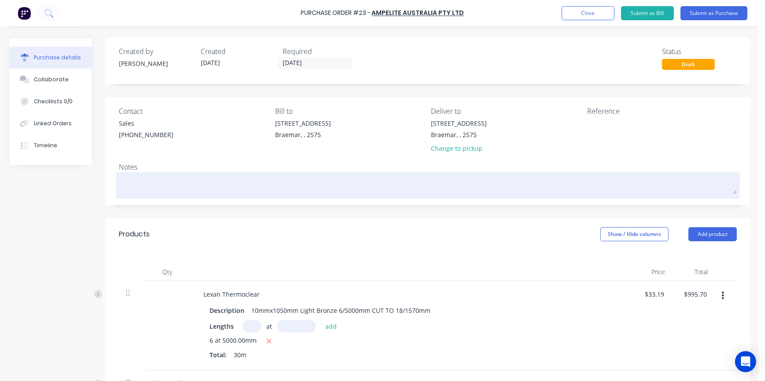
click at [148, 182] on textarea at bounding box center [428, 185] width 618 height 20
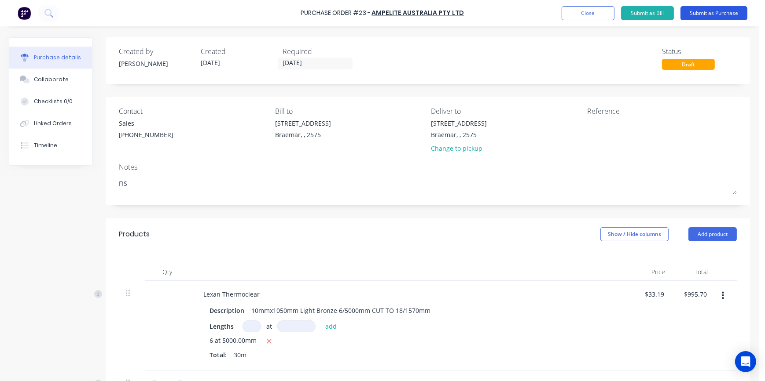
type textarea "FIS"
click at [717, 11] on button "Submit as Purchase" at bounding box center [713, 13] width 67 height 14
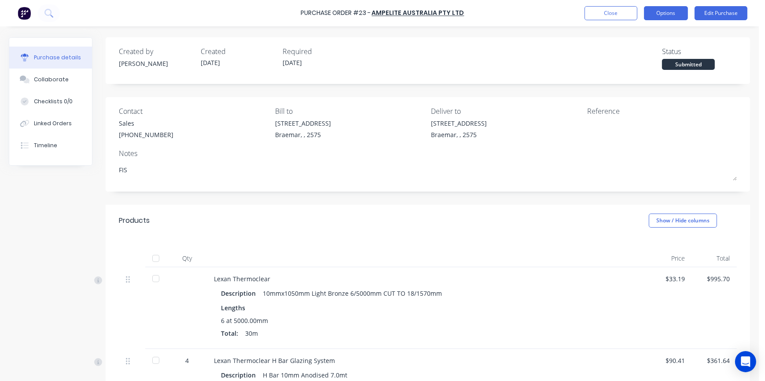
click at [662, 11] on button "Options" at bounding box center [666, 13] width 44 height 14
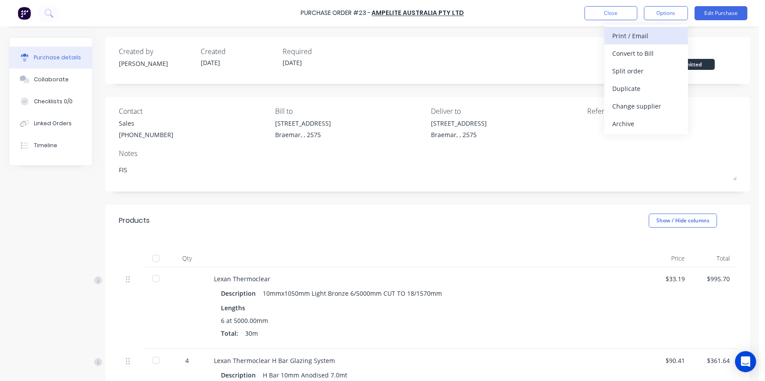
click at [641, 33] on div "Print / Email" at bounding box center [646, 35] width 68 height 13
click at [636, 51] on div "With pricing" at bounding box center [646, 53] width 68 height 13
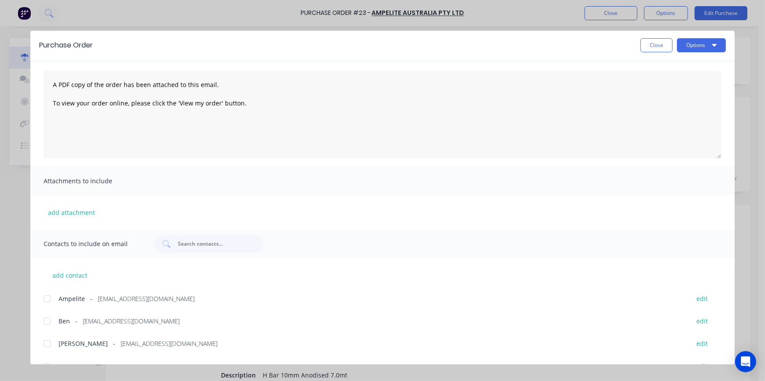
scroll to position [88, 0]
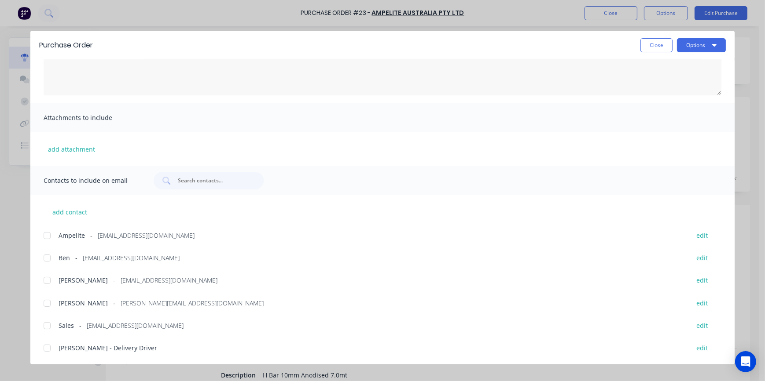
click at [52, 234] on div at bounding box center [47, 236] width 18 height 18
click at [48, 278] on div at bounding box center [47, 281] width 18 height 18
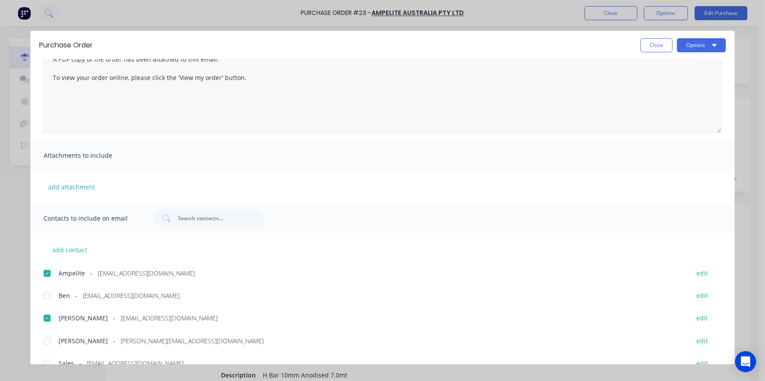
scroll to position [0, 0]
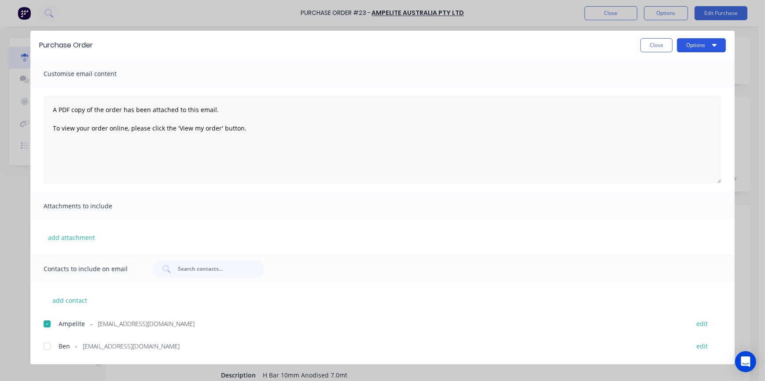
click at [683, 46] on button "Options" at bounding box center [701, 45] width 49 height 14
click at [669, 100] on div "Email" at bounding box center [684, 102] width 68 height 13
click at [682, 50] on button "Options" at bounding box center [701, 45] width 49 height 14
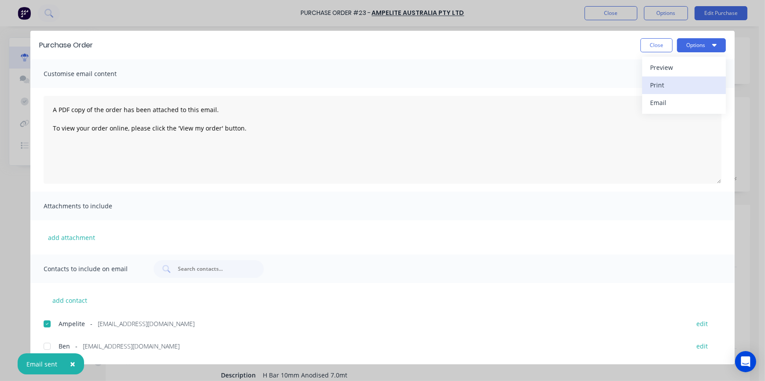
click at [681, 82] on div "Print" at bounding box center [684, 85] width 68 height 13
click at [650, 41] on button "Close" at bounding box center [656, 45] width 32 height 14
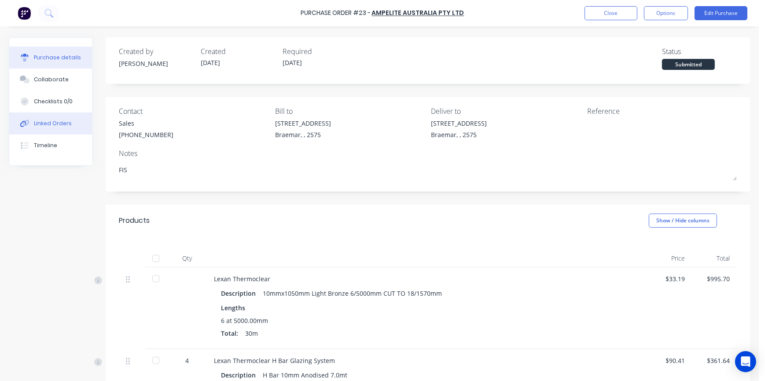
click at [66, 125] on div "Linked Orders" at bounding box center [53, 124] width 38 height 8
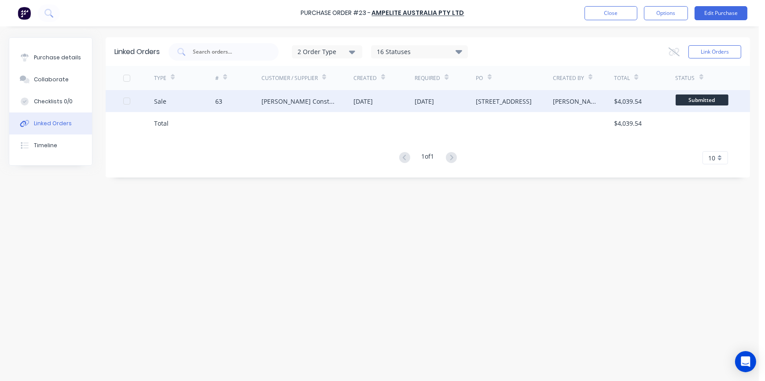
click at [311, 98] on div "[PERSON_NAME] Constructions" at bounding box center [298, 101] width 74 height 9
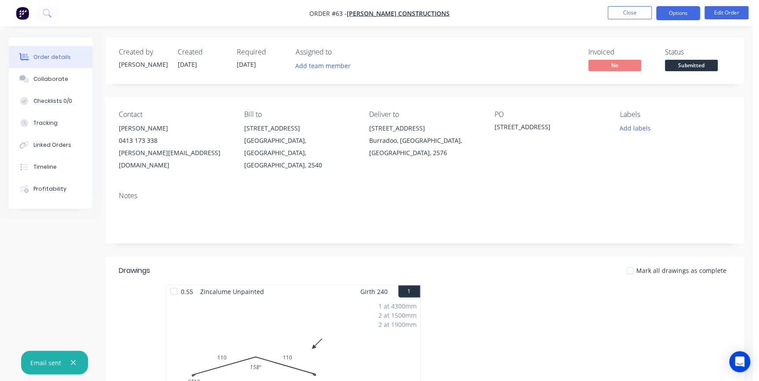
click at [678, 10] on button "Options" at bounding box center [678, 13] width 44 height 14
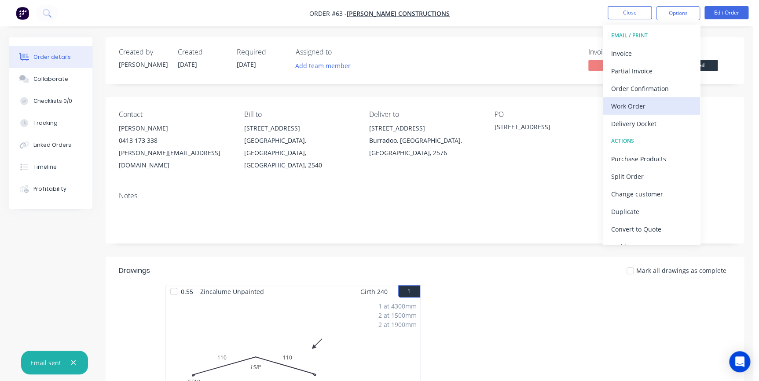
click at [646, 104] on div "Work Order" at bounding box center [651, 106] width 81 height 13
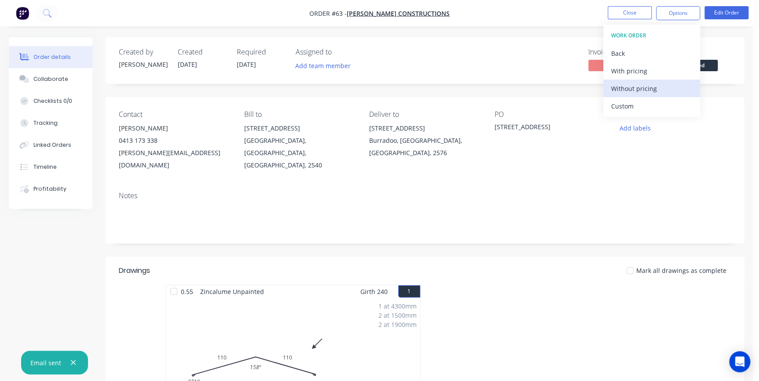
click at [646, 92] on div "Without pricing" at bounding box center [651, 88] width 81 height 13
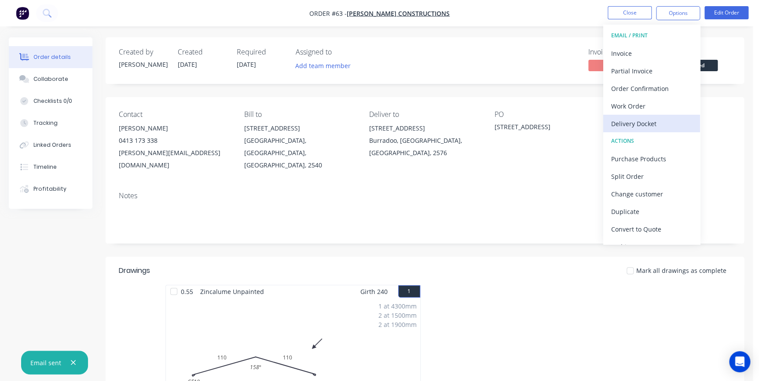
click at [645, 123] on div "Delivery Docket" at bounding box center [651, 123] width 81 height 13
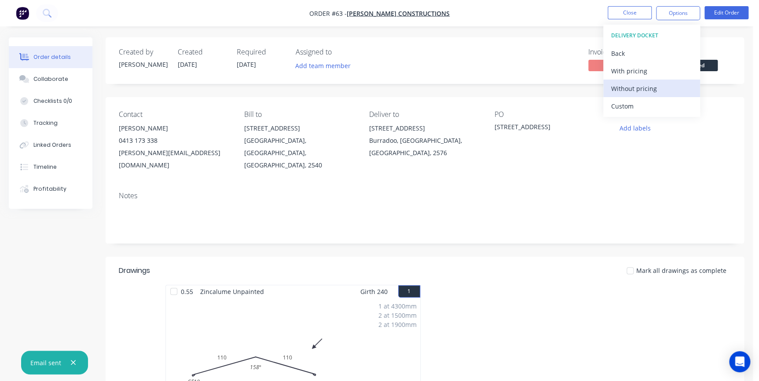
click at [644, 92] on div "Without pricing" at bounding box center [651, 88] width 81 height 13
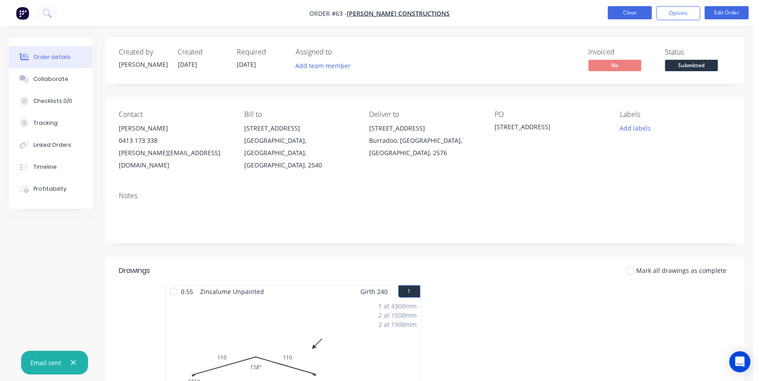
click at [625, 11] on button "Close" at bounding box center [630, 12] width 44 height 13
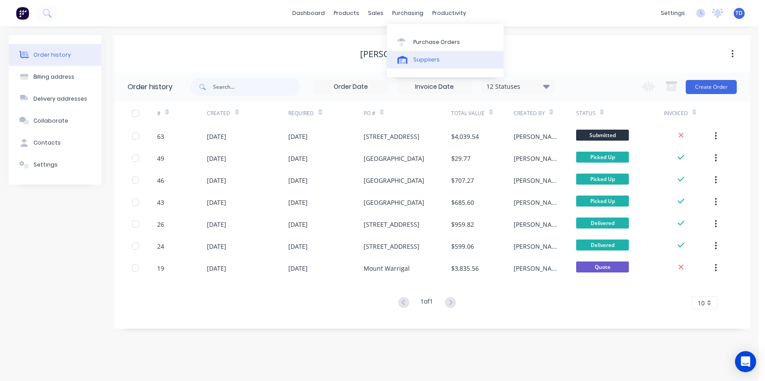
click at [418, 60] on div "Suppliers" at bounding box center [426, 60] width 26 height 8
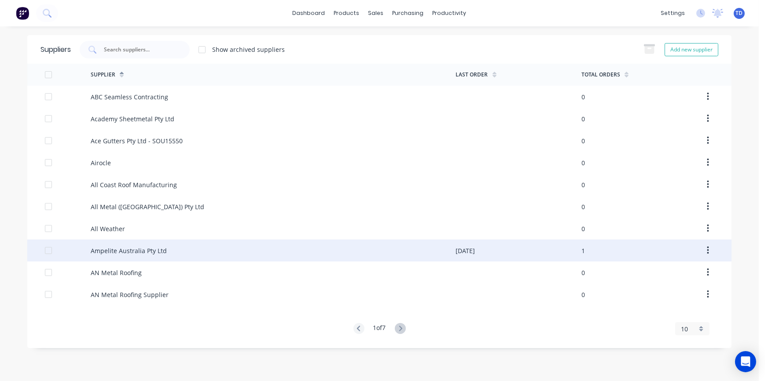
click at [152, 246] on div "Ampelite Australia Pty Ltd" at bounding box center [129, 250] width 76 height 9
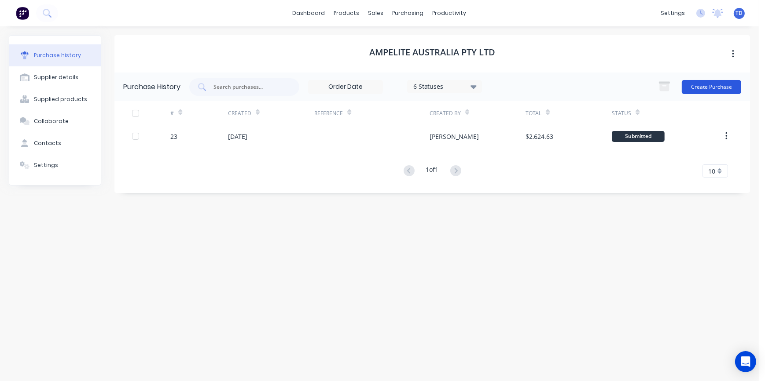
click at [701, 86] on button "Create Purchase" at bounding box center [710, 87] width 59 height 14
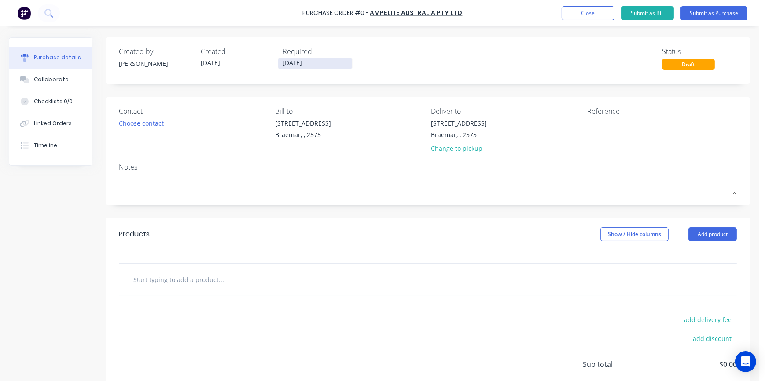
click at [323, 65] on input "[DATE]" at bounding box center [315, 63] width 74 height 11
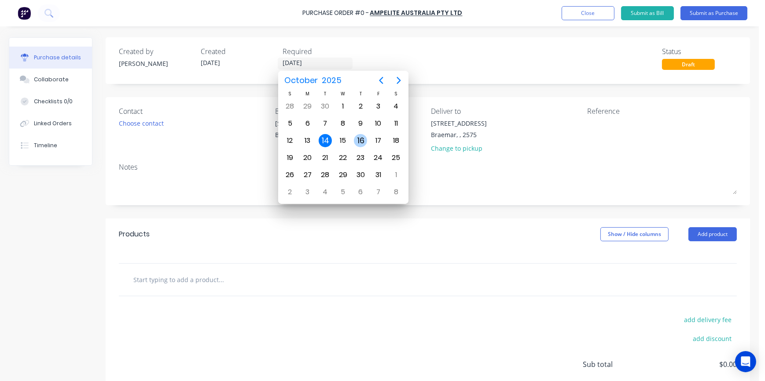
click at [357, 135] on div "16" at bounding box center [360, 140] width 13 height 13
type input "[DATE]"
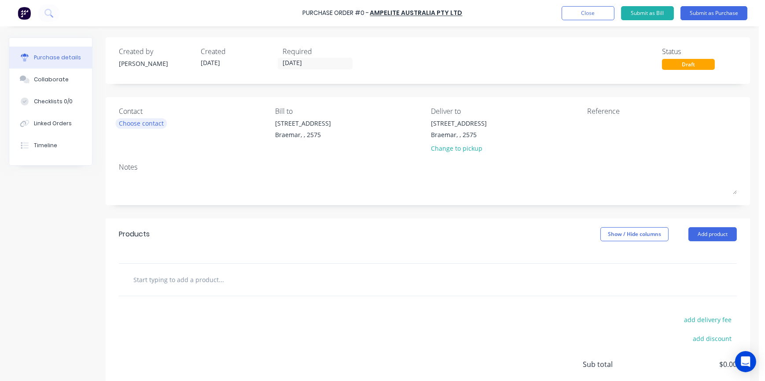
click at [147, 121] on div "Choose contact" at bounding box center [141, 123] width 45 height 9
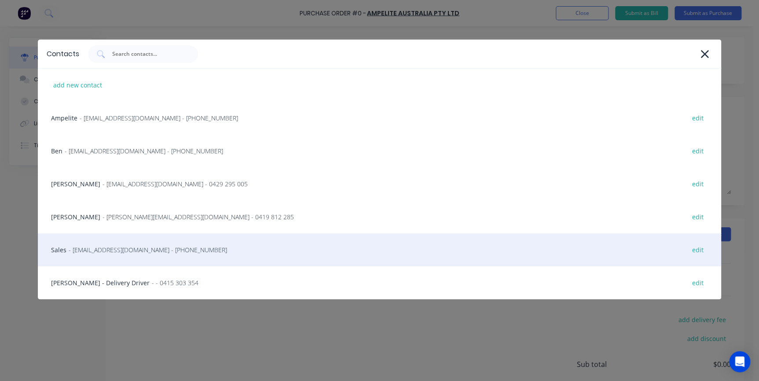
click at [117, 251] on span "- [EMAIL_ADDRESS][DOMAIN_NAME] - [PHONE_NUMBER]" at bounding box center [148, 249] width 158 height 9
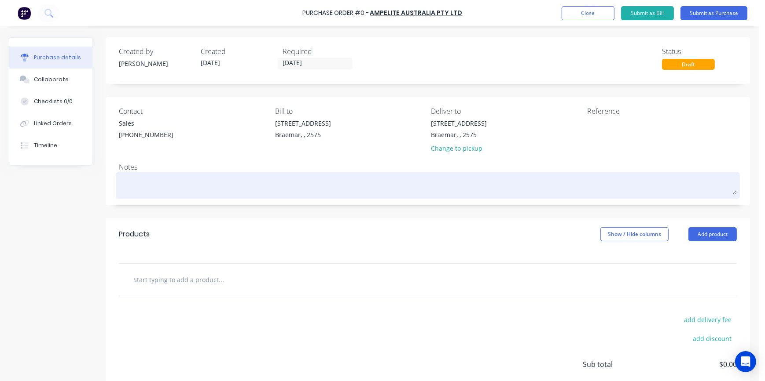
click at [131, 184] on textarea at bounding box center [428, 185] width 618 height 20
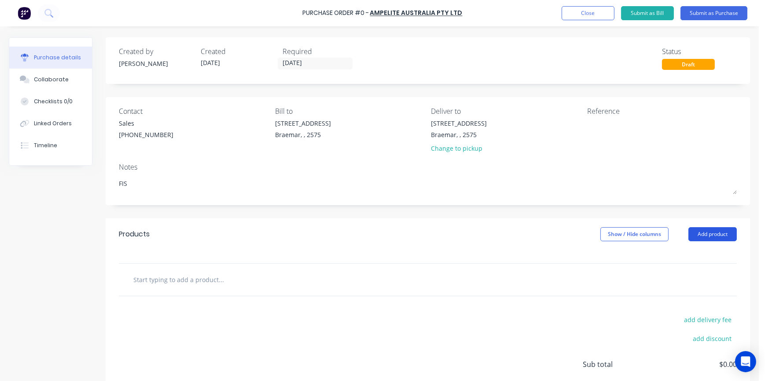
type textarea "FIS"
click at [700, 238] on button "Add product" at bounding box center [712, 234] width 48 height 14
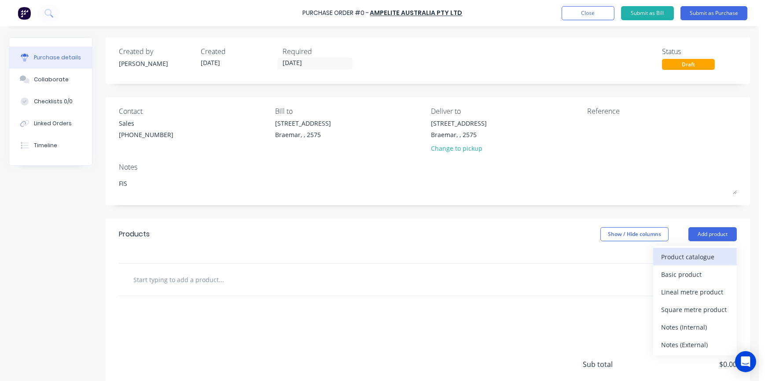
click at [692, 260] on div "Product catalogue" at bounding box center [695, 257] width 68 height 13
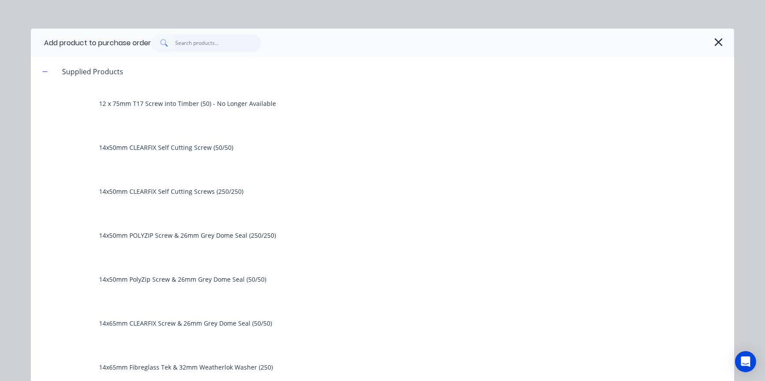
click at [183, 41] on input "text" at bounding box center [219, 43] width 86 height 18
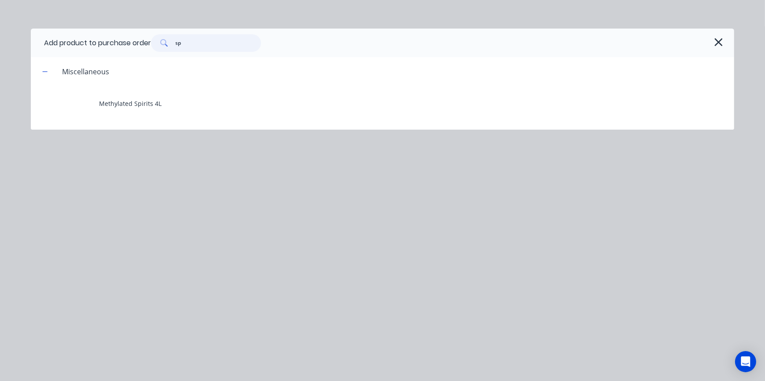
type input "s"
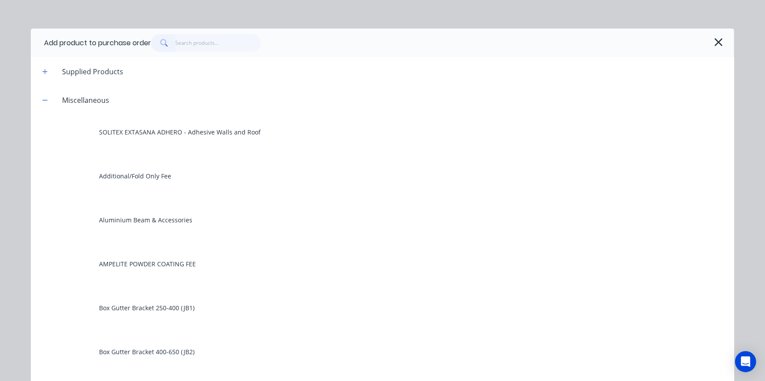
click at [708, 45] on div at bounding box center [436, 43] width 570 height 18
click at [711, 42] on button "button" at bounding box center [718, 42] width 14 height 14
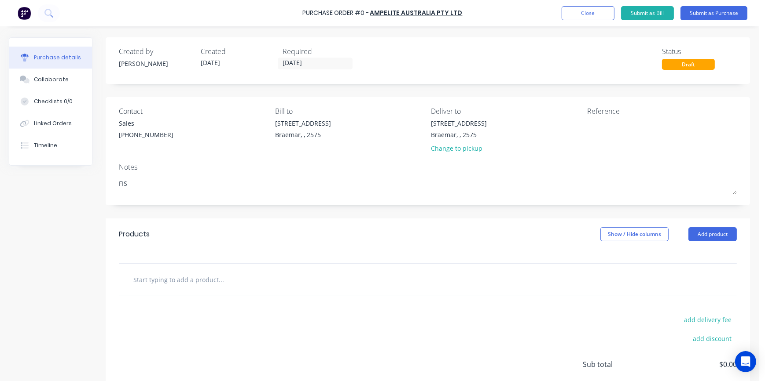
click at [175, 277] on input "text" at bounding box center [221, 280] width 176 height 18
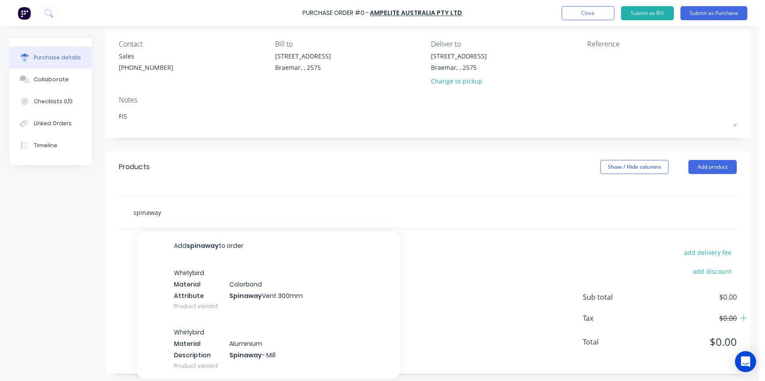
scroll to position [69, 0]
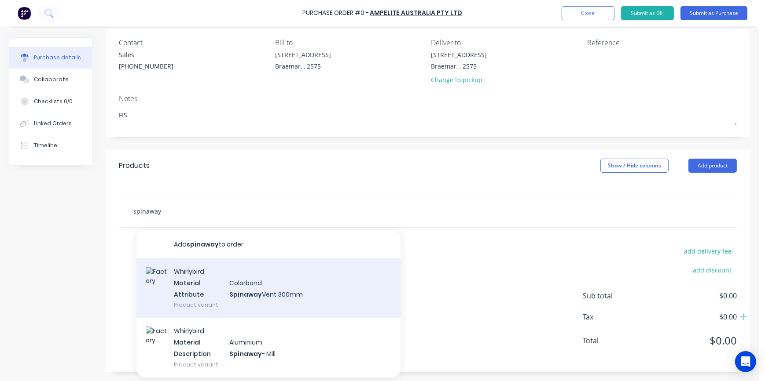
type input "spinaway"
click at [256, 287] on div "Whirlybird Material Colorbond Attribute Spinaway Vent 300mm Product variant" at bounding box center [268, 288] width 264 height 59
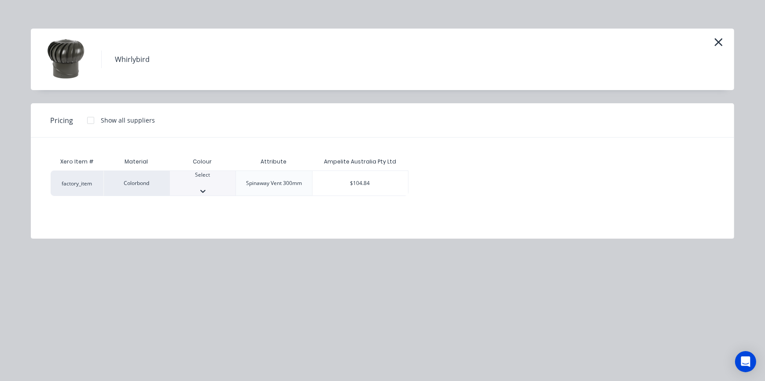
click at [221, 187] on div at bounding box center [203, 191] width 66 height 9
type input "mon"
click at [231, 381] on div "Monument" at bounding box center [379, 385] width 758 height 9
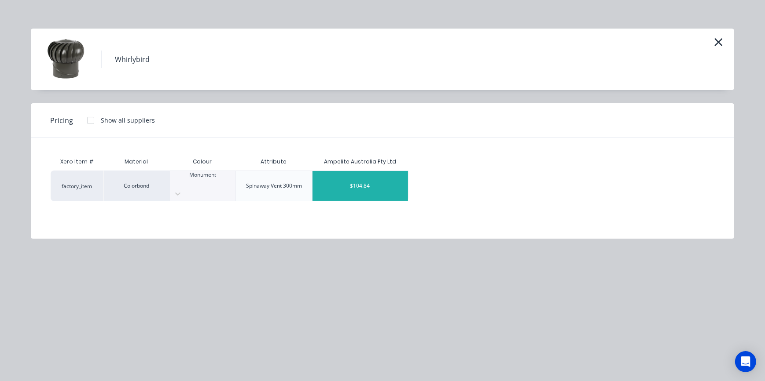
click at [359, 181] on div "$104.84" at bounding box center [359, 186] width 95 height 30
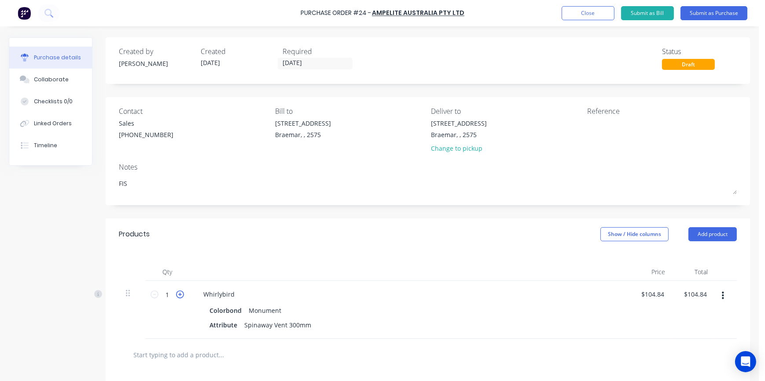
click at [177, 297] on icon at bounding box center [180, 295] width 8 height 8
type input "2"
type input "$209.68"
click at [717, 15] on button "Submit as Purchase" at bounding box center [713, 13] width 67 height 14
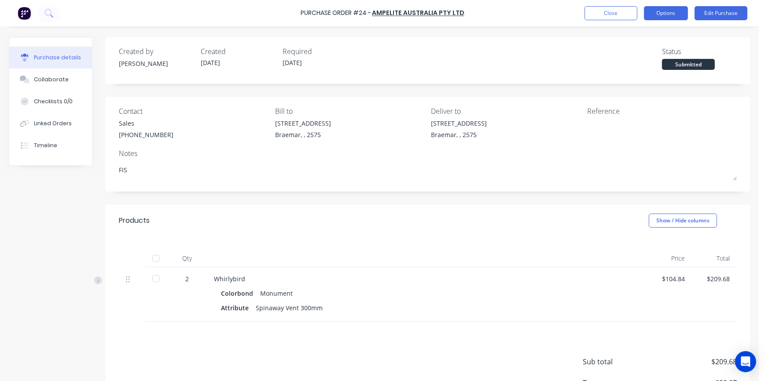
click at [659, 18] on button "Options" at bounding box center [666, 13] width 44 height 14
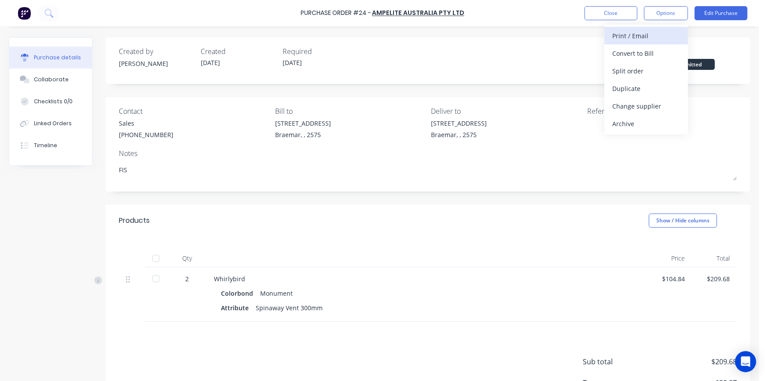
click at [645, 33] on div "Print / Email" at bounding box center [646, 35] width 68 height 13
click at [640, 53] on div "With pricing" at bounding box center [646, 53] width 68 height 13
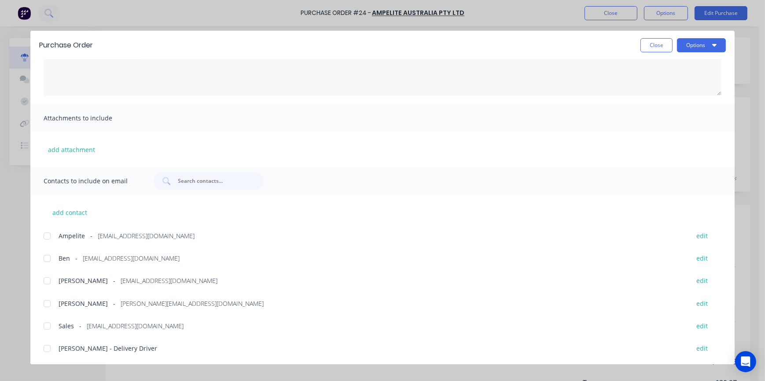
scroll to position [88, 0]
click at [44, 231] on div at bounding box center [47, 236] width 18 height 18
click at [48, 279] on div at bounding box center [47, 281] width 18 height 18
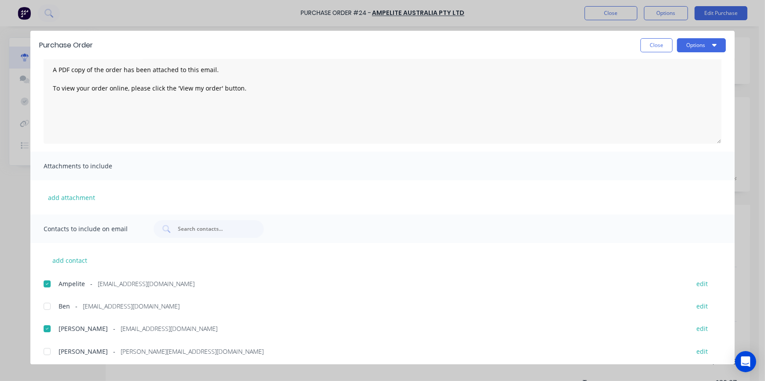
scroll to position [0, 0]
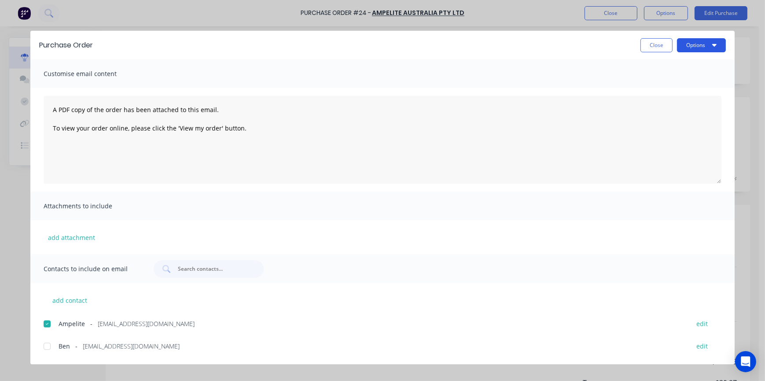
click at [692, 50] on button "Options" at bounding box center [701, 45] width 49 height 14
click at [663, 105] on div "Email" at bounding box center [684, 102] width 68 height 13
click at [655, 45] on button "Close" at bounding box center [656, 45] width 32 height 14
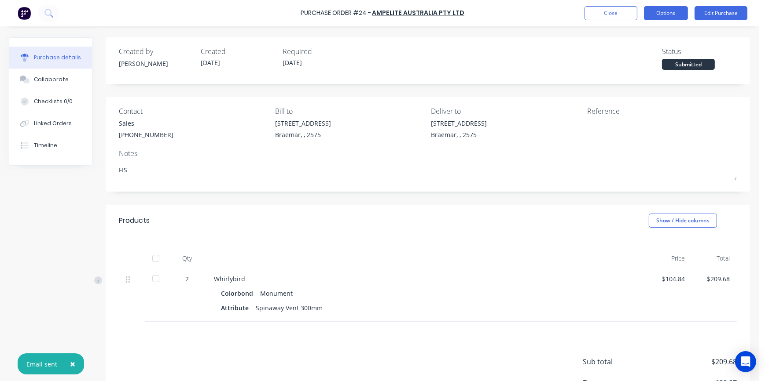
click at [659, 18] on button "Options" at bounding box center [666, 13] width 44 height 14
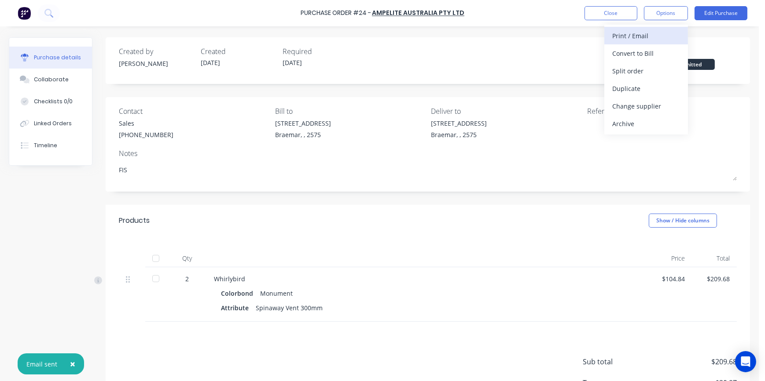
click at [650, 39] on div "Print / Email" at bounding box center [646, 35] width 68 height 13
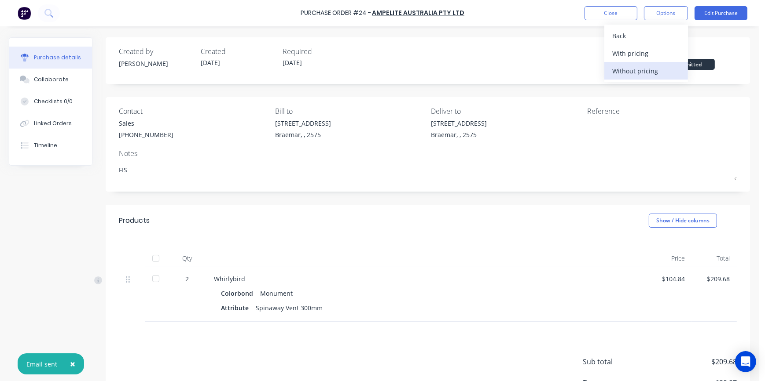
click at [649, 69] on div "Without pricing" at bounding box center [646, 71] width 68 height 13
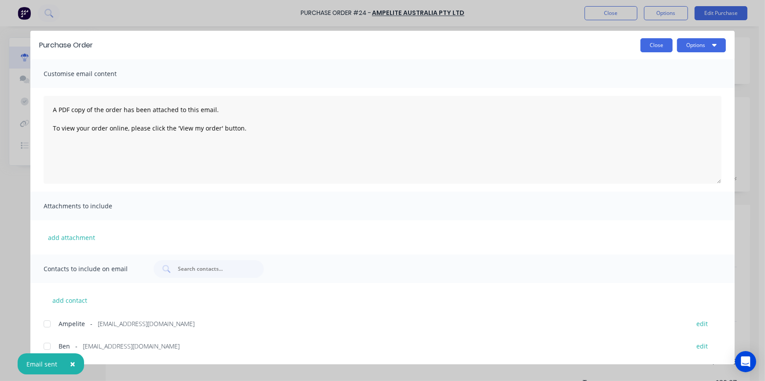
click at [650, 48] on button "Close" at bounding box center [656, 45] width 32 height 14
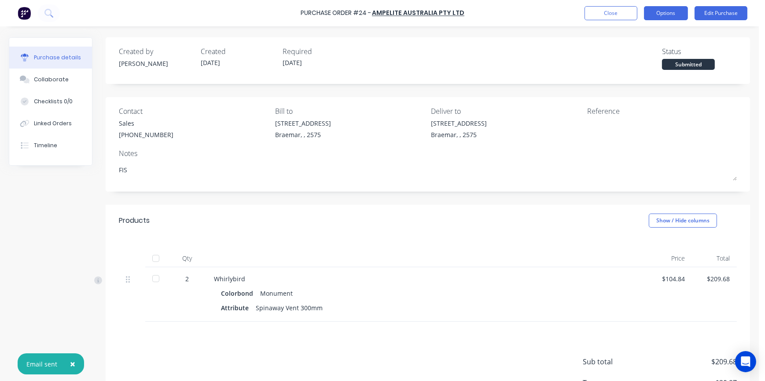
click at [663, 15] on button "Options" at bounding box center [666, 13] width 44 height 14
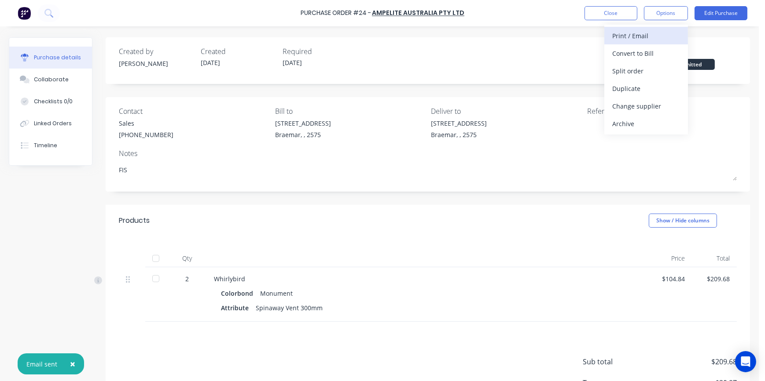
click at [654, 35] on div "Print / Email" at bounding box center [646, 35] width 68 height 13
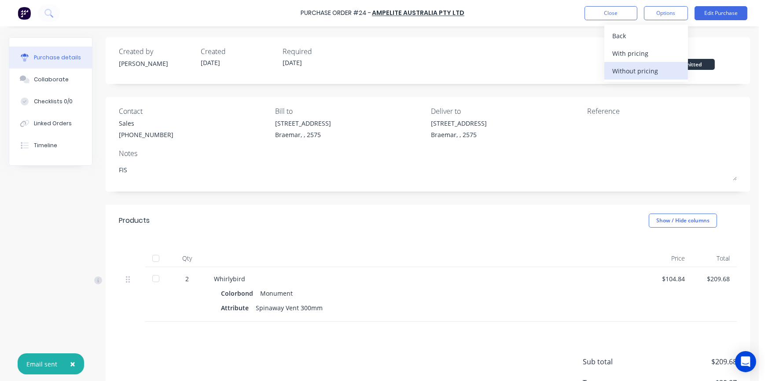
click at [649, 73] on div "Without pricing" at bounding box center [646, 71] width 68 height 13
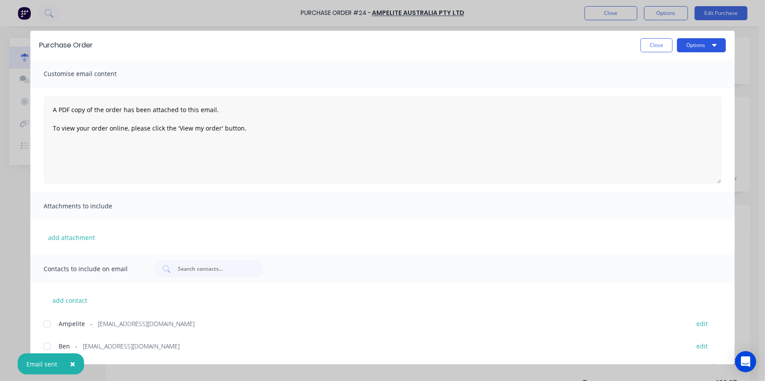
click at [688, 46] on button "Options" at bounding box center [701, 45] width 49 height 14
click at [678, 83] on div "Print" at bounding box center [684, 85] width 68 height 13
click at [633, 49] on div "Close Options" at bounding box center [414, 45] width 624 height 14
drag, startPoint x: 647, startPoint y: 46, endPoint x: 640, endPoint y: 45, distance: 7.1
click at [648, 46] on button "Close" at bounding box center [656, 45] width 32 height 14
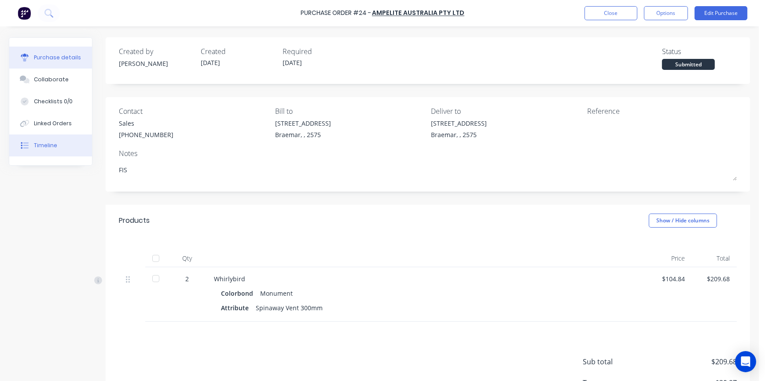
click at [48, 148] on div "Timeline" at bounding box center [45, 146] width 23 height 8
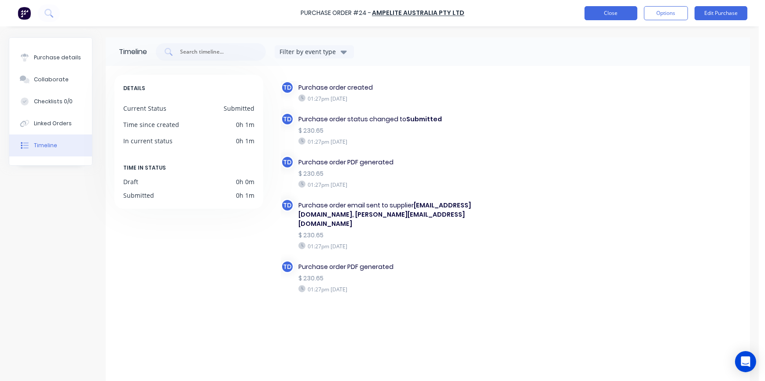
click at [625, 17] on button "Close" at bounding box center [610, 13] width 53 height 14
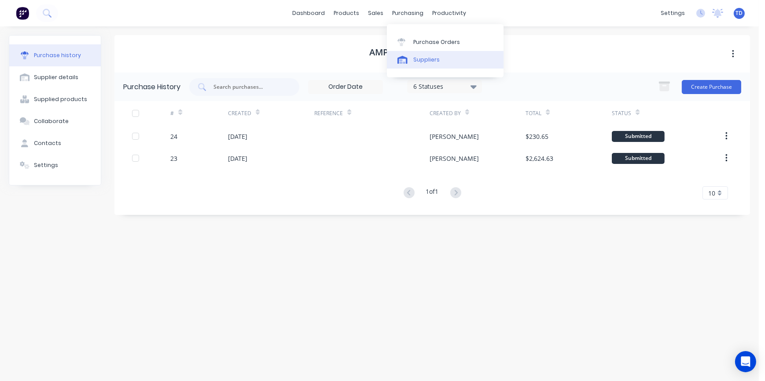
click at [414, 56] on div "Suppliers" at bounding box center [426, 60] width 26 height 8
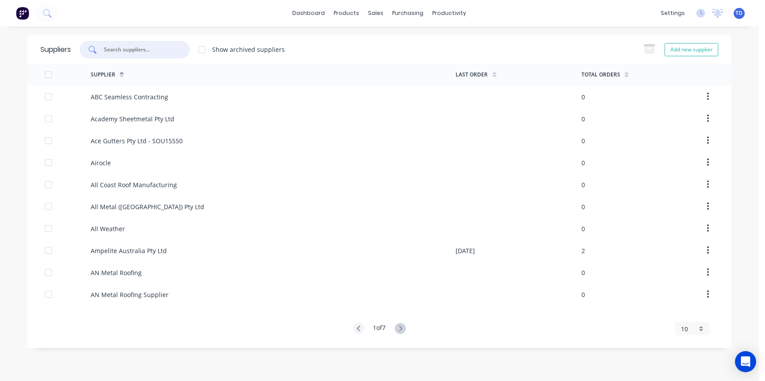
click at [149, 50] on input "text" at bounding box center [139, 49] width 73 height 9
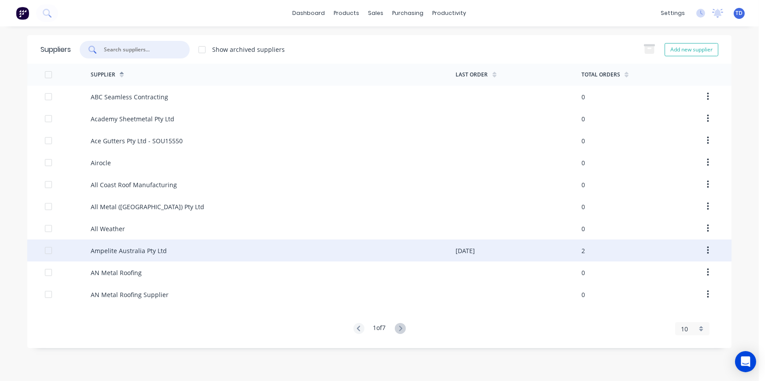
click at [140, 251] on div "Ampelite Australia Pty Ltd" at bounding box center [129, 250] width 76 height 9
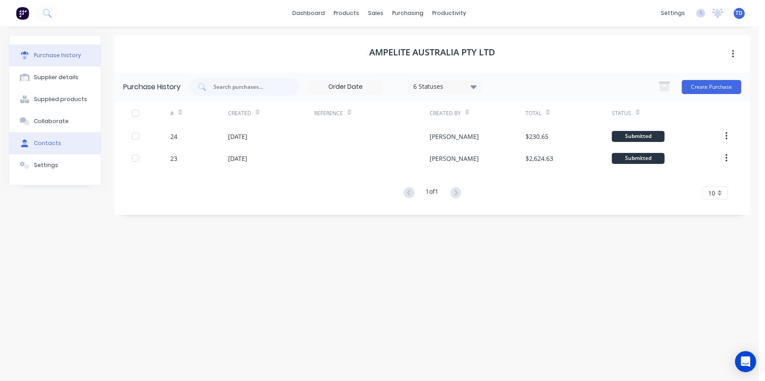
click at [46, 139] on div "Contacts" at bounding box center [47, 143] width 27 height 8
select select "AU"
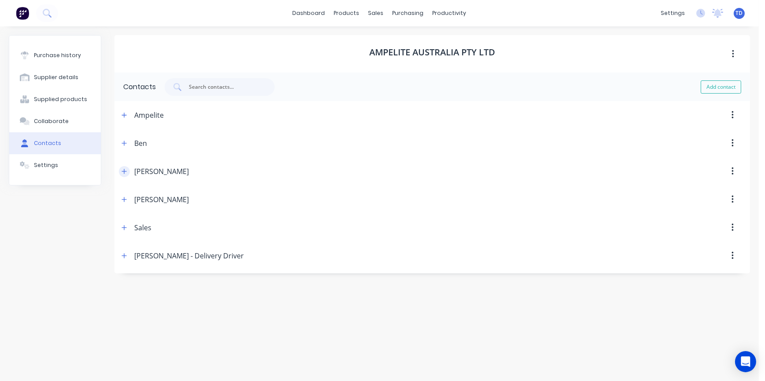
click at [127, 174] on button "button" at bounding box center [124, 171] width 11 height 11
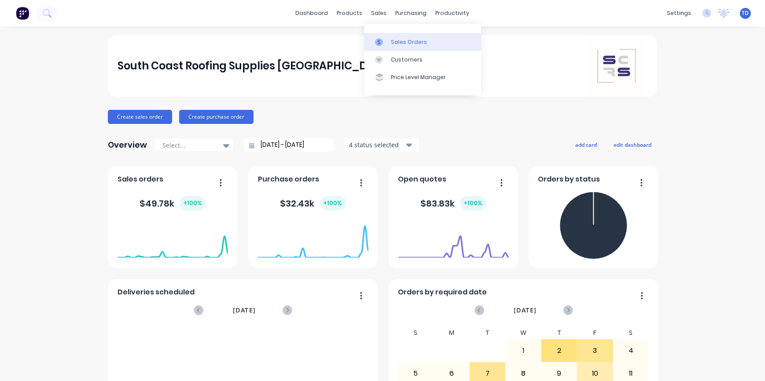
click at [391, 43] on div "Sales Orders" at bounding box center [409, 42] width 36 height 8
